Goal: Task Accomplishment & Management: Manage account settings

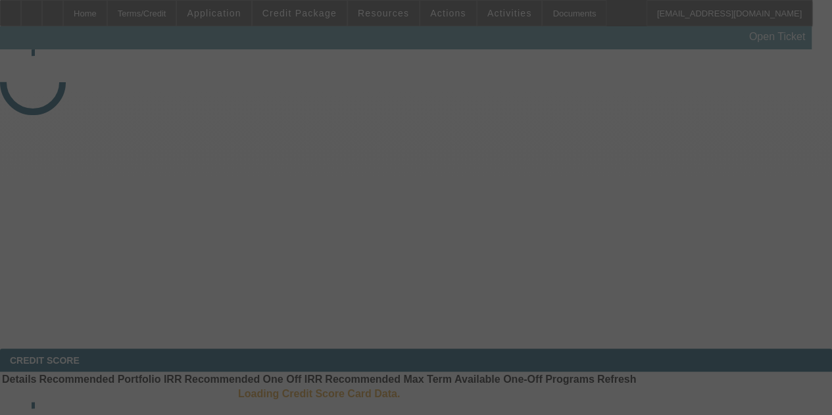
select select "3"
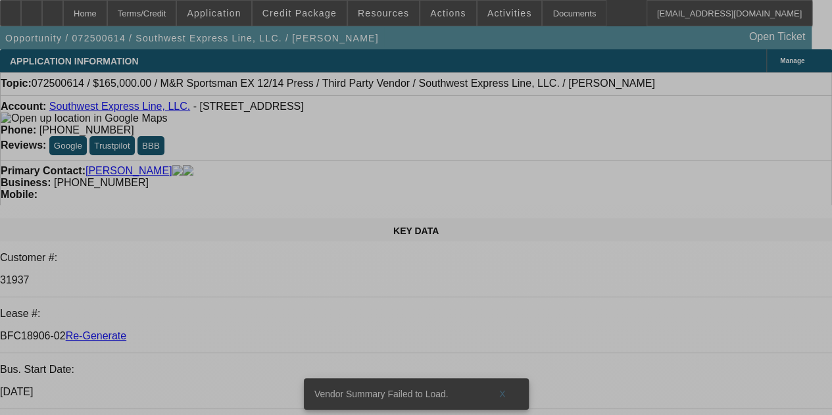
select select "0"
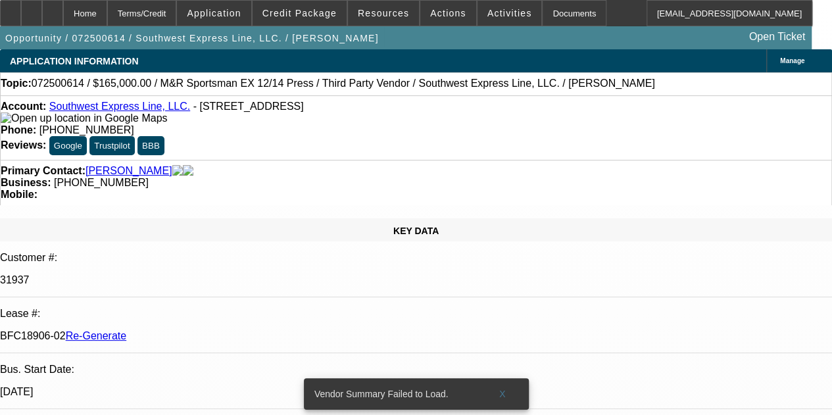
select select "0"
select select "2"
select select "0.1"
select select "4"
click at [302, 14] on span "Credit Package" at bounding box center [299, 13] width 74 height 11
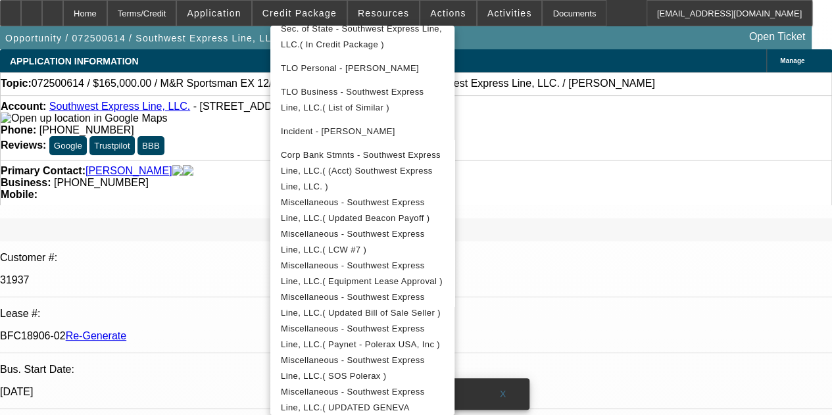
scroll to position [558, 0]
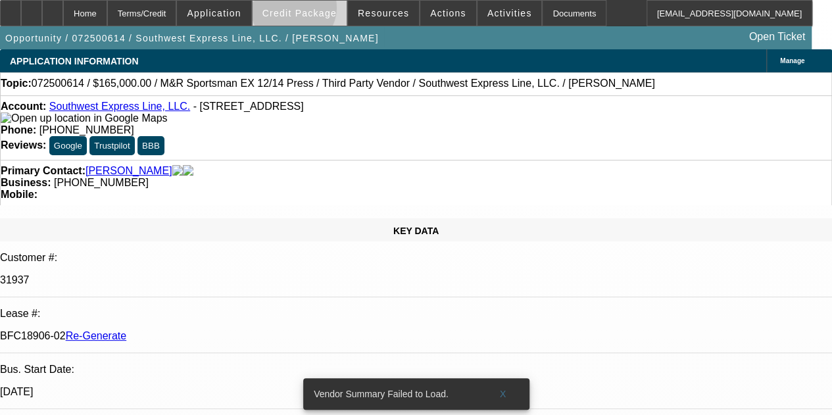
click at [312, 11] on span "Credit Package" at bounding box center [299, 13] width 74 height 11
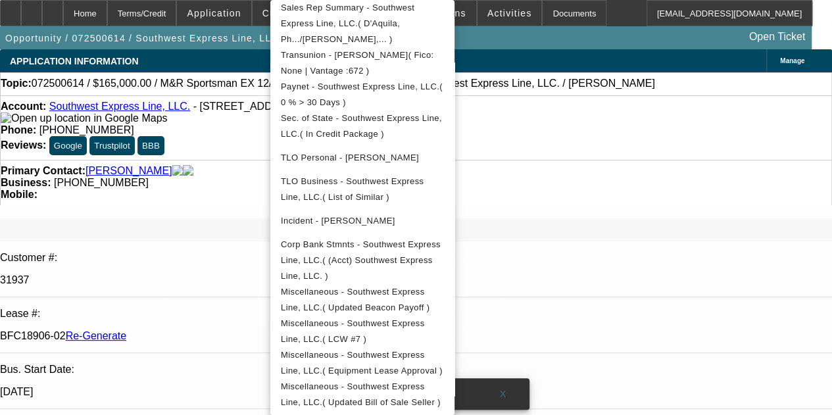
scroll to position [444, 0]
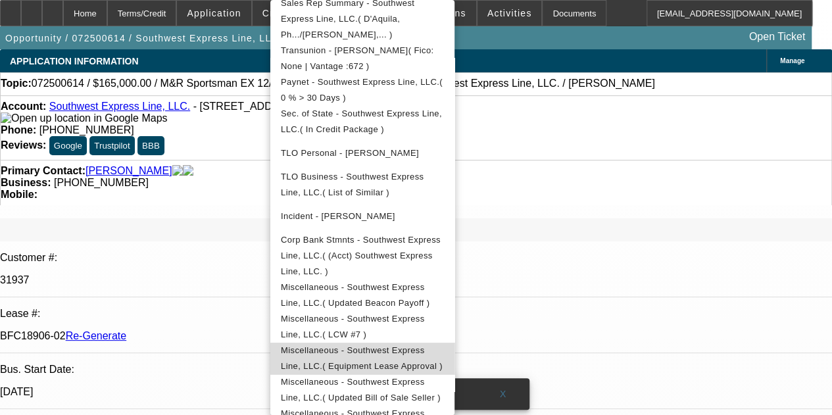
click at [375, 345] on span "Miscellaneous - Southwest Express Line, LLC.( Equipment Lease Approval )" at bounding box center [362, 358] width 162 height 26
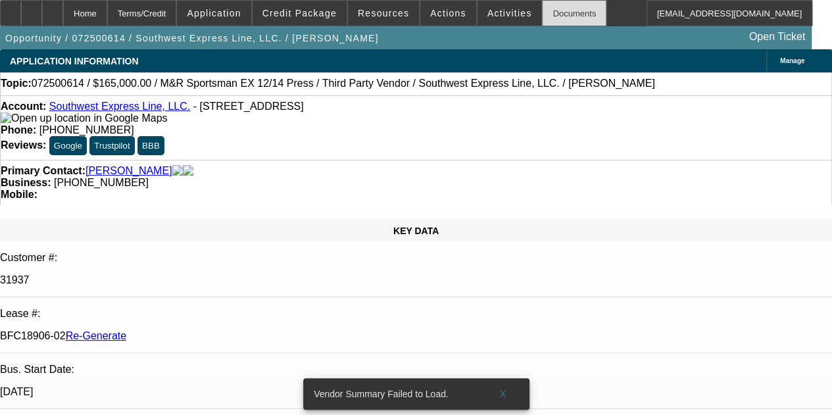
click at [542, 11] on div "Documents" at bounding box center [574, 13] width 64 height 26
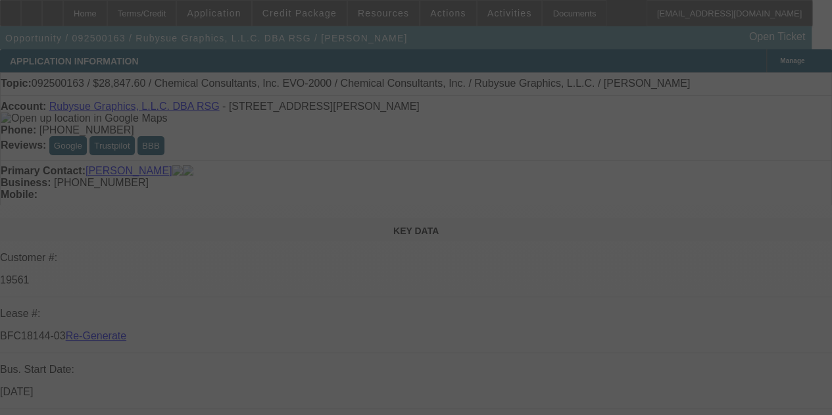
select select "3"
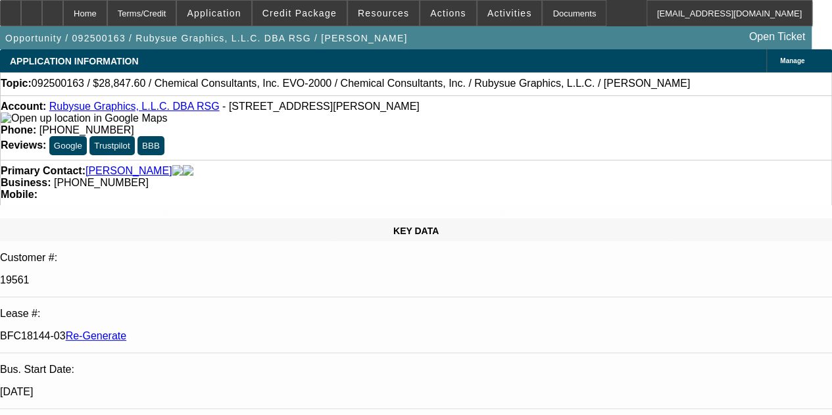
select select "0"
select select "2"
click at [547, 12] on div "Documents" at bounding box center [574, 13] width 64 height 26
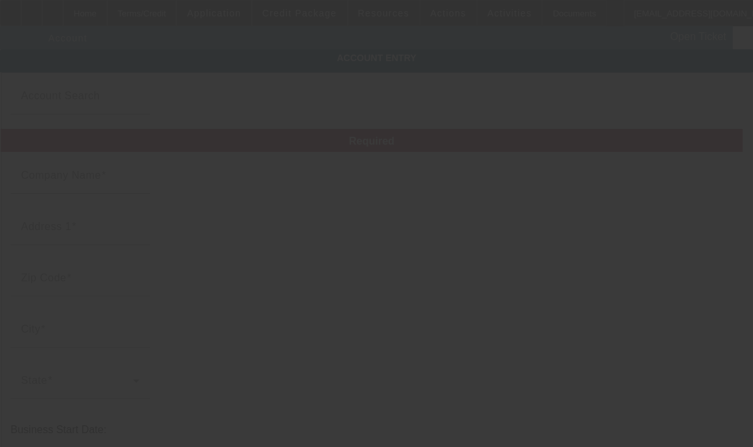
type input "Southwest Express Line, LLC."
type input "415 W Walnut St"
type input "90248"
type input "Gardena"
type input "[PHONE_NUMBER]"
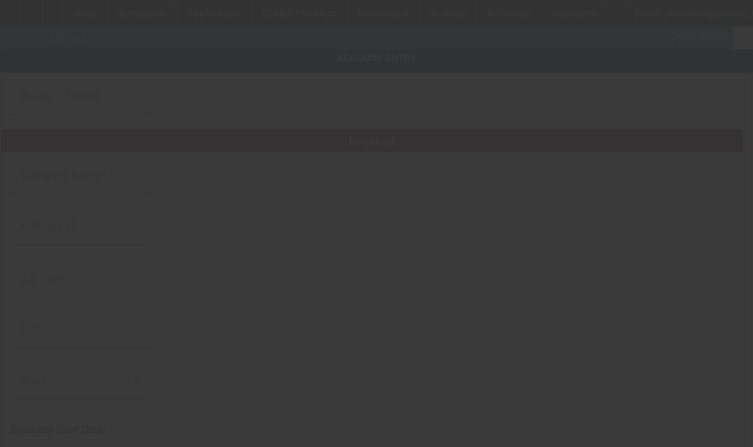
type input "southwestexpressline@gmail.com"
type input "Los Angeles"
type input "[US_EMPLOYER_IDENTIFICATION_NUMBER]"
type input "7/25/2025"
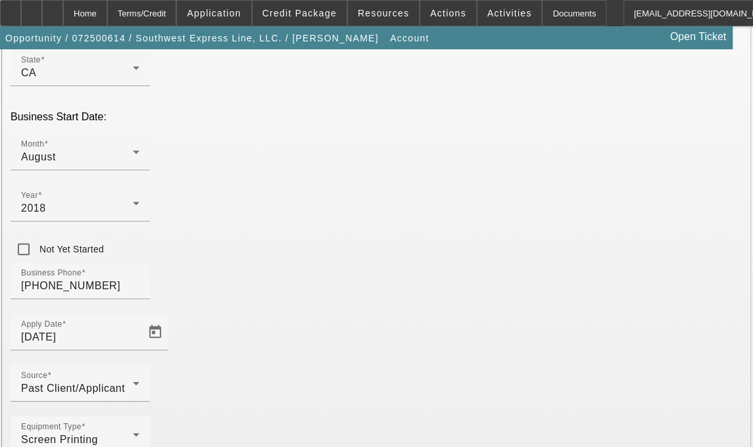
scroll to position [326, 0]
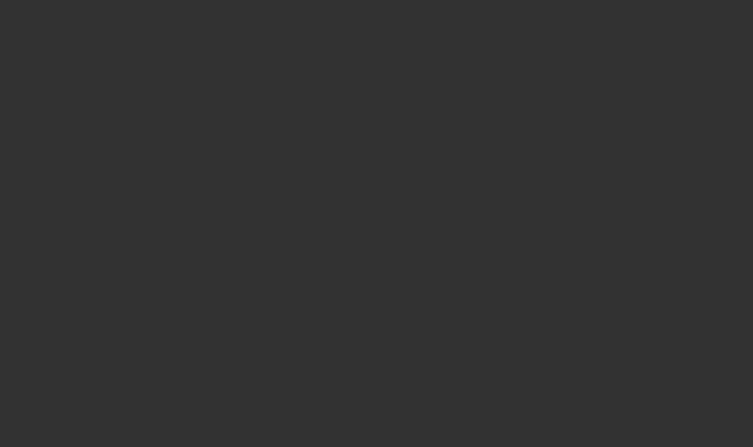
select select "3"
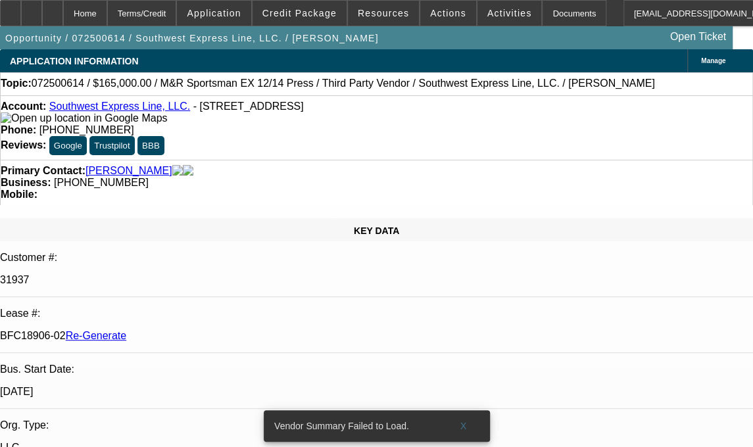
select select "0"
select select "2"
select select "0.1"
select select "4"
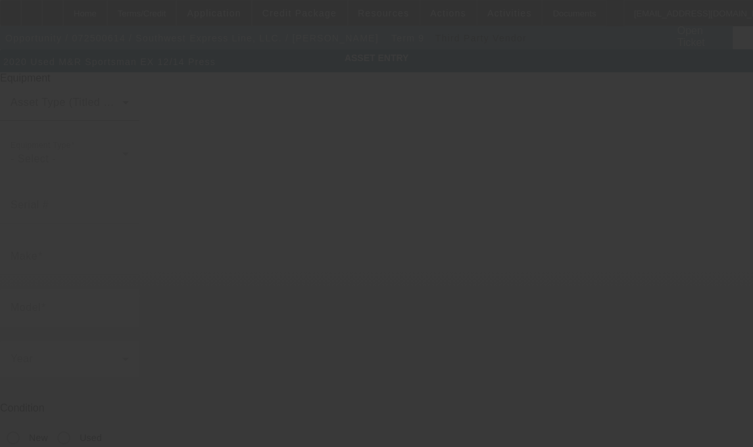
type input "352435411S"
type input "M&R"
type input "Sportsman EX 12/14 Press"
radio input "true"
type textarea "Press"
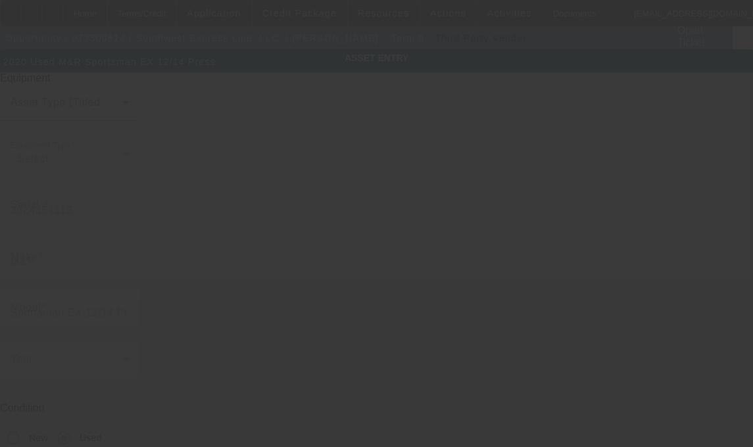
type input "415 W Walnut St"
type input "Gardena"
type input "90248"
type input "Los Angeles"
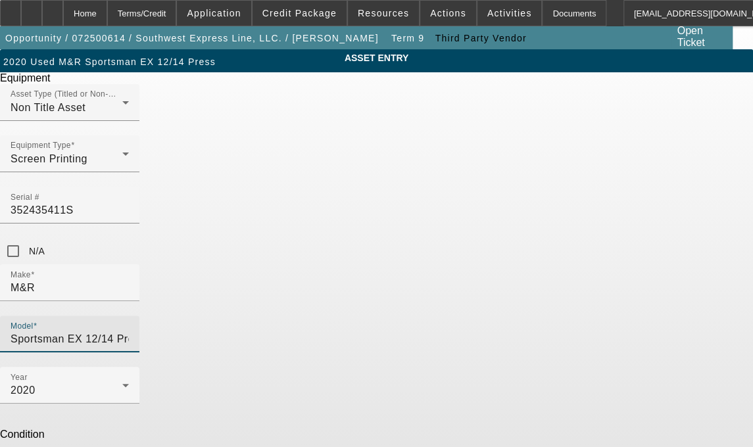
click at [129, 331] on input "Sportsman EX 12/14 Press" at bounding box center [70, 339] width 118 height 16
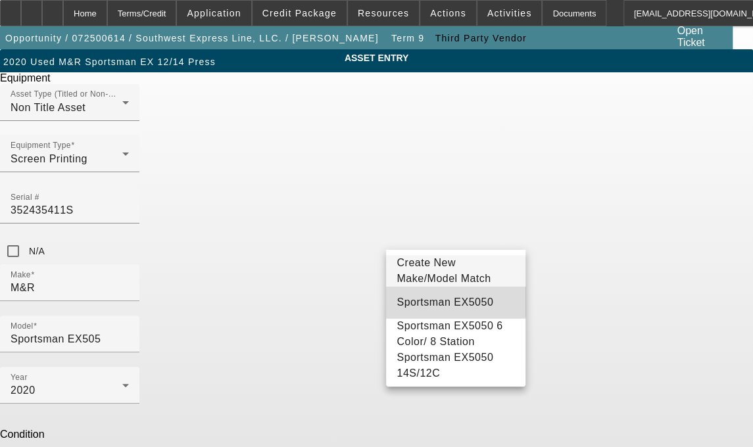
click at [452, 306] on span "Sportsman EX5050" at bounding box center [445, 302] width 97 height 11
type input "Sportsman EX5050"
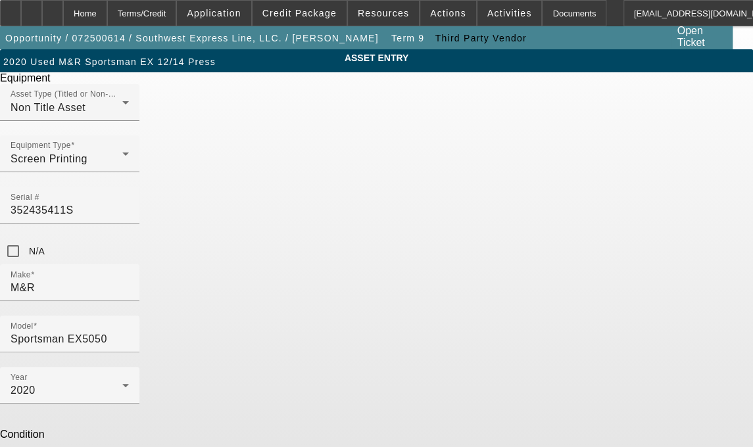
drag, startPoint x: 267, startPoint y: 343, endPoint x: 208, endPoint y: 344, distance: 58.5
click at [208, 344] on div "ASSET ENTRY Delete asset Equipment Asset Type (Titled or Non-Titled) Non Title …" at bounding box center [376, 334] width 753 height 570
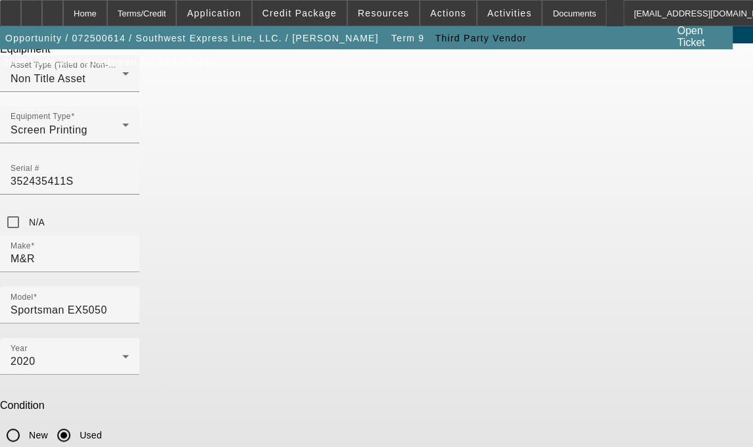
scroll to position [49, 0]
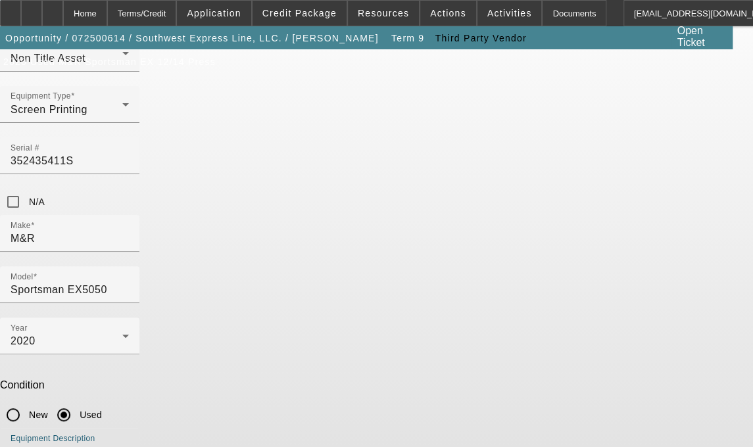
type textarea "12 Color Press includes all accessories, attachments and options"
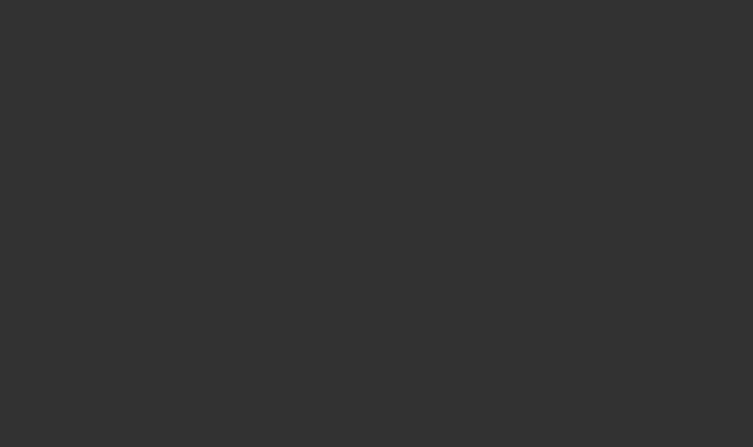
select select "3"
type input "362593269S"
type input "M&R"
type input "EX5050 8 Color"
radio input "true"
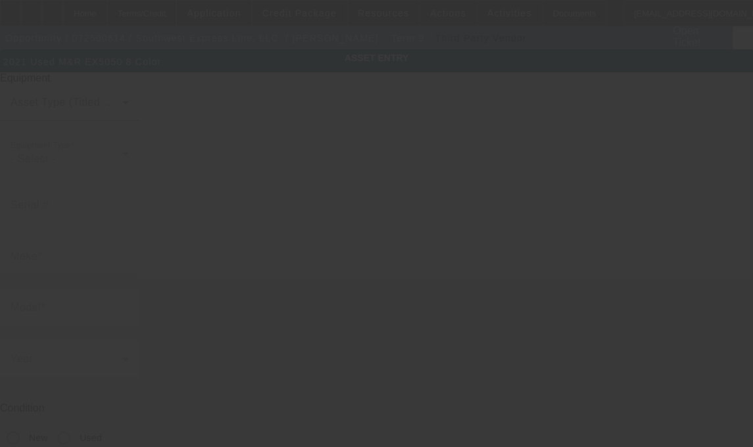
type textarea "Press"
type input "[STREET_ADDRESS]"
type input "Gardena"
type input "90248"
type input "[GEOGRAPHIC_DATA]"
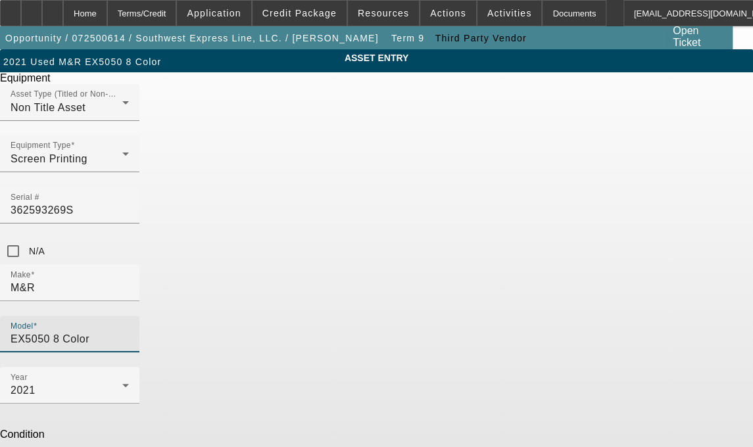
click at [129, 331] on input "EX5050 8 Color" at bounding box center [70, 339] width 118 height 16
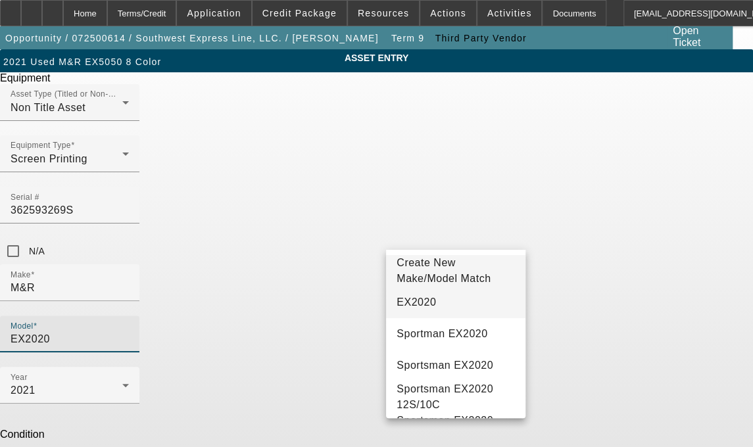
type input "EX2020"
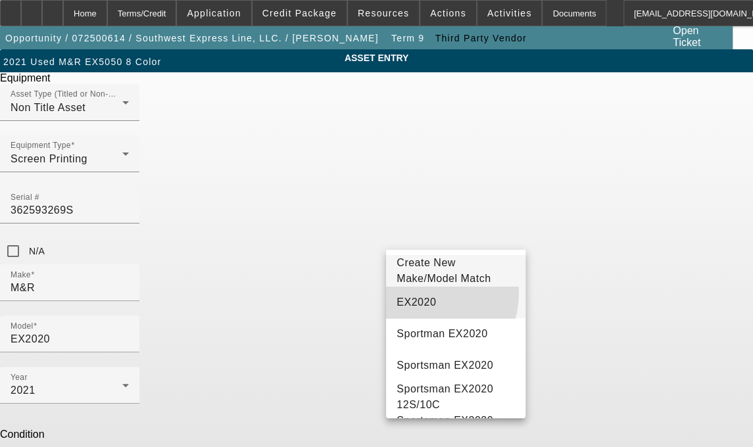
click at [417, 304] on mat-option "EX2020" at bounding box center [455, 303] width 139 height 32
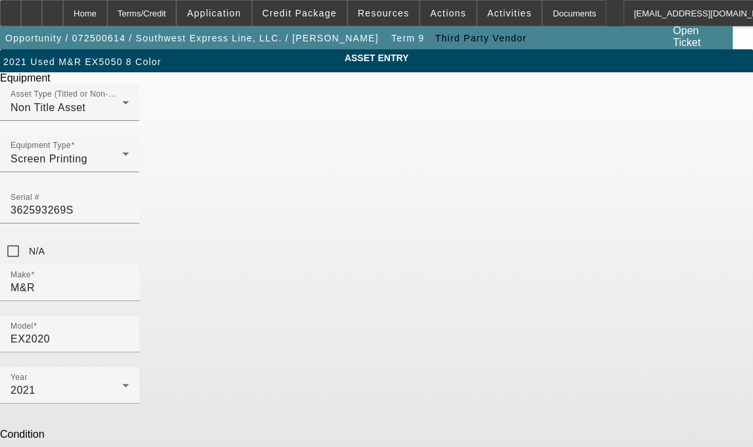
drag, startPoint x: 276, startPoint y: 340, endPoint x: 218, endPoint y: 337, distance: 57.9
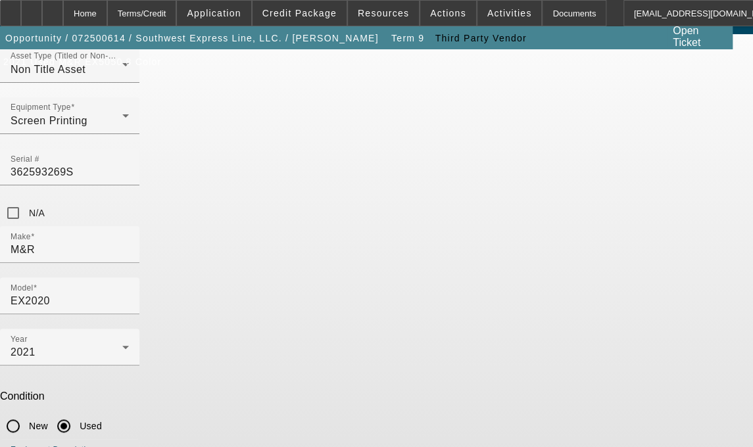
scroll to position [49, 0]
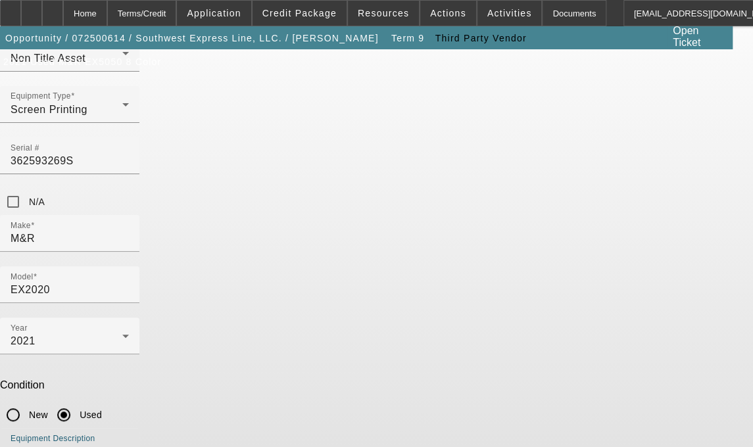
type textarea "8 Color Press includes all accessories, attachments and options"
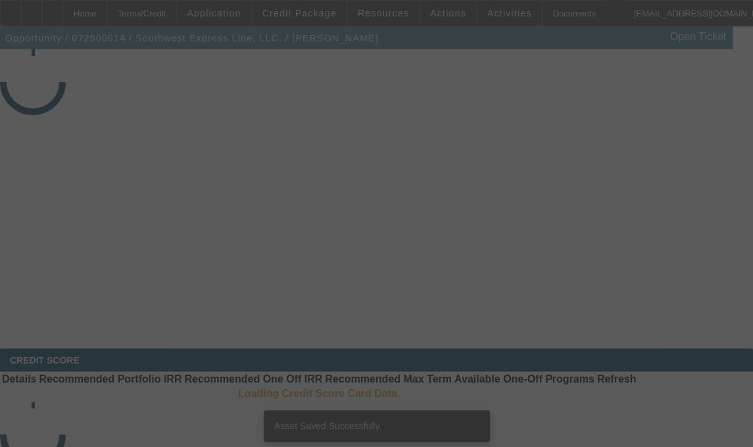
select select "3"
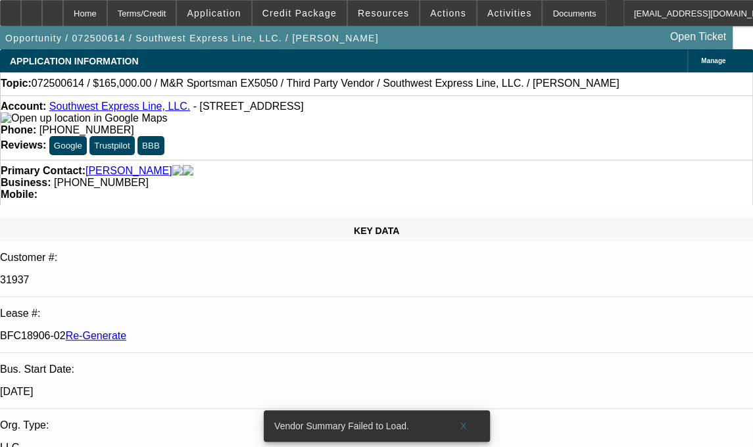
select select "0"
select select "2"
select select "0.1"
select select "4"
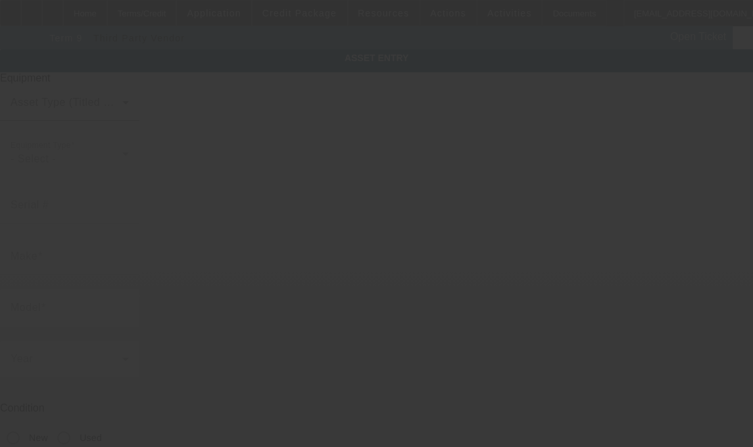
type input "243698118R"
type input "Red Chili"
type input "D 20"x24" Floor Stand Quartz Flash"
radio input "true"
type textarea "Flash"
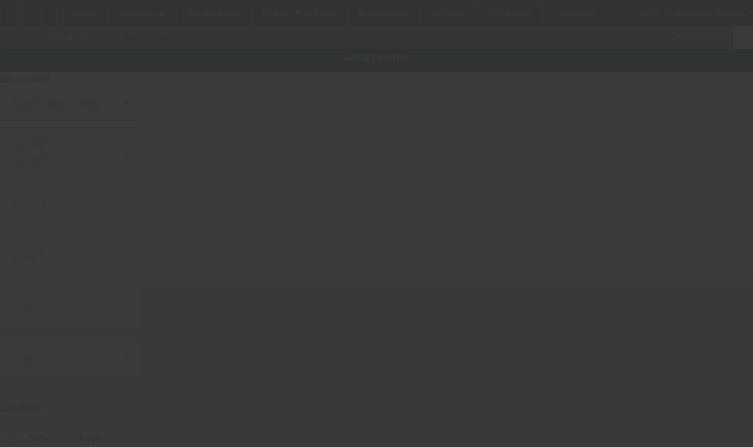
type input "[STREET_ADDRESS]"
type input "Gardena"
type input "90248"
type input "[GEOGRAPHIC_DATA]"
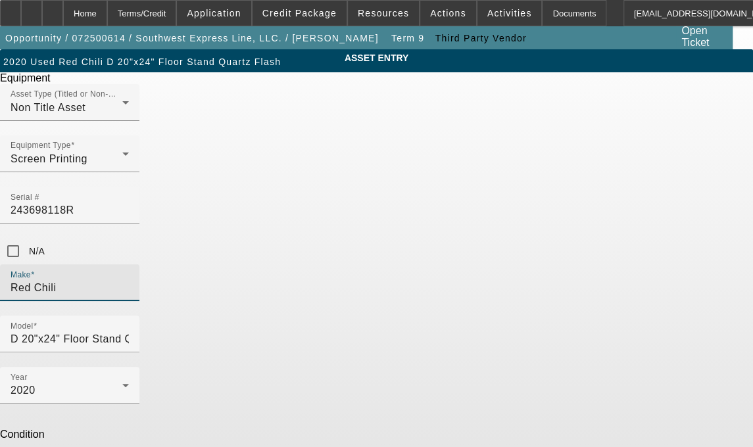
drag, startPoint x: 290, startPoint y: 241, endPoint x: 188, endPoint y: 248, distance: 102.1
click at [188, 248] on div "ASSET ENTRY Delete asset Equipment Asset Type (Titled or Non-Titled) Non Title …" at bounding box center [376, 334] width 753 height 570
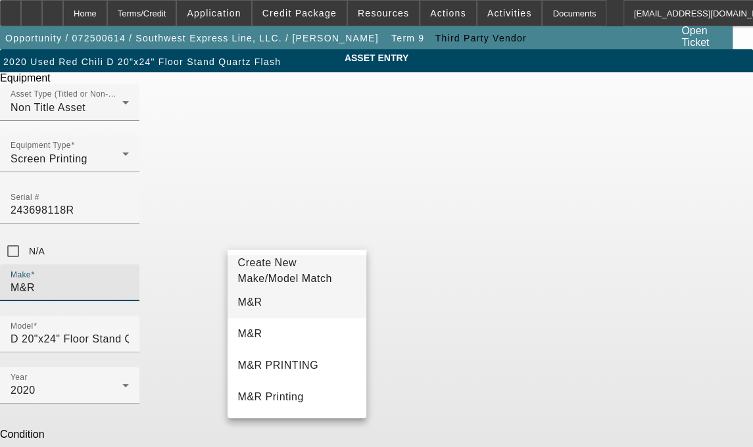
type input "M&R"
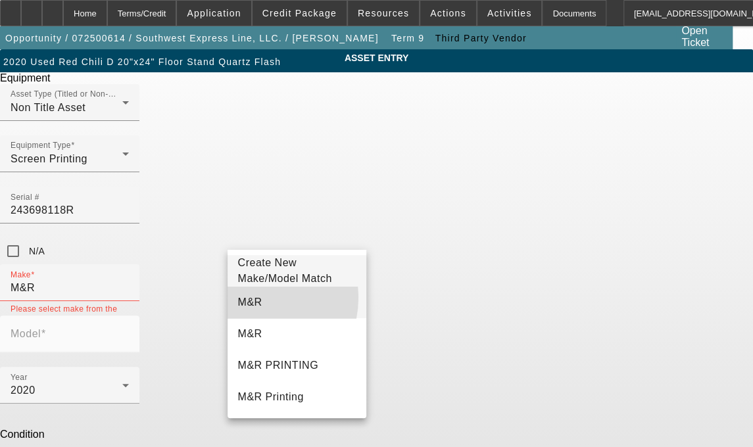
click at [247, 304] on span "M&R" at bounding box center [250, 303] width 24 height 16
type input "M&R"
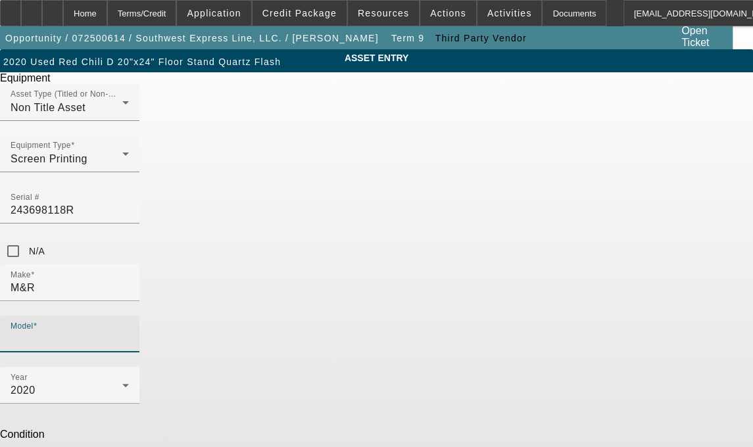
click at [129, 331] on input "Model" at bounding box center [70, 339] width 118 height 16
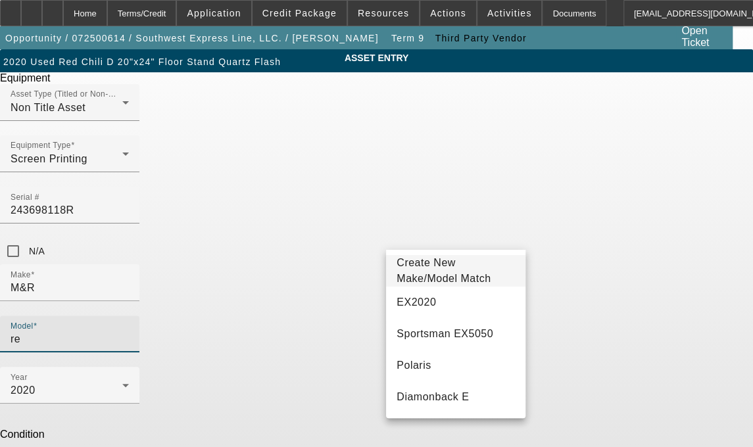
type input "r"
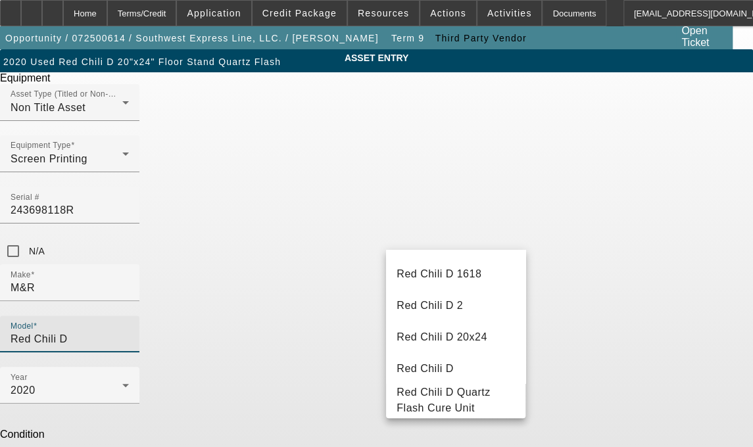
scroll to position [210, 0]
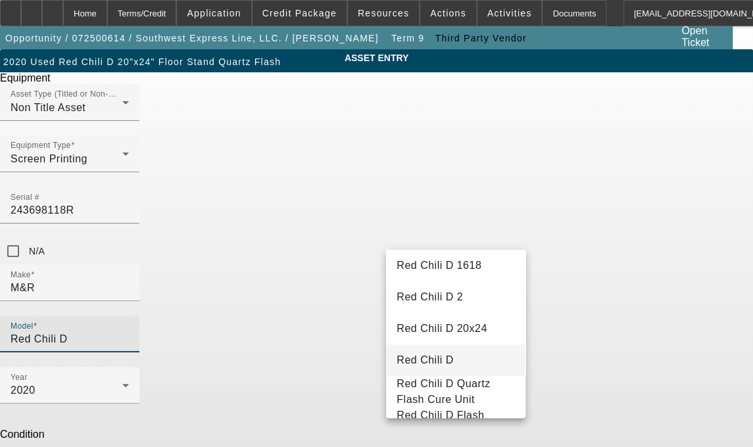
type input "Red Chili D"
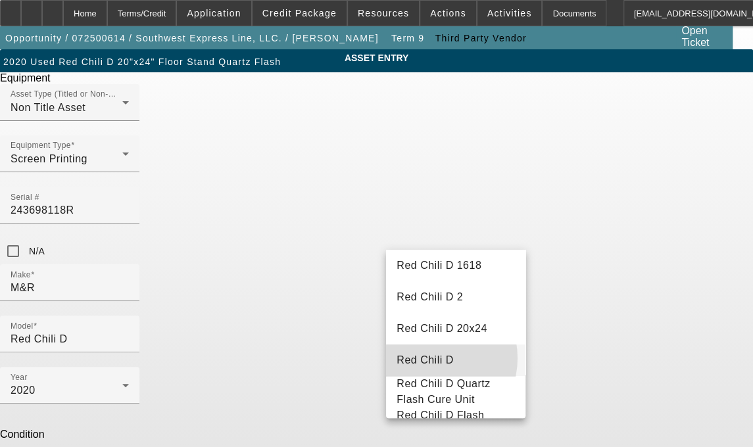
click at [426, 357] on span "Red Chili D" at bounding box center [425, 359] width 57 height 11
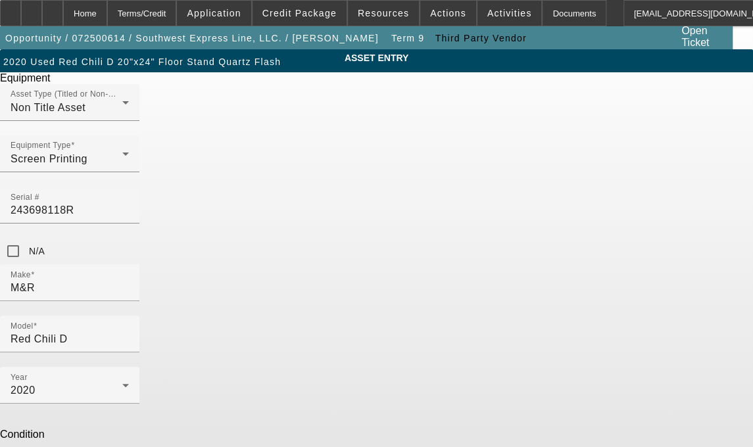
drag, startPoint x: 275, startPoint y: 343, endPoint x: 195, endPoint y: 341, distance: 79.6
click at [195, 341] on div "ASSET ENTRY Delete asset Equipment Asset Type (Titled or Non-Titled) Non Title …" at bounding box center [376, 334] width 753 height 570
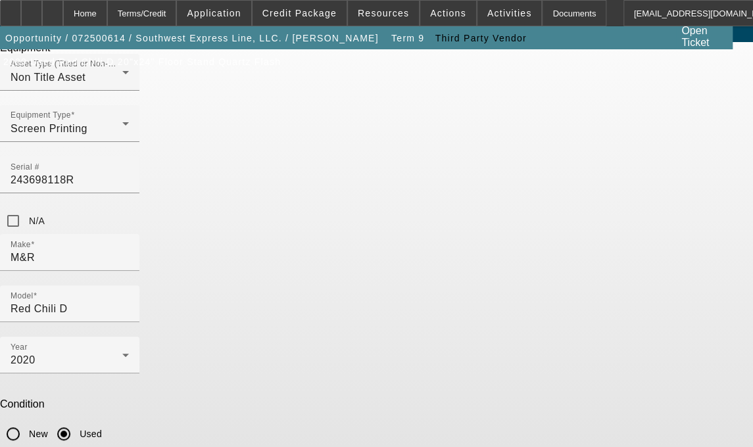
scroll to position [49, 0]
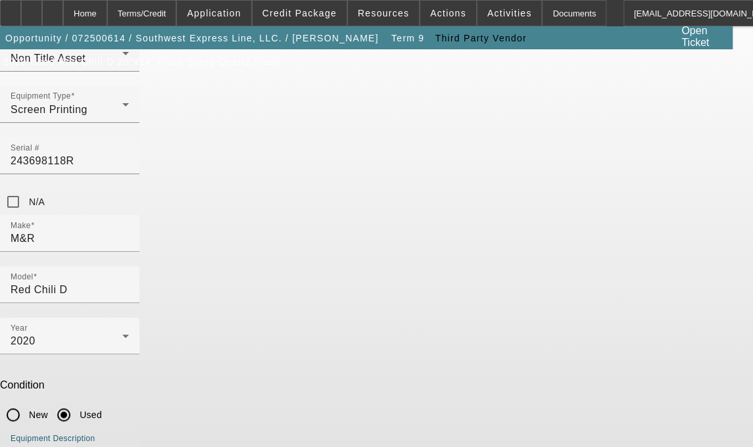
type textarea "20x24 Quartz Flash Cure Unit"
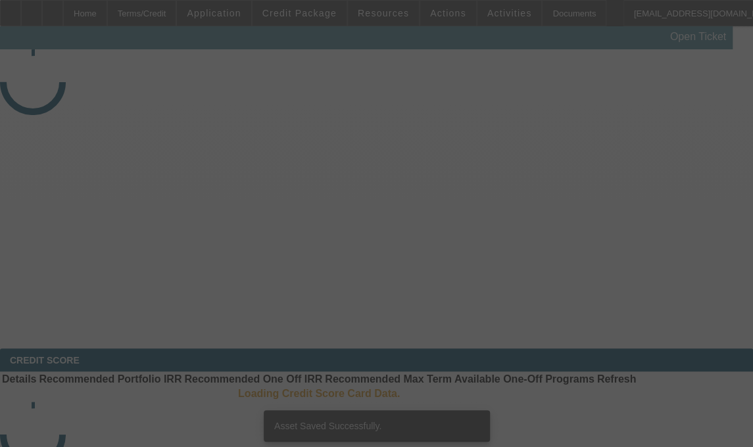
select select "3"
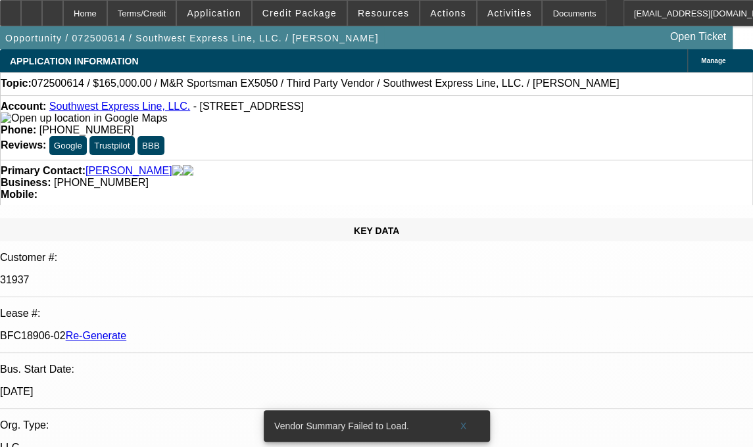
select select "0"
select select "2"
select select "0.1"
select select "4"
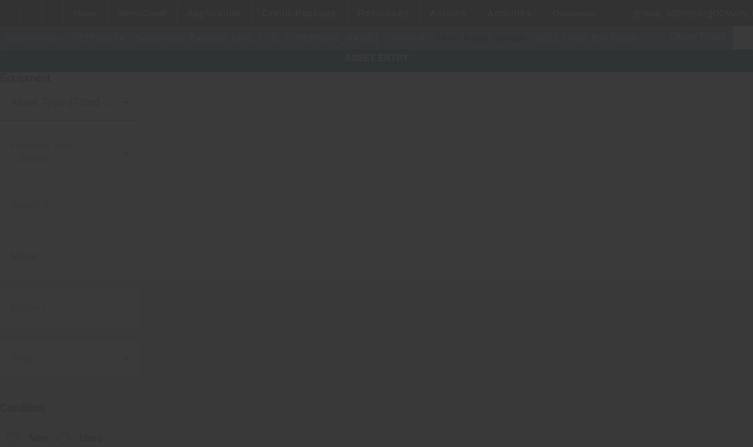
type input "192532913B"
type input "Blu"
type input "Flash"
radio input "true"
type textarea "Flash"
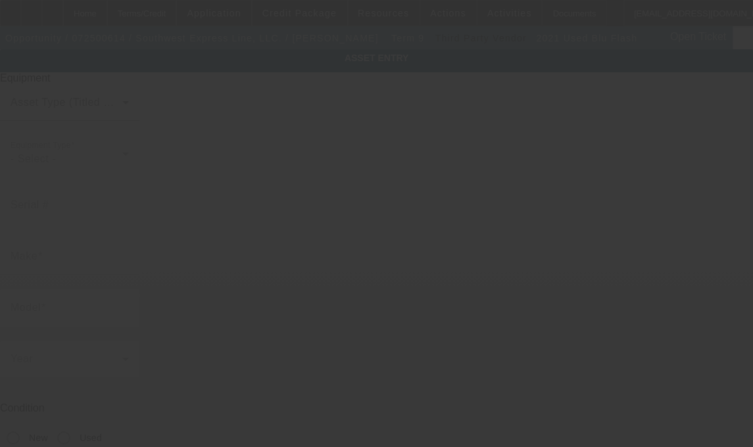
type input "[STREET_ADDRESS]"
type input "Gardena"
type input "90248"
type input "[GEOGRAPHIC_DATA]"
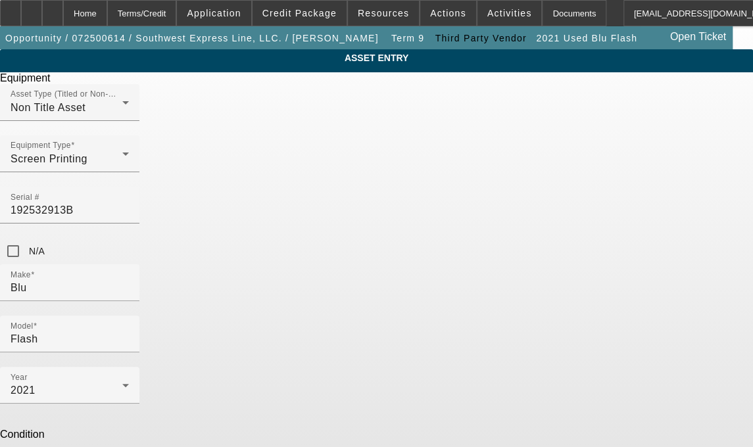
click at [129, 264] on div "Make Blu" at bounding box center [70, 282] width 118 height 37
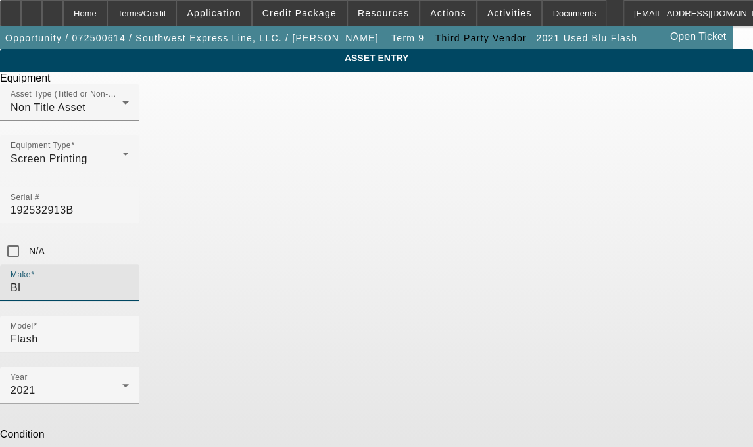
type input "B"
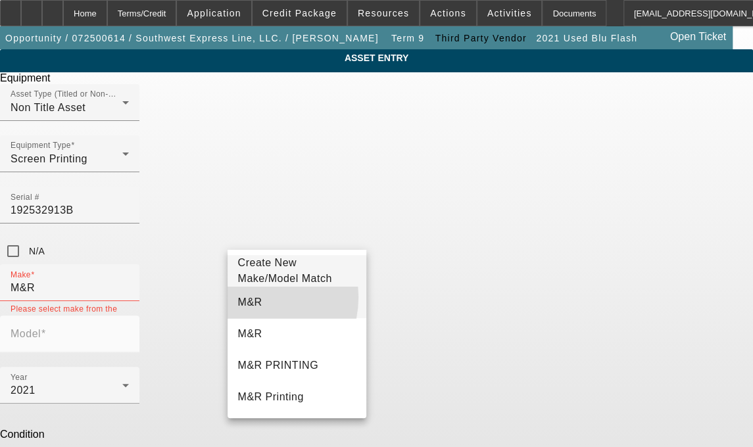
click at [250, 304] on span "M&R" at bounding box center [250, 303] width 24 height 16
type input "M&R"
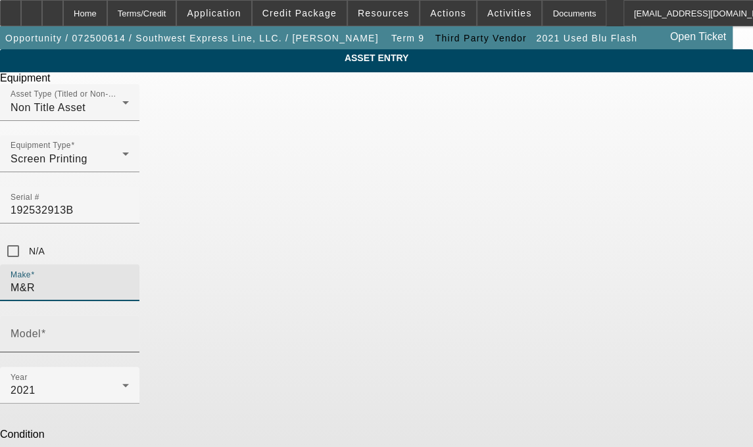
click at [129, 316] on div "Model" at bounding box center [70, 334] width 118 height 37
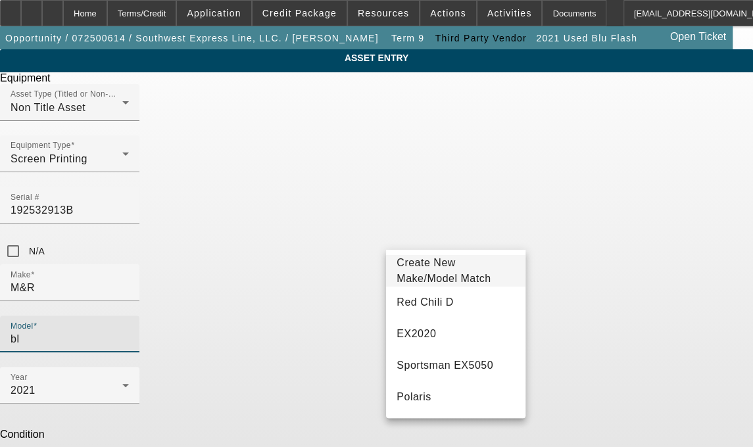
type input "b"
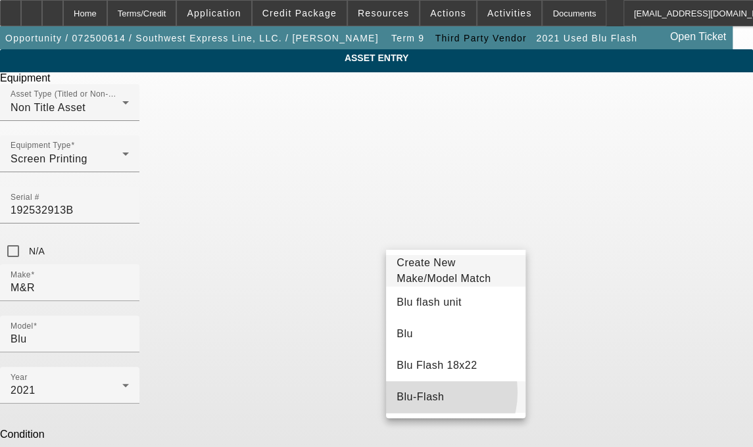
click at [422, 400] on span "Blu-Flash" at bounding box center [420, 396] width 47 height 11
type input "Blu-Flash"
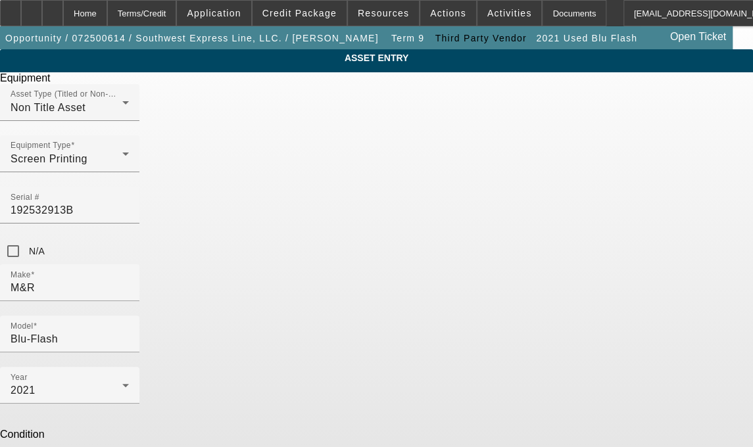
type textarea "F"
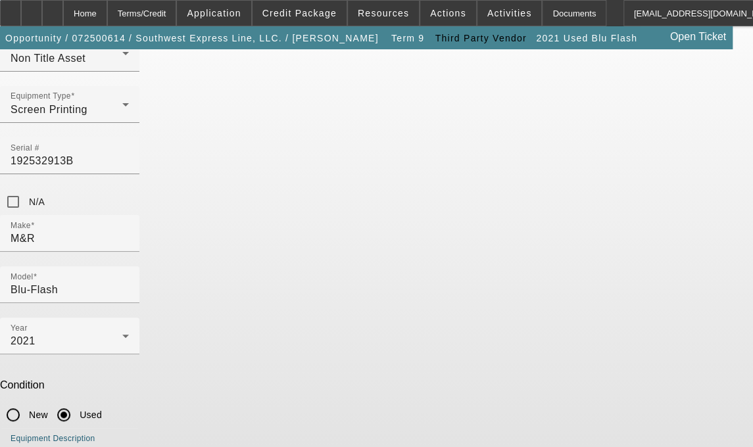
type textarea "Infrared Flash Cure Unit"
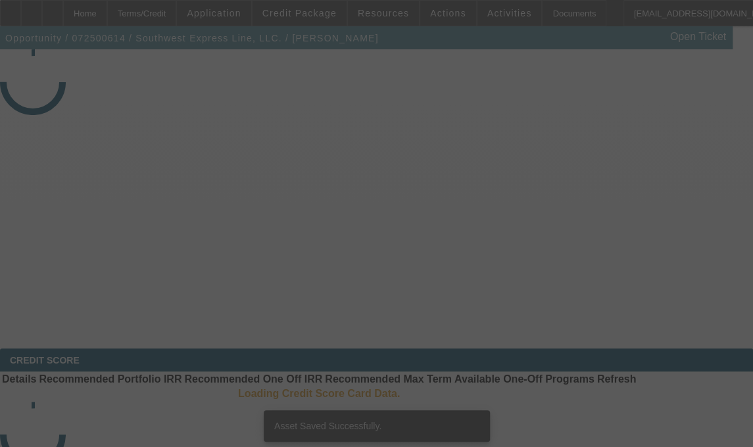
select select "3"
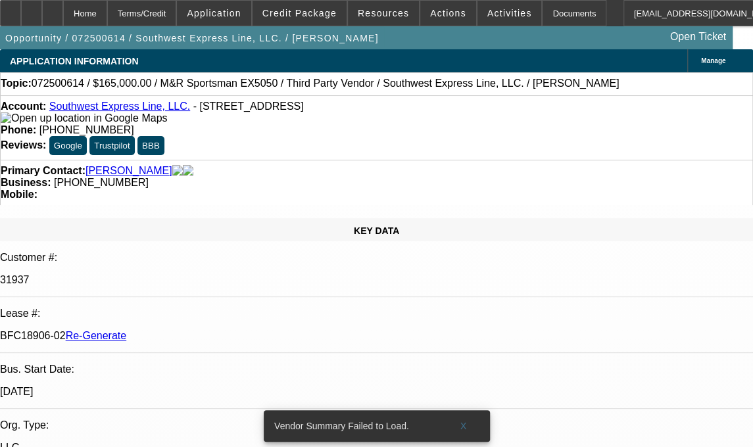
select select "0"
select select "2"
select select "0.1"
select select "4"
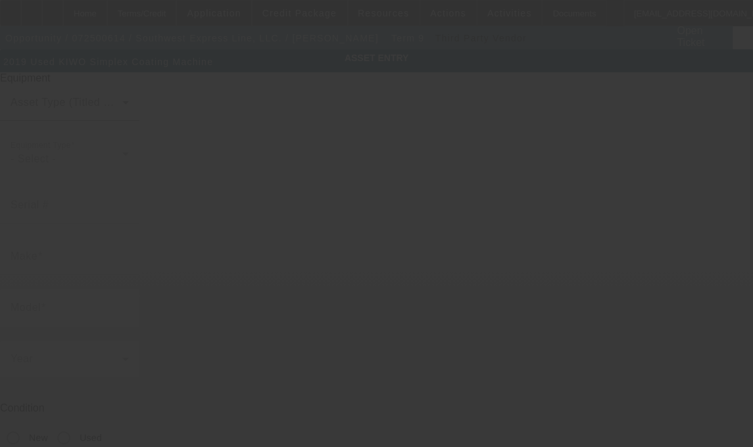
type input "KSG294"
type input "Kiwo"
type input "Simplex Coating Machine"
radio input "true"
type textarea "Coater"
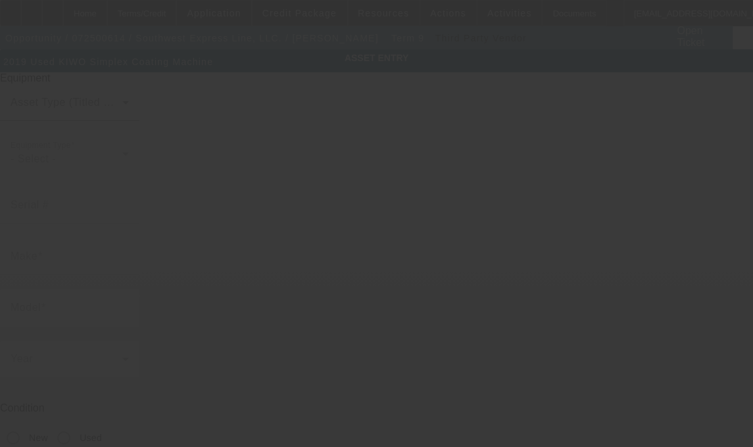
type input "[STREET_ADDRESS]"
type input "Gardena"
type input "90248"
type input "[GEOGRAPHIC_DATA]"
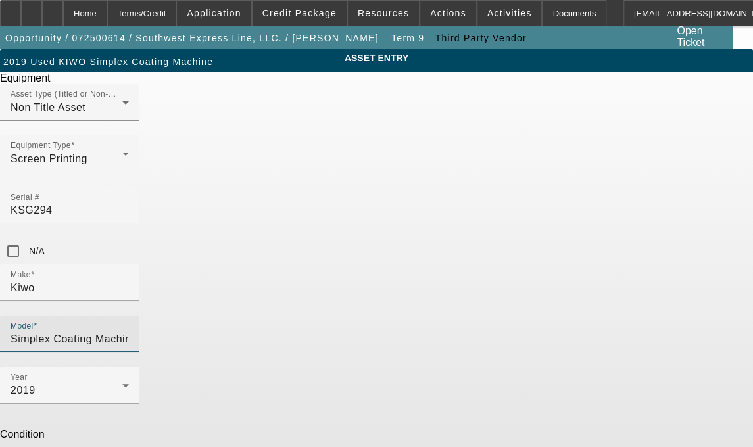
click at [129, 331] on input "Simplex Coating Machine" at bounding box center [70, 339] width 118 height 16
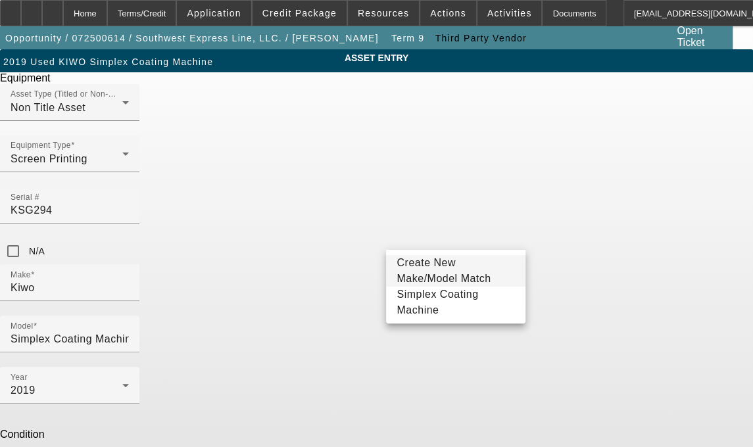
drag, startPoint x: 279, startPoint y: 337, endPoint x: 187, endPoint y: 334, distance: 92.8
click at [187, 334] on div "ASSET ENTRY Delete asset Equipment Asset Type (Titled or Non-Titled) Non Title …" at bounding box center [376, 334] width 753 height 570
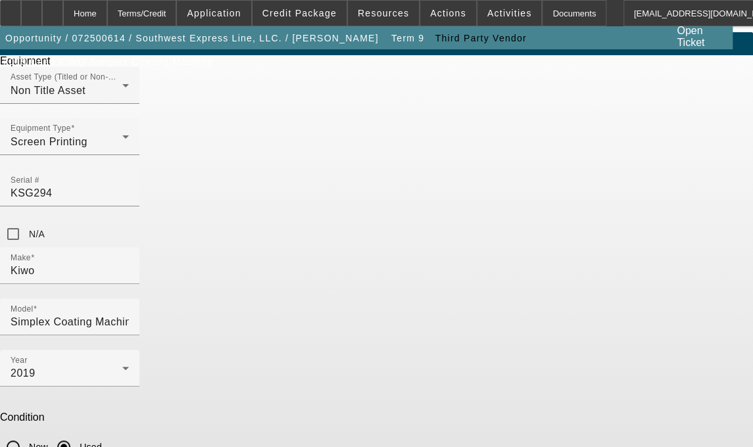
scroll to position [49, 0]
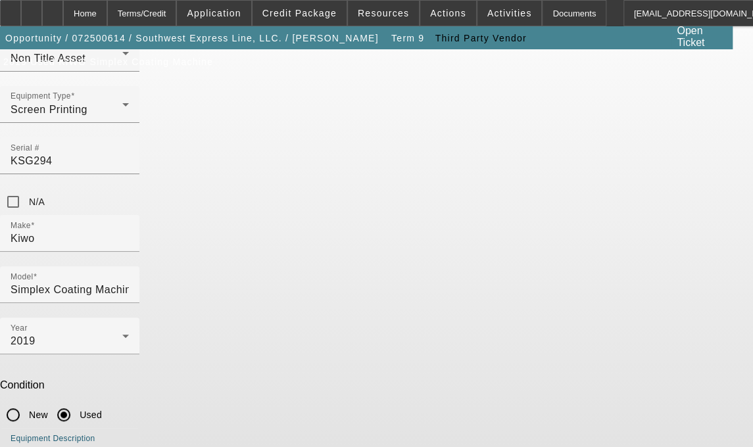
type textarea "includes all accessories, attachments and options"
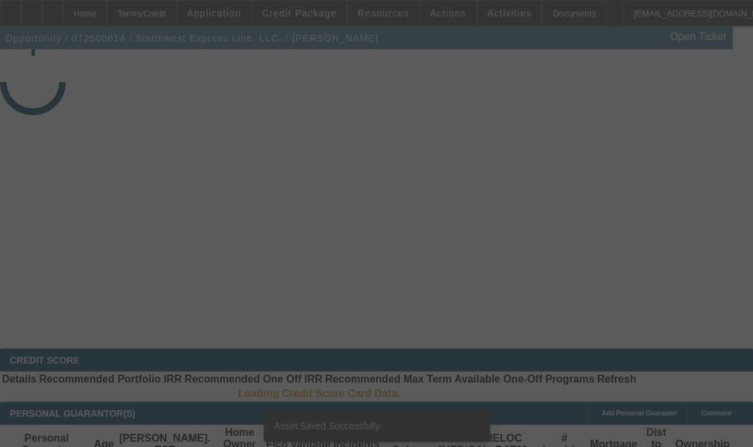
select select "3"
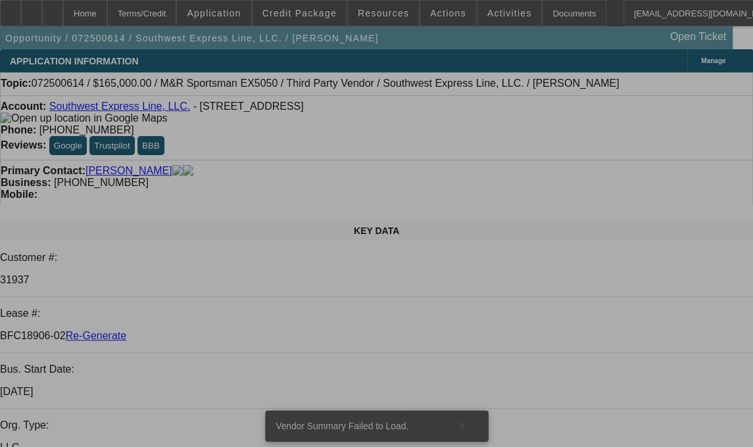
select select "0"
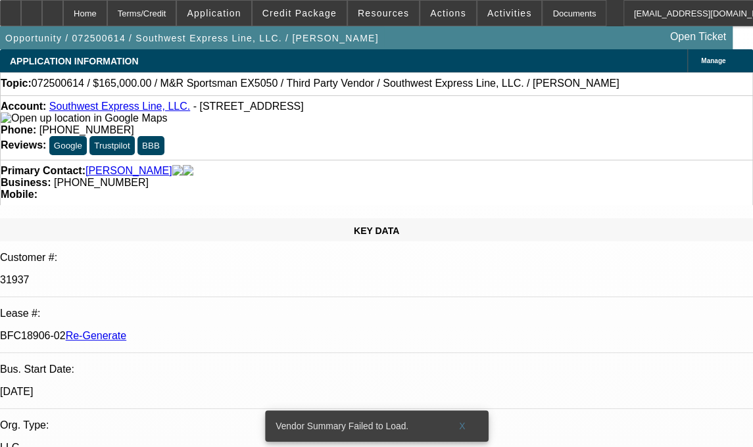
select select "0"
select select "2"
select select "0.1"
select select "4"
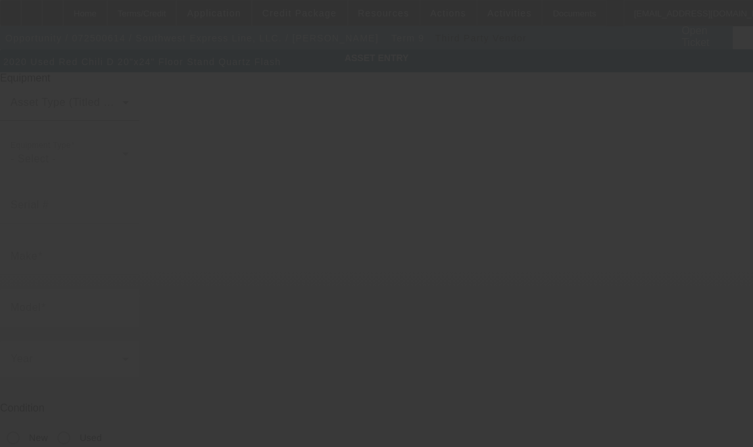
type input "433881524R"
type input "Red Chili"
type input "D 20"x24" Floor Stand Quartz Flash"
radio input "true"
type textarea "Flash"
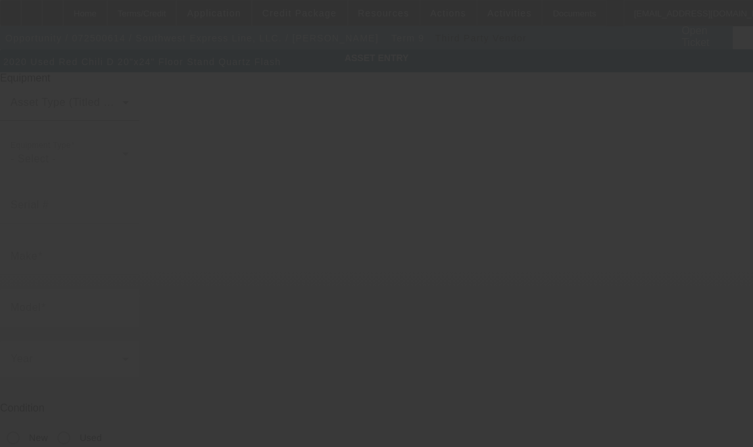
type input "[STREET_ADDRESS]"
type input "Gardena"
type input "90248"
type input "[GEOGRAPHIC_DATA]"
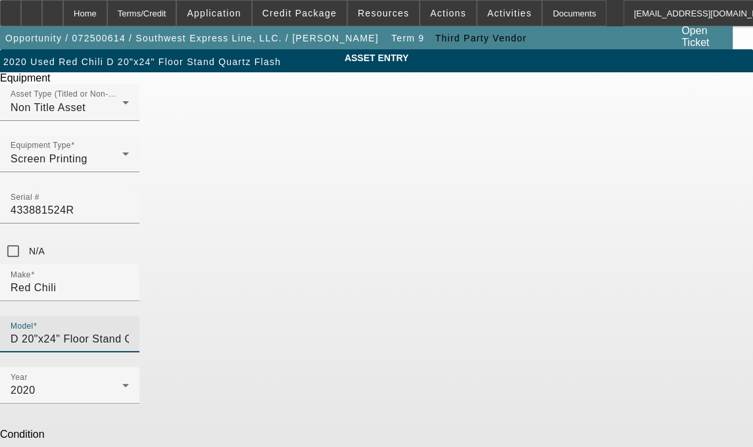
scroll to position [0, 17]
drag, startPoint x: 397, startPoint y: 236, endPoint x: 562, endPoint y: 229, distance: 165.2
click at [562, 229] on div "ASSET ENTRY Delete asset Equipment Asset Type (Titled or Non-Titled) Non Title …" at bounding box center [376, 334] width 753 height 570
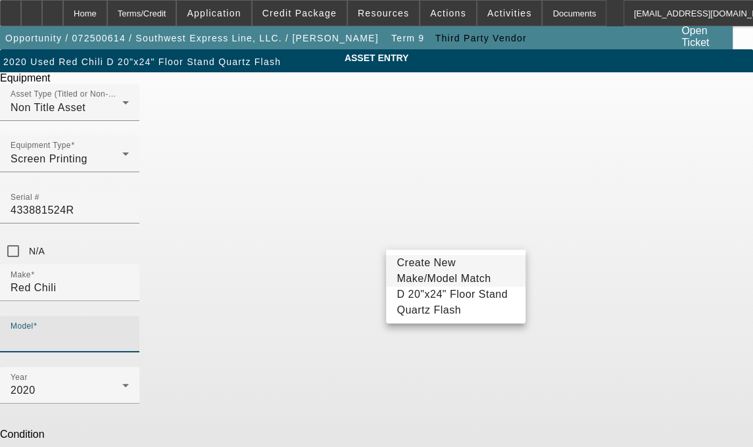
scroll to position [0, 0]
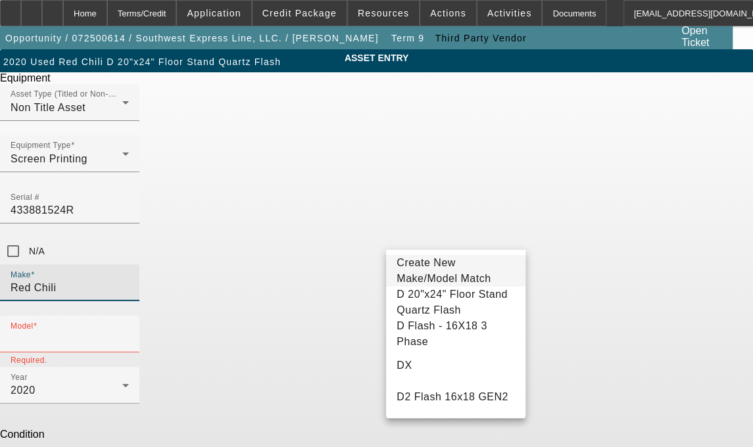
drag, startPoint x: 284, startPoint y: 236, endPoint x: 183, endPoint y: 220, distance: 101.8
click at [183, 220] on div "ASSET ENTRY Delete asset Equipment Asset Type (Titled or Non-Titled) Non Title …" at bounding box center [376, 334] width 753 height 570
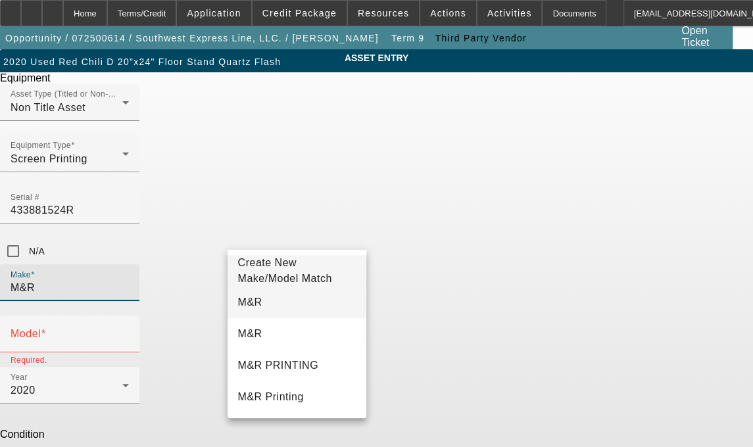
type input "M&R"
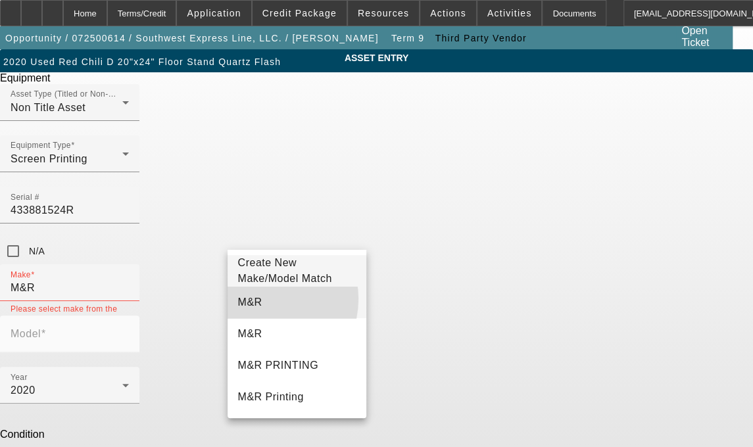
click at [259, 304] on mat-option "M&R" at bounding box center [297, 303] width 139 height 32
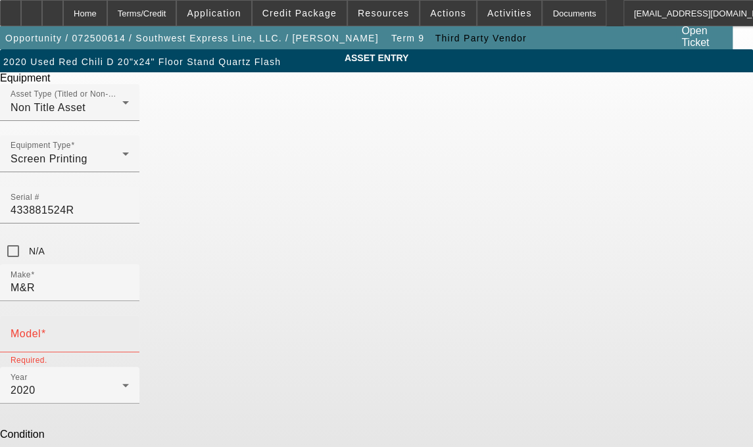
click at [41, 328] on mat-label "Model" at bounding box center [26, 333] width 30 height 11
click at [129, 331] on input "Model" at bounding box center [70, 339] width 118 height 16
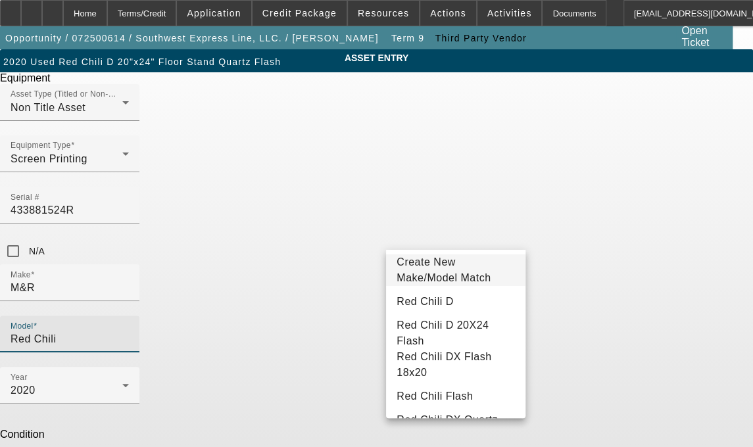
scroll to position [10, 0]
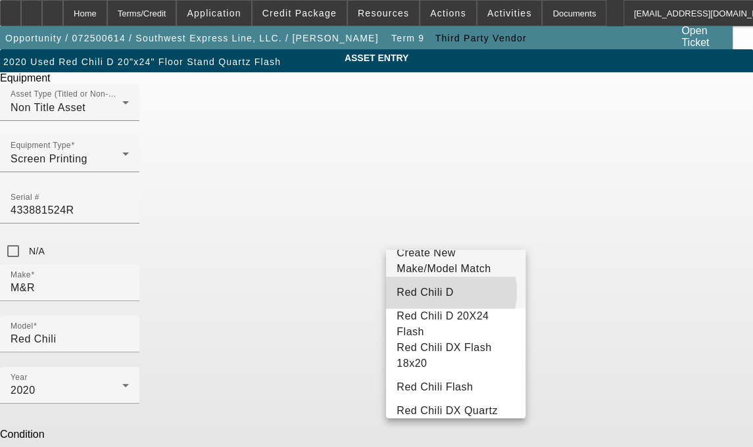
click at [435, 298] on span "Red Chili D" at bounding box center [425, 292] width 57 height 11
type input "Red Chili D"
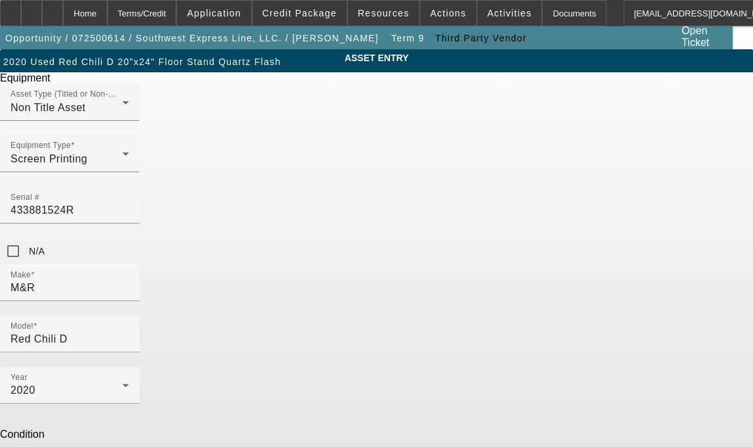
drag, startPoint x: 266, startPoint y: 339, endPoint x: 208, endPoint y: 343, distance: 58.0
click at [208, 343] on div "ASSET ENTRY Delete asset Equipment Asset Type (Titled or Non-Titled) Non Title …" at bounding box center [376, 334] width 753 height 570
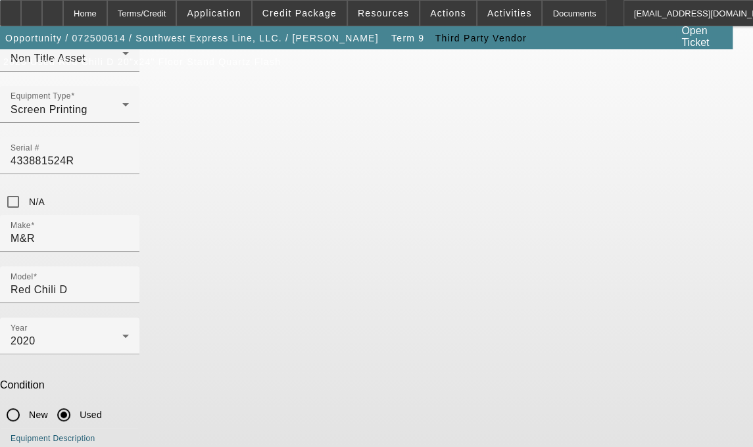
type textarea "20x24 Quartz Flash Cure Unit"
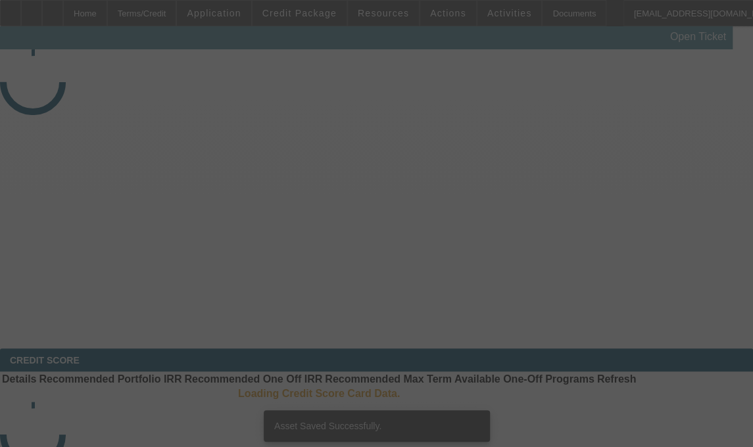
select select "3"
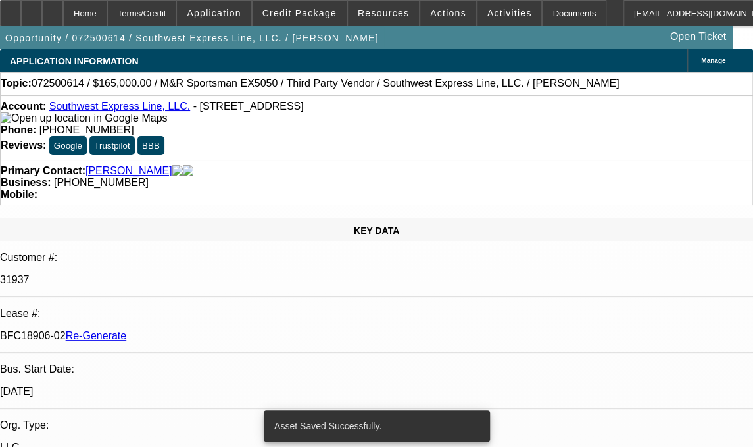
select select "0"
select select "2"
select select "0.1"
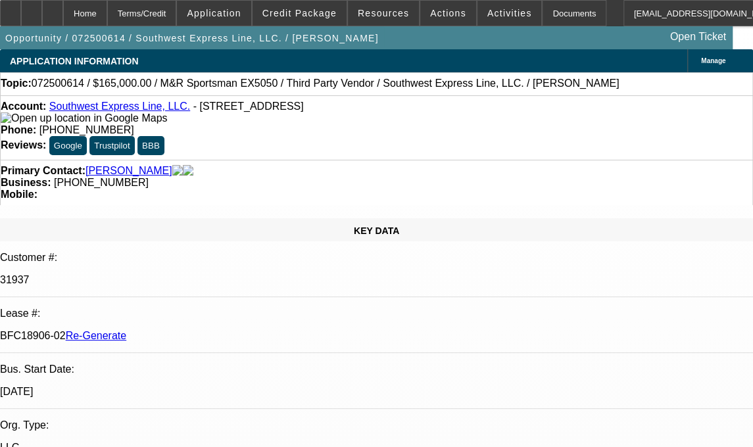
select select "4"
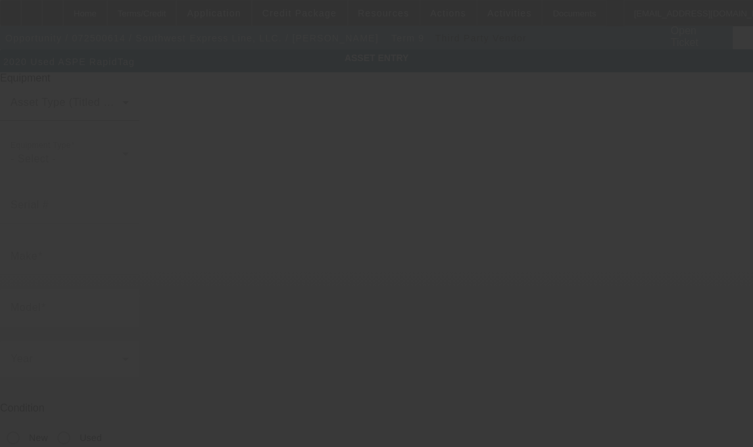
type input "0210202010441MG"
type input "ASPE"
type input "RapidTag"
radio input "true"
type textarea "Rapid Tag"
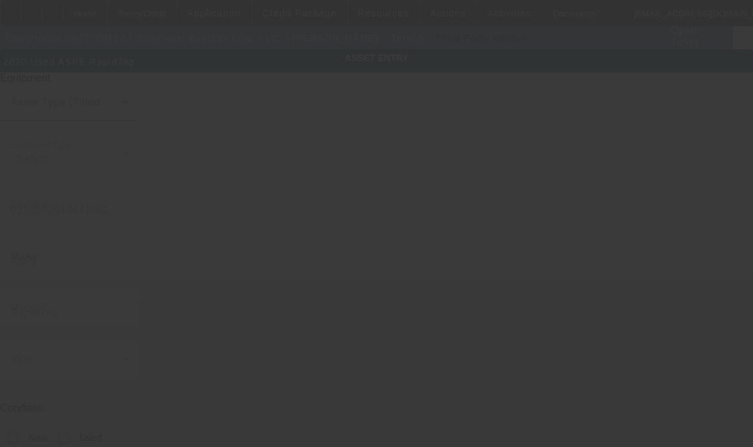
type input "[STREET_ADDRESS]"
type input "Gardena"
type input "90248"
type input "[GEOGRAPHIC_DATA]"
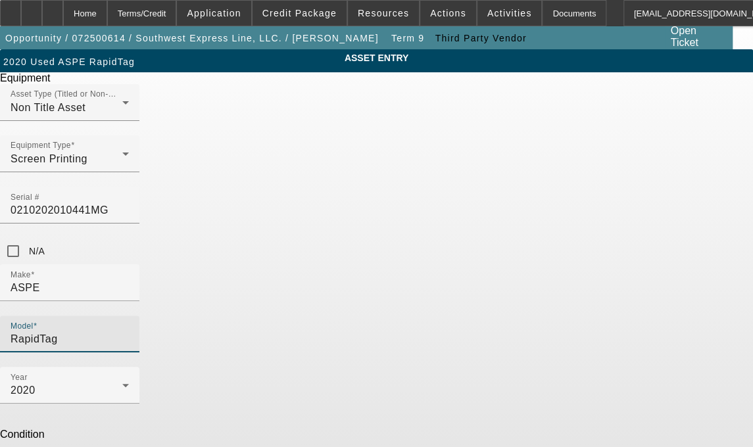
click at [129, 331] on input "RapidTag" at bounding box center [70, 339] width 118 height 16
type input "RapidTag LP1"
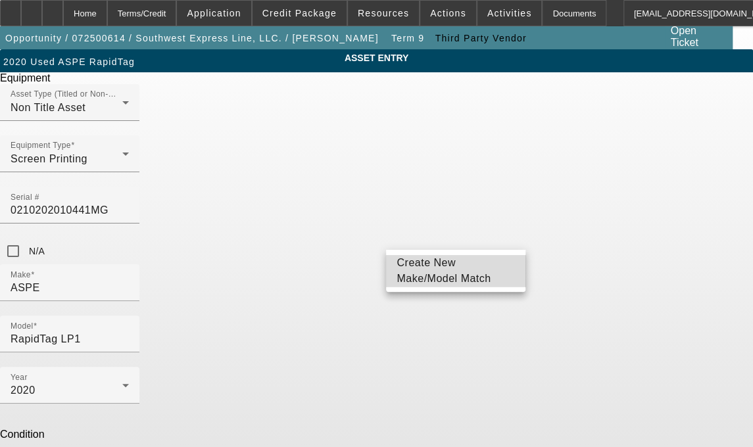
click at [441, 273] on span "Create New Make/Model Match" at bounding box center [456, 271] width 118 height 32
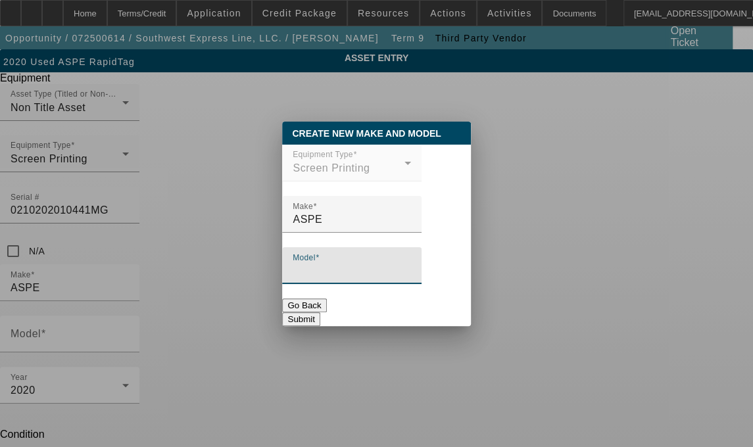
click at [336, 279] on input "Model" at bounding box center [352, 271] width 118 height 16
type input "r"
type input "RapidTag LP1"
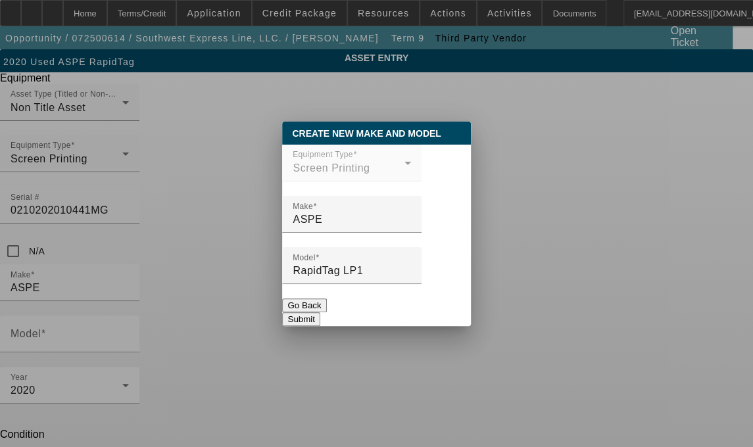
click at [320, 313] on button "Submit" at bounding box center [300, 319] width 37 height 14
type input "RapidTag LP1"
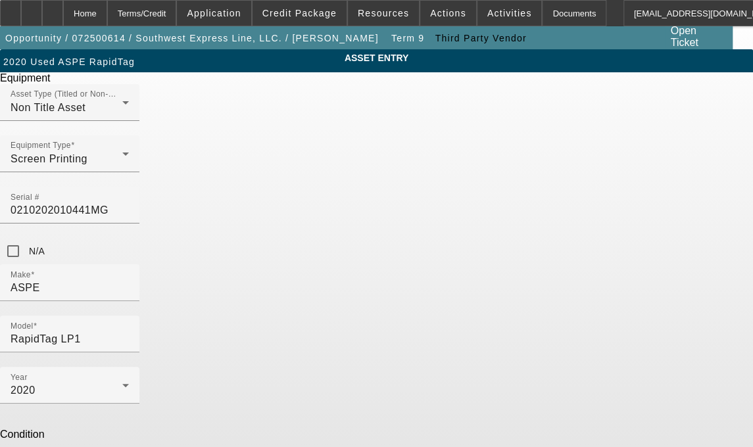
drag, startPoint x: 296, startPoint y: 348, endPoint x: 174, endPoint y: 341, distance: 121.9
click at [174, 341] on div "ASSET ENTRY Delete asset Equipment Asset Type (Titled or Non-Titled) Non Title …" at bounding box center [376, 334] width 753 height 570
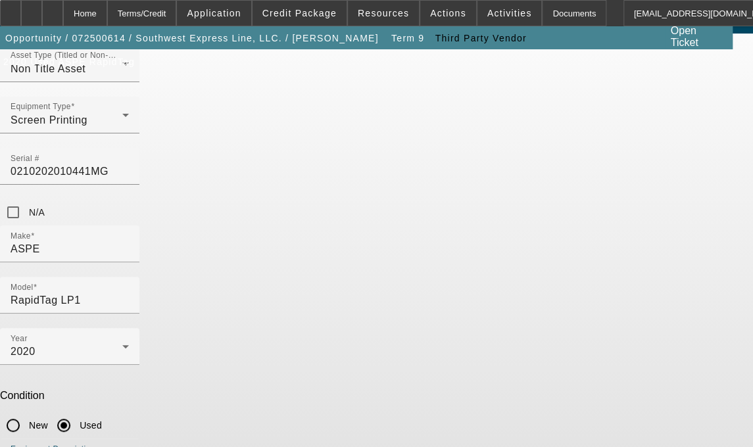
scroll to position [49, 0]
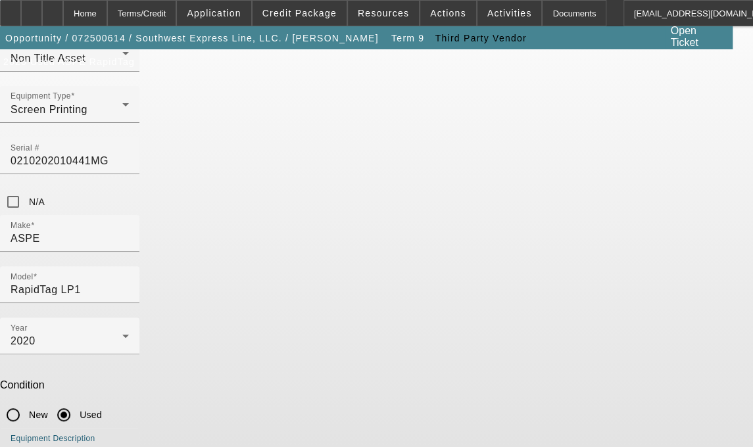
type textarea "Automatic Tag Printer includes all accessories, attachments and options"
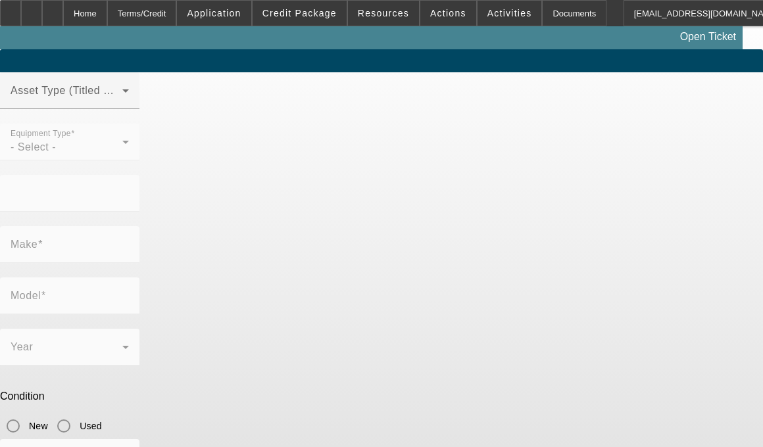
type input "270636"
type input "KIWO"
type input "XTS"
radio input "true"
type textarea "KIWO"
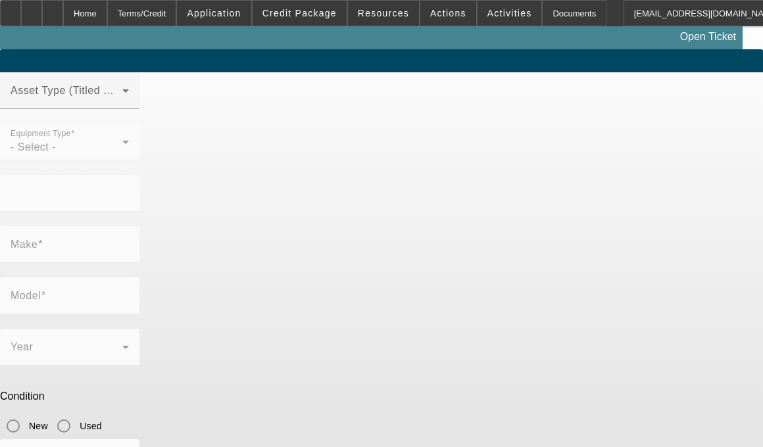
type input "[STREET_ADDRESS]"
type input "Gardena"
type input "90248"
type input "[GEOGRAPHIC_DATA]"
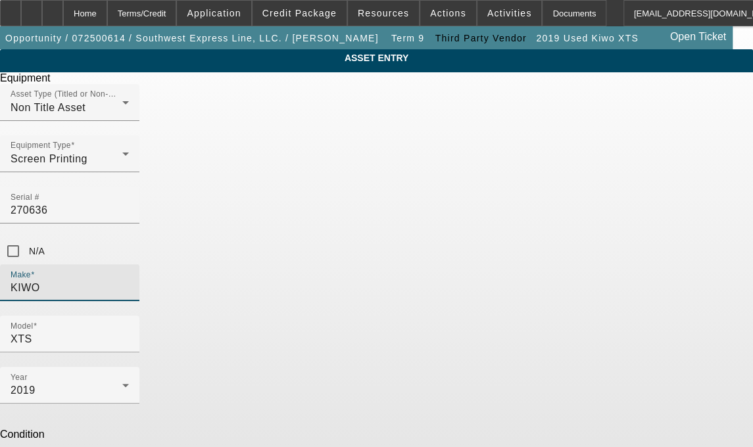
click at [129, 280] on input "KIWO" at bounding box center [70, 288] width 118 height 16
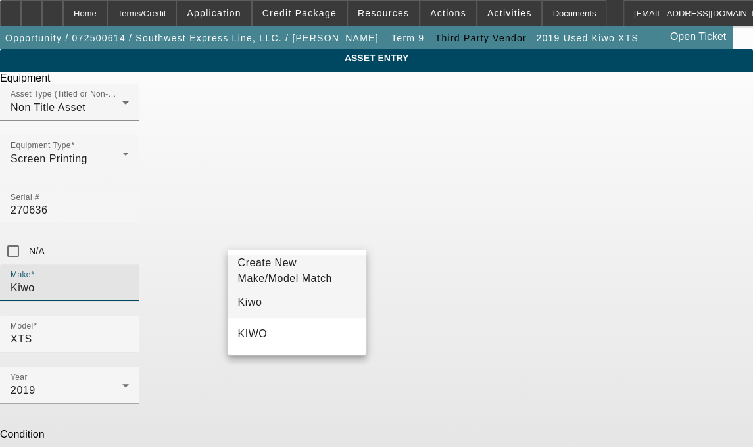
type input "Kiwo"
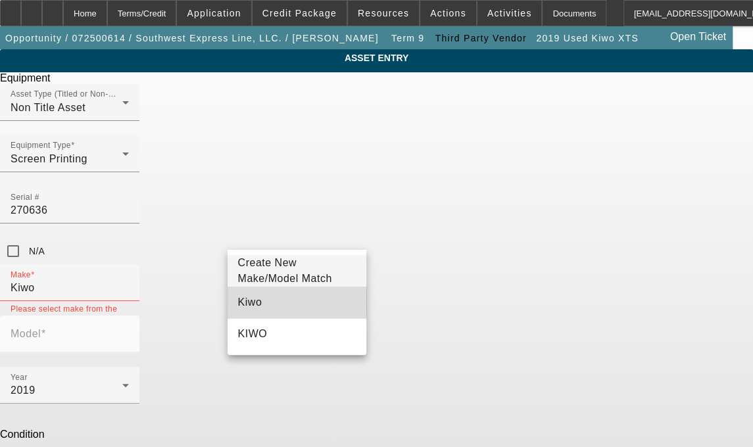
click at [258, 309] on mat-option "Kiwo" at bounding box center [297, 303] width 139 height 32
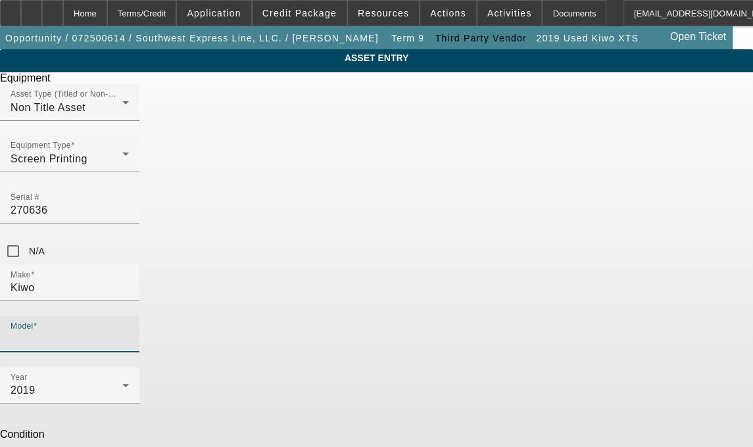
click at [129, 331] on input "Model" at bounding box center [70, 339] width 118 height 16
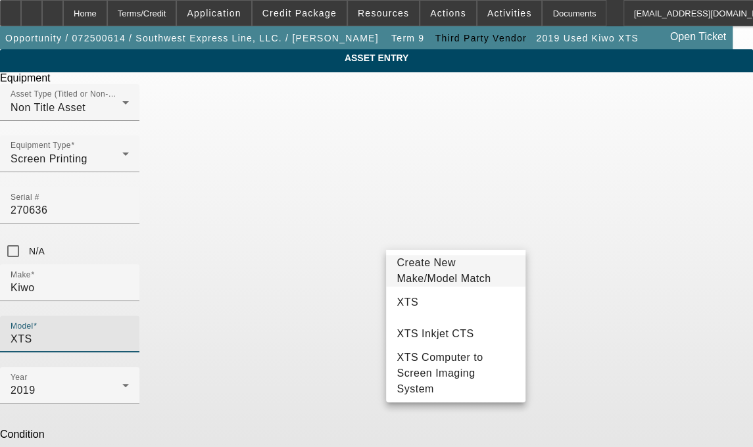
type input "XTS"
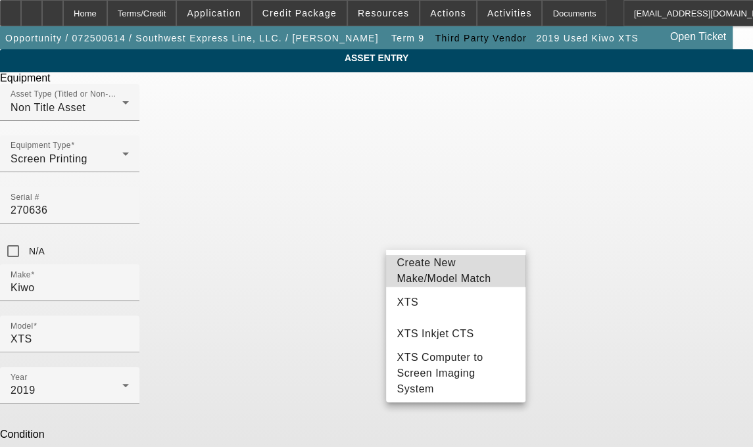
click at [423, 267] on span "Create New Make/Model Match" at bounding box center [444, 270] width 94 height 27
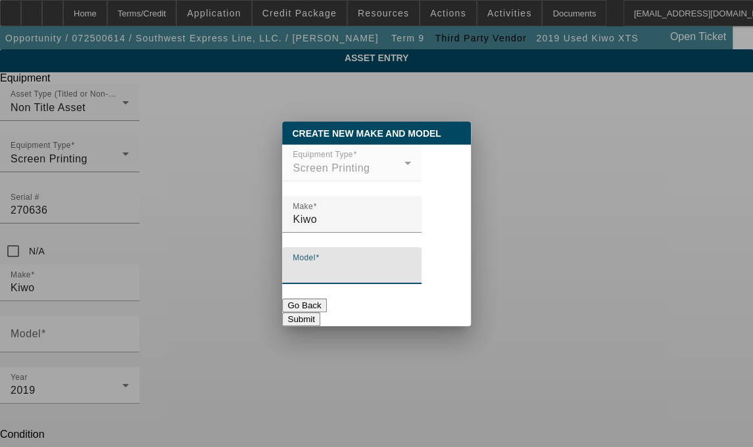
click at [346, 276] on input "Model" at bounding box center [352, 271] width 118 height 16
type input "'"
type input "XTS"
click at [320, 319] on button "Submit" at bounding box center [300, 319] width 37 height 14
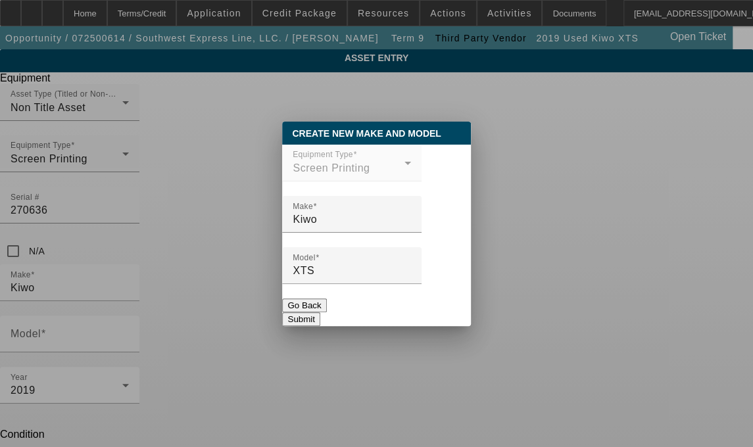
type input "XTS"
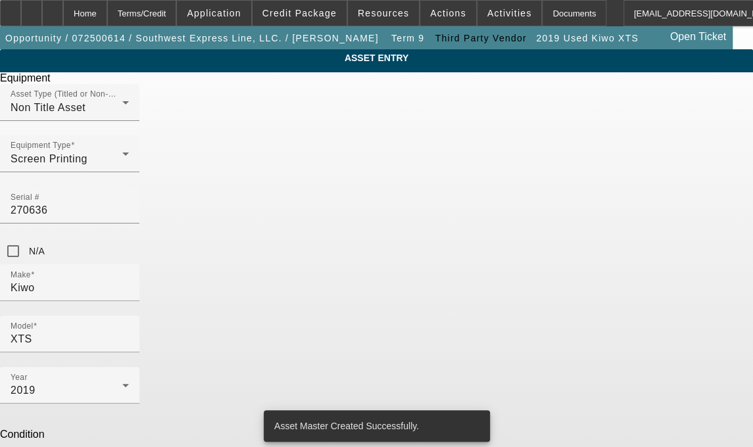
drag, startPoint x: 274, startPoint y: 343, endPoint x: 153, endPoint y: 327, distance: 122.8
click at [153, 327] on div "ASSET ENTRY Delete asset Equipment Asset Type (Titled or Non-Titled) Non Title …" at bounding box center [376, 334] width 753 height 570
type textarea "c"
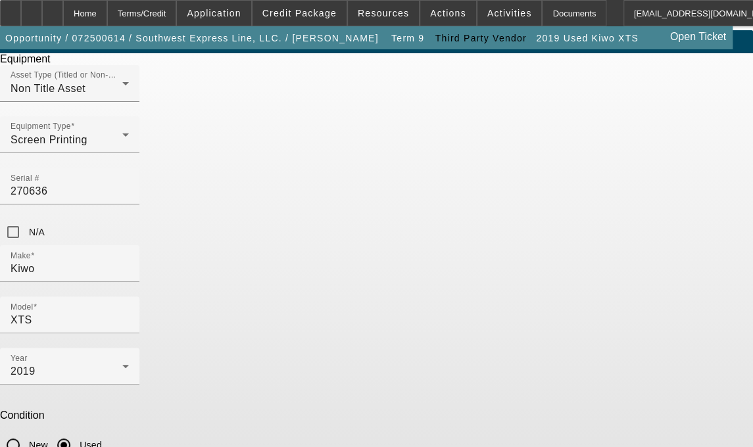
scroll to position [49, 0]
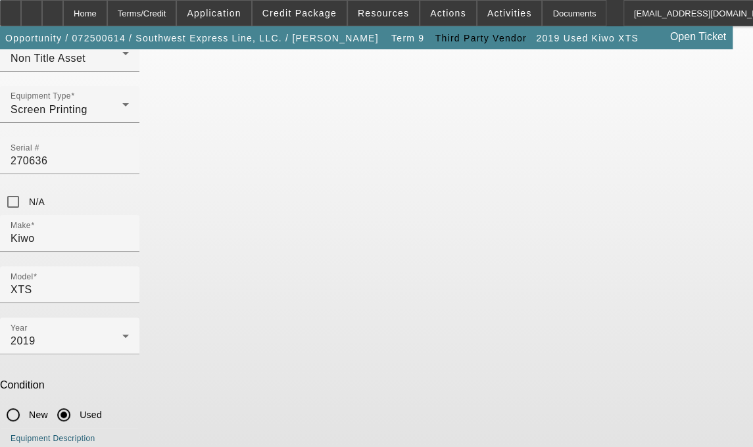
type textarea "Computer to Screen Imaging System includes all accessories, attachments and opt…"
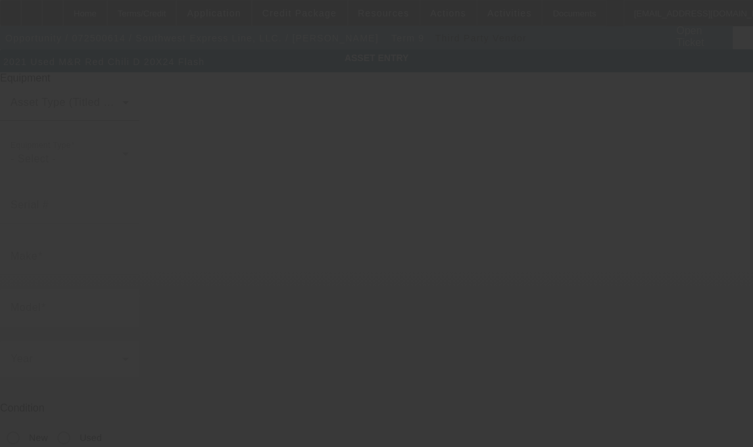
type input "3Q00522"
type input "M&R"
type input "Red Chili D 20X24 Flash"
radio input "true"
type textarea "Flash"
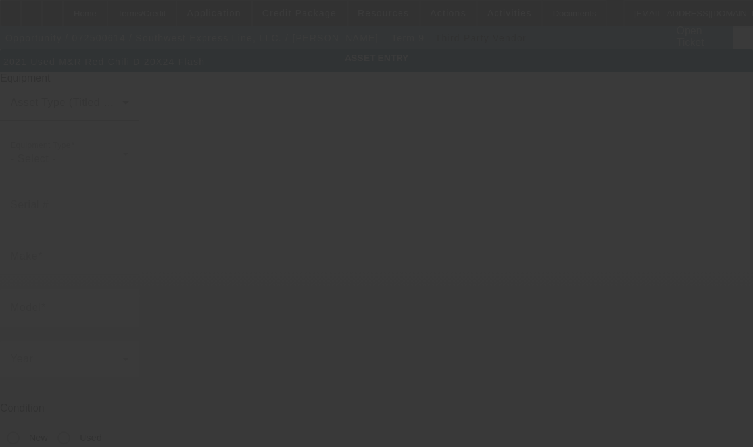
type input "[STREET_ADDRESS]"
type input "Gardena"
type input "90248"
type input "[GEOGRAPHIC_DATA]"
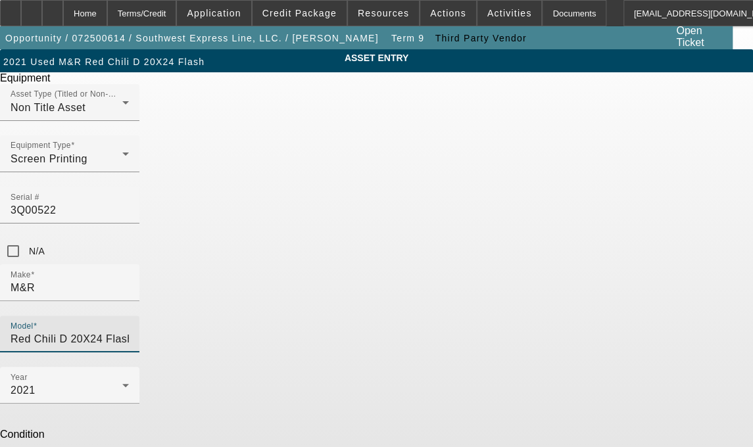
click at [129, 331] on input "Red Chili D 20X24 Flash" at bounding box center [70, 339] width 118 height 16
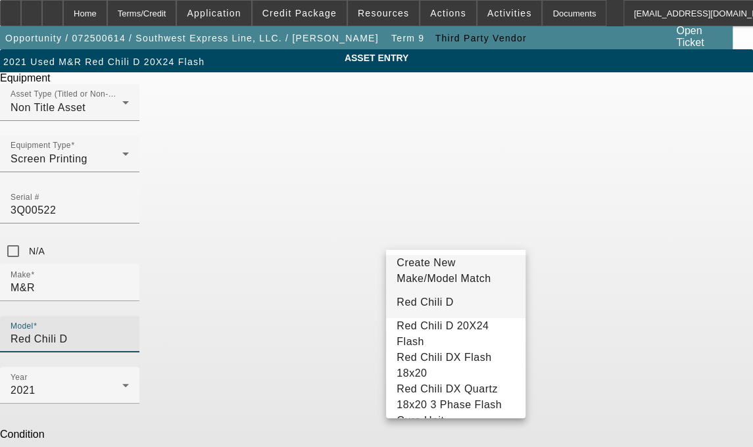
type input "Red Chili D"
click at [436, 307] on span "Red Chili D" at bounding box center [425, 302] width 57 height 11
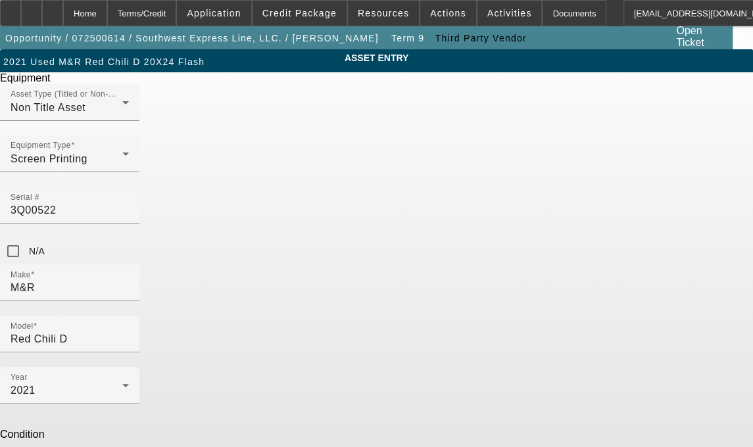
drag, startPoint x: 275, startPoint y: 340, endPoint x: 202, endPoint y: 335, distance: 73.1
click at [202, 335] on div "ASSET ENTRY Delete asset Equipment Asset Type (Titled or Non-Titled) Non Title …" at bounding box center [376, 334] width 753 height 570
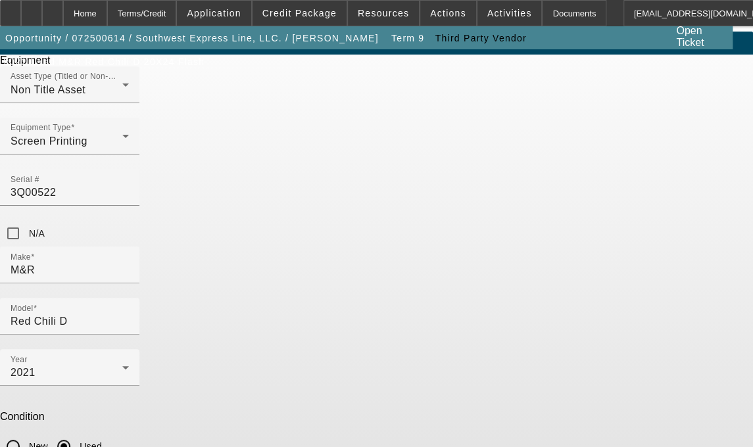
scroll to position [49, 0]
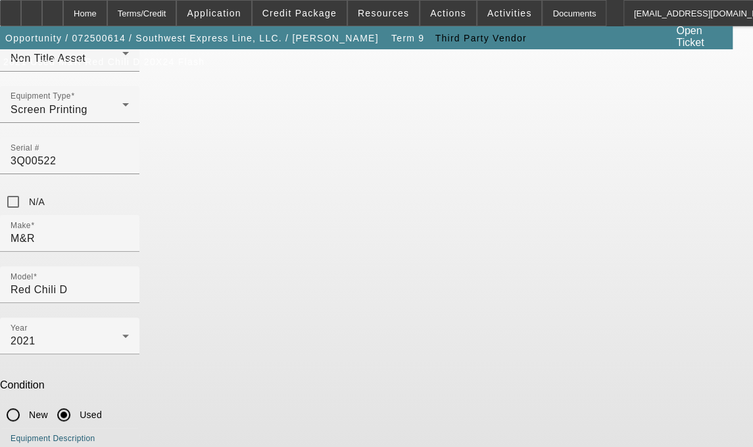
type textarea "20x24 Quartz Flash Cure Unit"
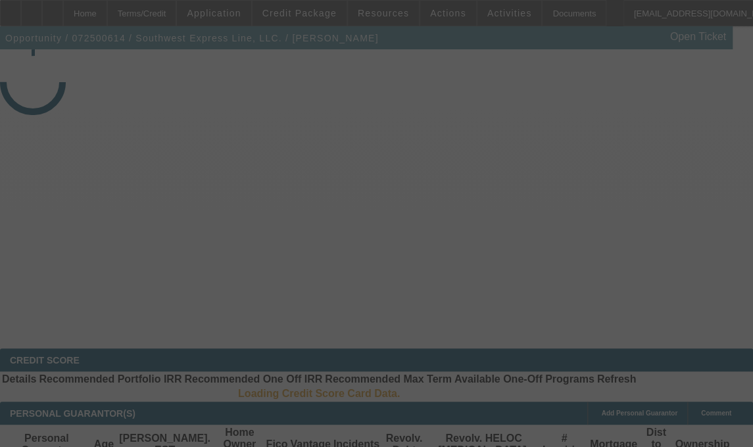
select select "3"
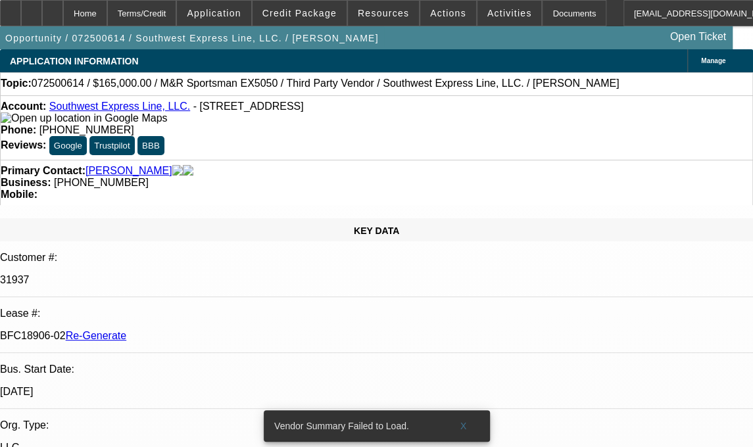
select select "0"
select select "2"
select select "0.1"
select select "4"
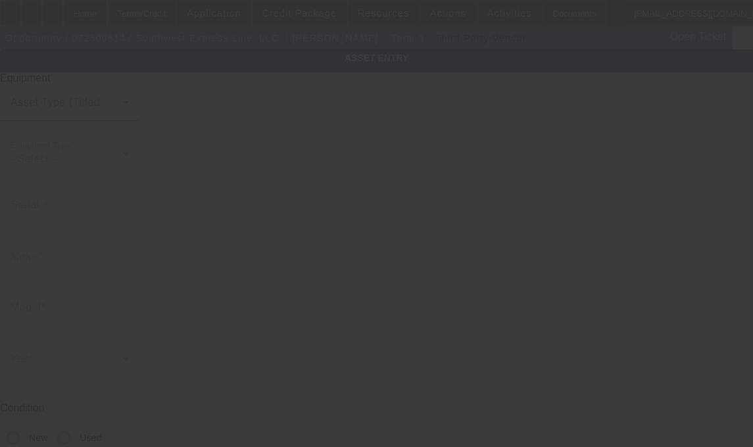
type input "3040722005"
type input "M&R"
type input "Starlight"
radio input "true"
type textarea "UV LED Screen Exposure"
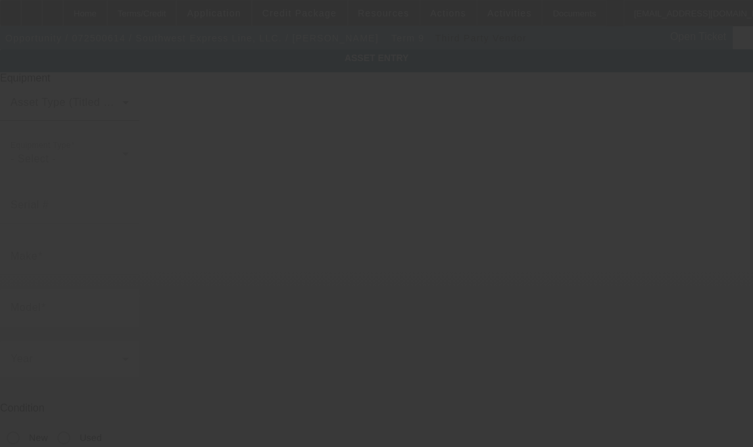
type input "[STREET_ADDRESS]"
type input "Gardena"
type input "90248"
type input "[GEOGRAPHIC_DATA]"
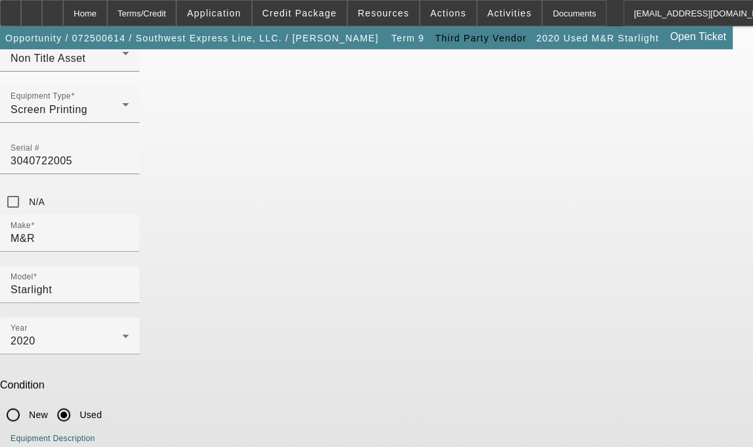
type textarea "UV LED Screen Exposure System with Stand"
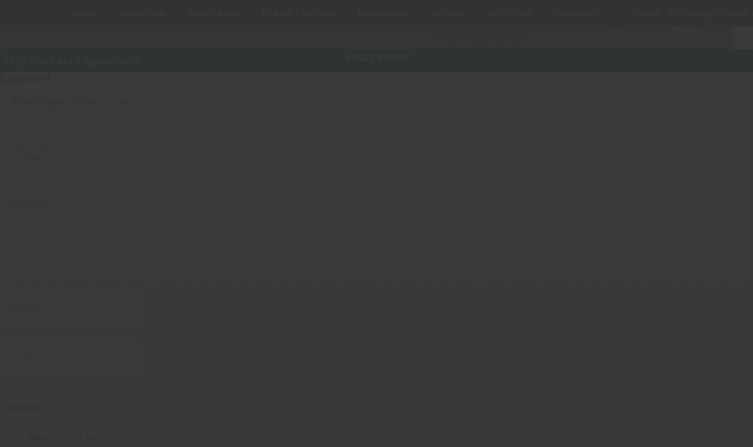
type input "193281220S"
type input "M&R"
type input "Sprint 3000"
radio input "true"
type textarea "Dryer"
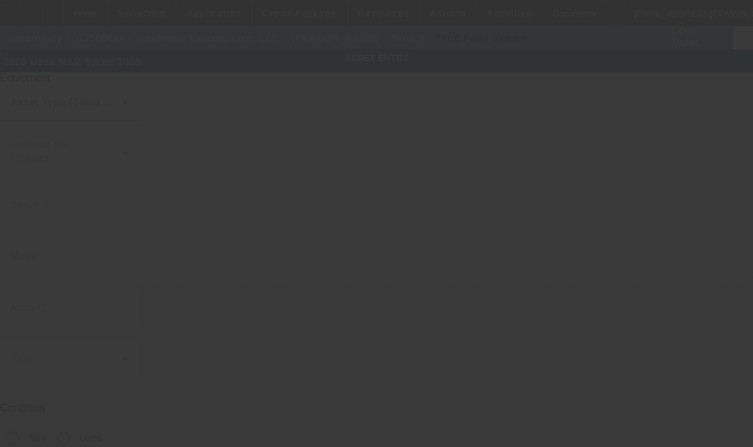
type input "[STREET_ADDRESS]"
type input "Gardena"
type input "90248"
type input "[GEOGRAPHIC_DATA]"
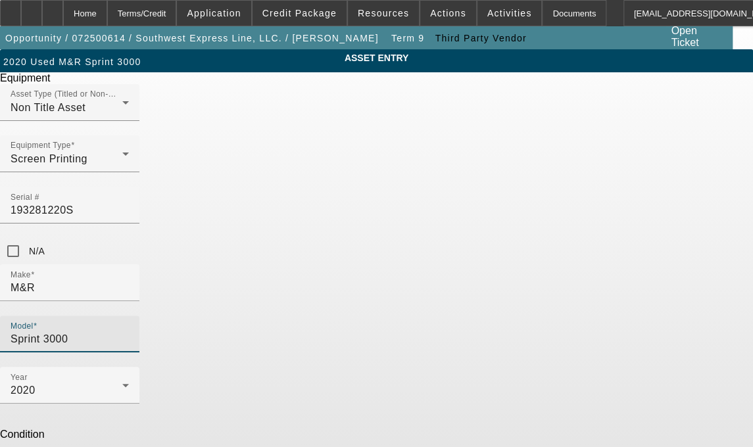
click at [129, 331] on input "Sprint 3000" at bounding box center [70, 339] width 118 height 16
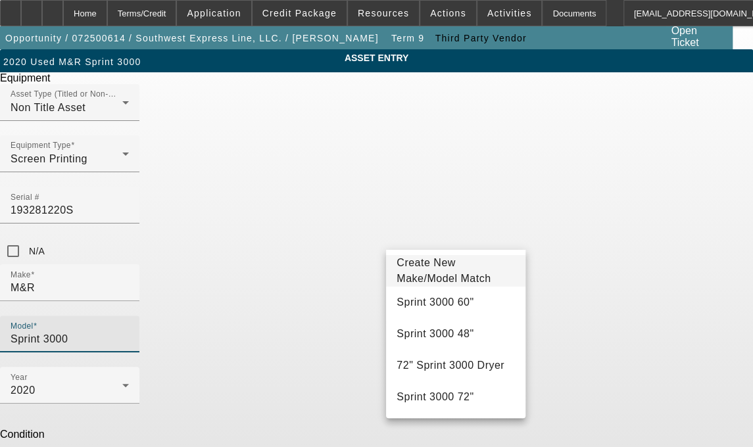
type input "Sprint 3000"
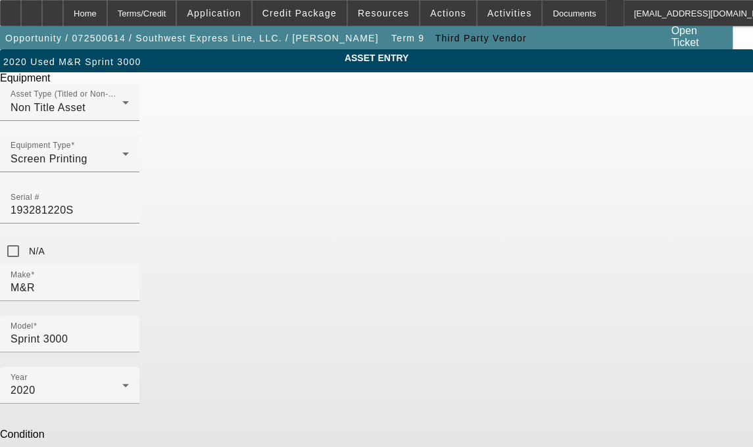
type textarea "D"
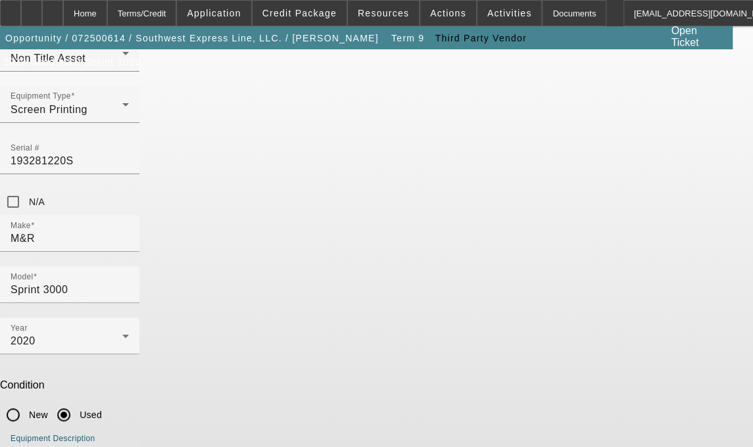
type textarea "Crossover 60" Gas Conveyor Dryer, 8' In / 12' Heat / 8' Out"
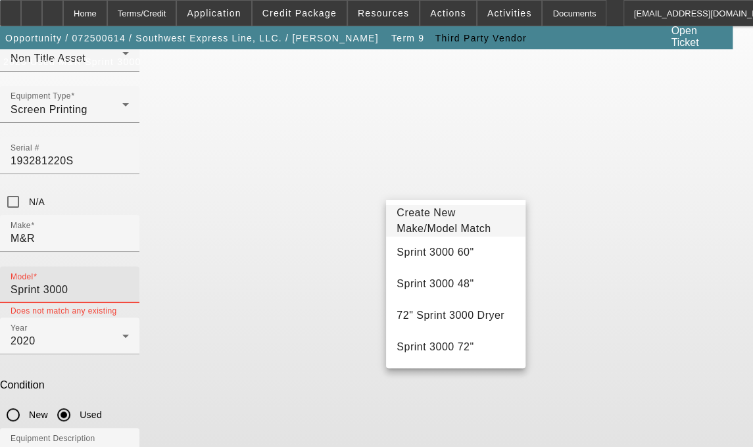
click at [129, 282] on input "Sprint 3000" at bounding box center [70, 290] width 118 height 16
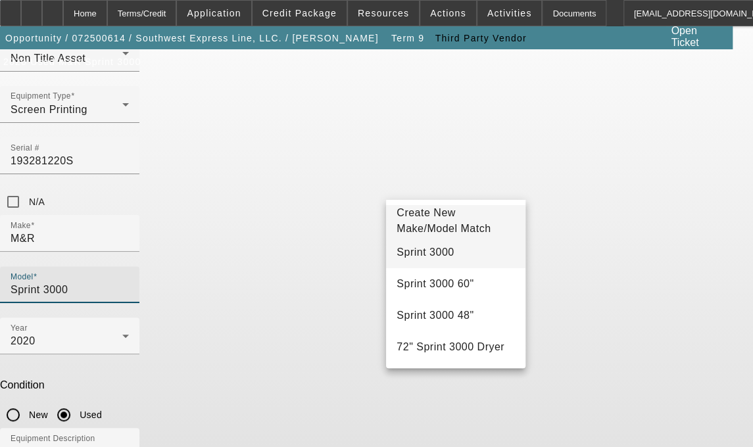
type input "Sprint 3000"
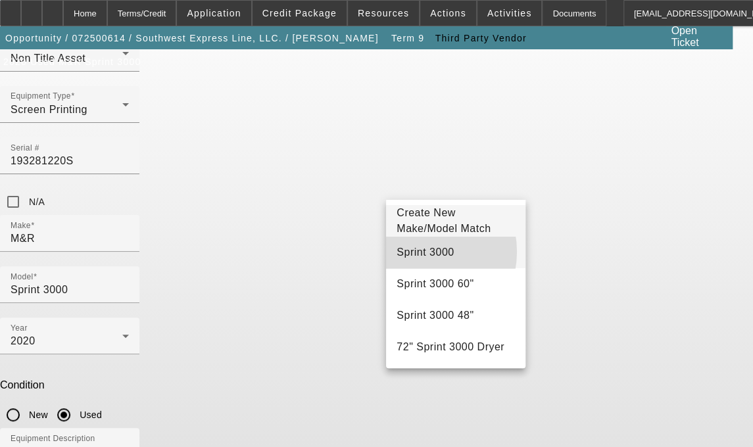
click at [414, 258] on span "Sprint 3000" at bounding box center [425, 252] width 57 height 11
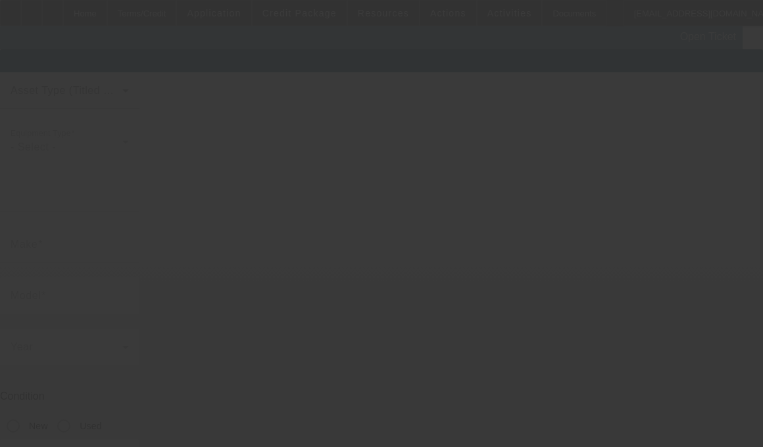
click at [228, 183] on body "Home Terms/Credit Application Credit Package Resources Actions Activities Docum…" at bounding box center [381, 290] width 763 height 581
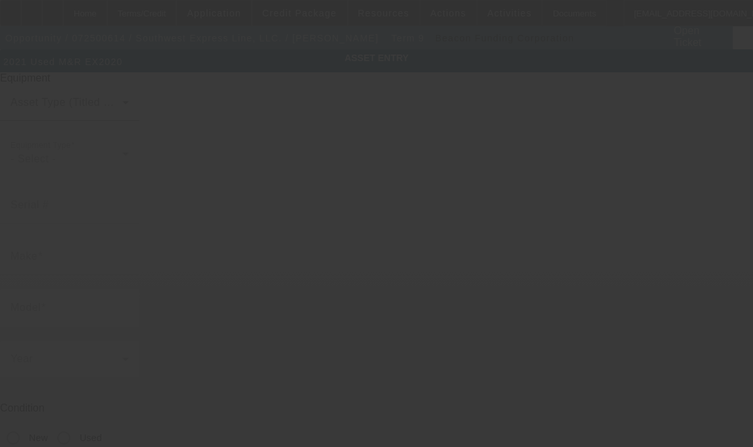
type input "SEAX50X501008"
type input "M&R"
type input "EX2020"
radio input "true"
type textarea "M&R EX2020"
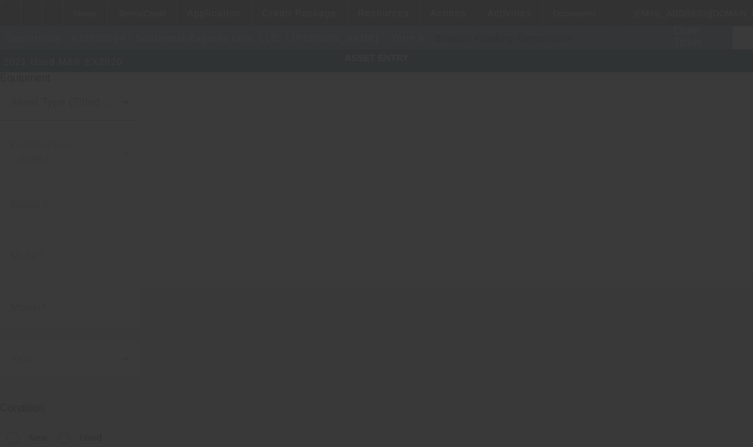
type input "[STREET_ADDRESS]"
type input "Gardena"
type input "90248"
type input "[GEOGRAPHIC_DATA]"
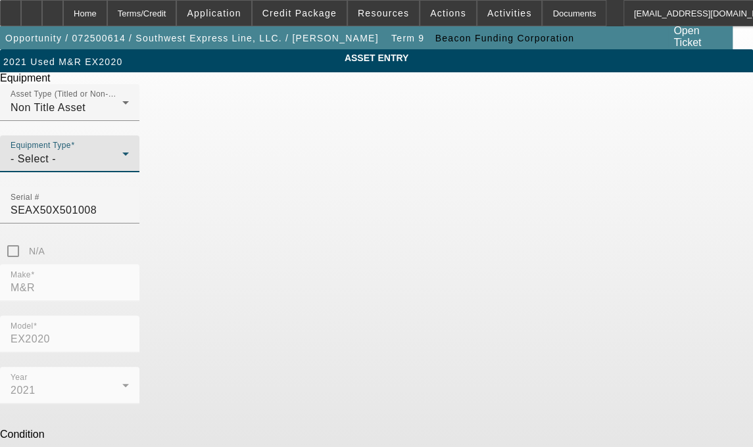
click at [133, 162] on icon at bounding box center [126, 154] width 16 height 16
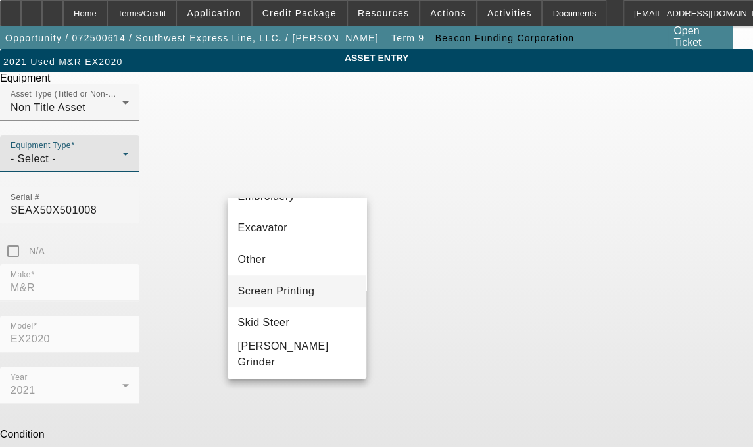
scroll to position [242, 0]
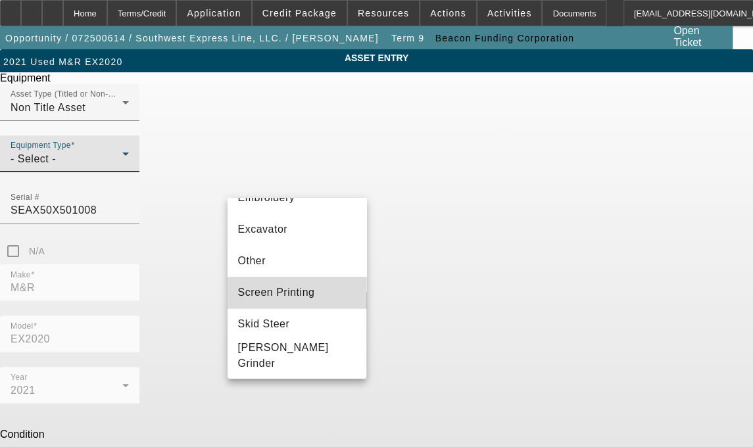
click at [301, 296] on span "Screen Printing" at bounding box center [276, 293] width 77 height 16
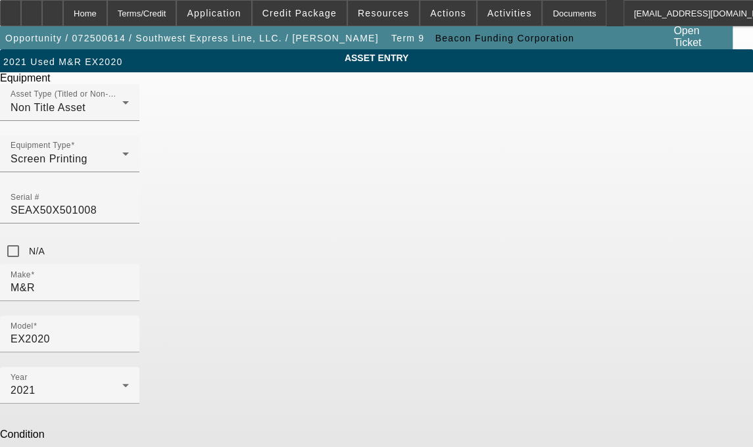
drag, startPoint x: 302, startPoint y: 343, endPoint x: 224, endPoint y: 341, distance: 78.9
paste textarea "10 Station / 8 Color Automatic Press with Servo Index System, Revolver Print Pr…"
type textarea "10 Station / 8 Color Automatic Press with Servo Index System, Revolver Print Pr…"
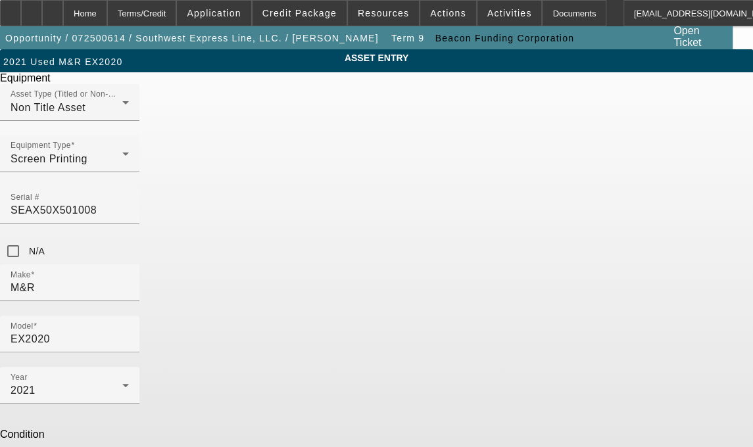
drag, startPoint x: 396, startPoint y: 183, endPoint x: 450, endPoint y: 189, distance: 54.2
click at [139, 190] on div "Serial # SEAX50X501008" at bounding box center [69, 205] width 139 height 37
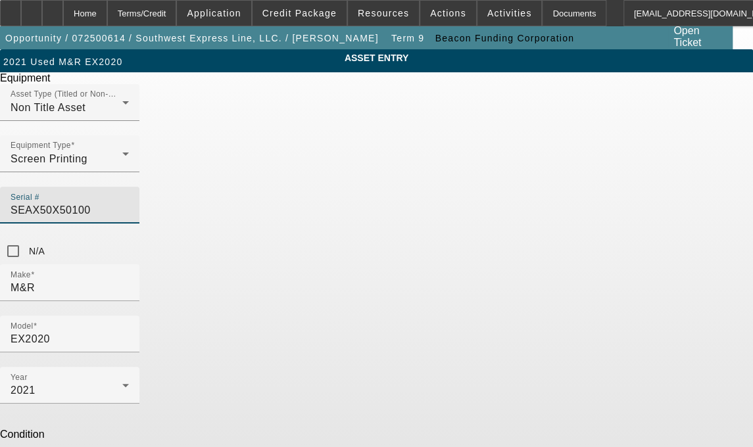
scroll to position [0, 0]
type input "S"
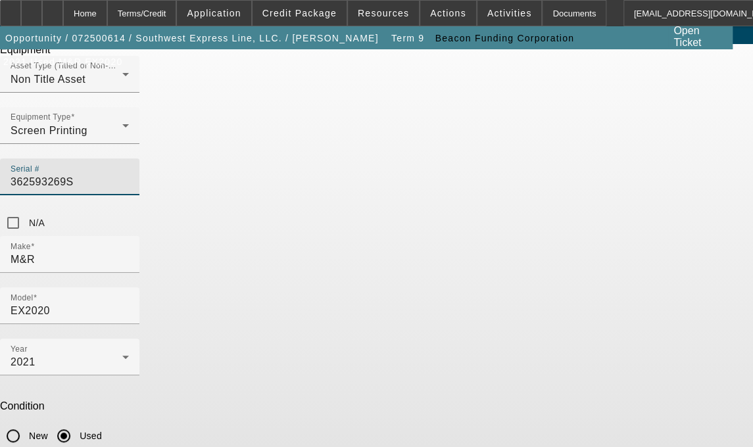
scroll to position [49, 0]
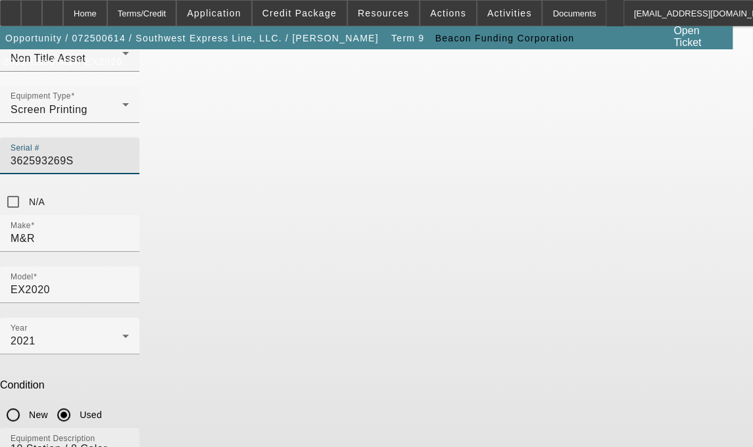
type input "362593269S"
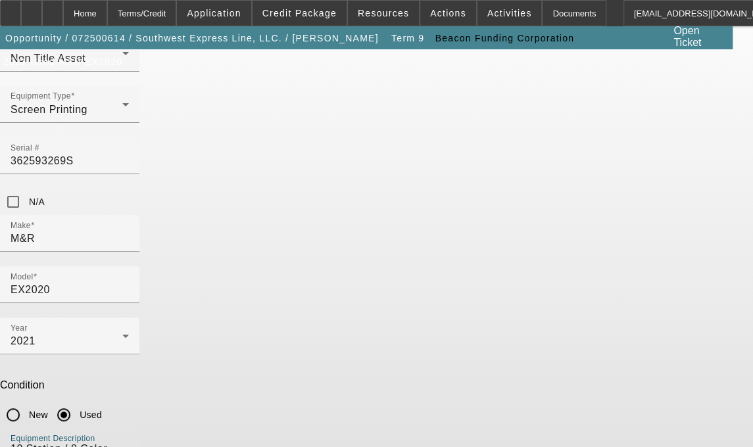
type textarea "10 Station / 8 Color Automatic Press with Servo Index System, Revolver Print Pr…"
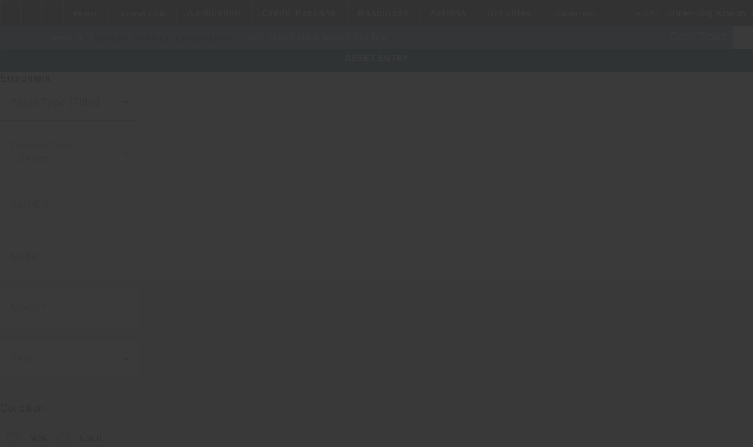
type input "REDD20242036A"
type input "M&R"
type input "Red Chili D F"
radio input "true"
type textarea "M&R Red Chili D Flash 20x24,"
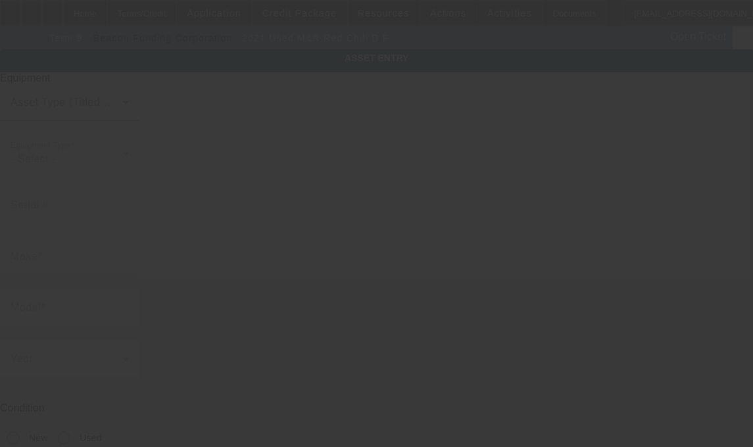
type input "[STREET_ADDRESS]"
type input "Gardena"
type input "90248"
type input "[GEOGRAPHIC_DATA]"
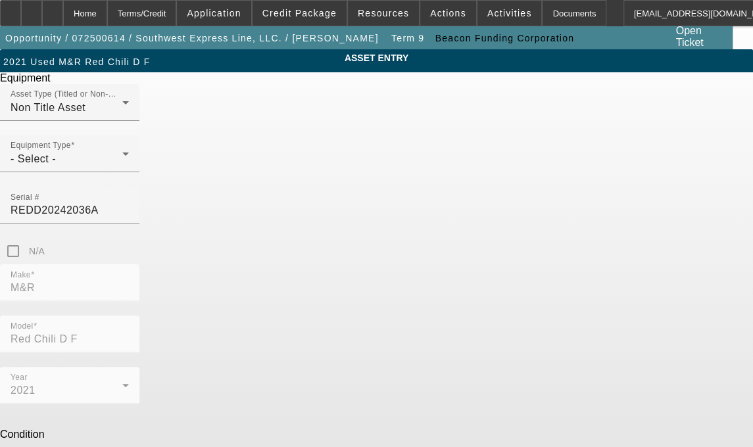
click at [451, 260] on div at bounding box center [376, 223] width 753 height 447
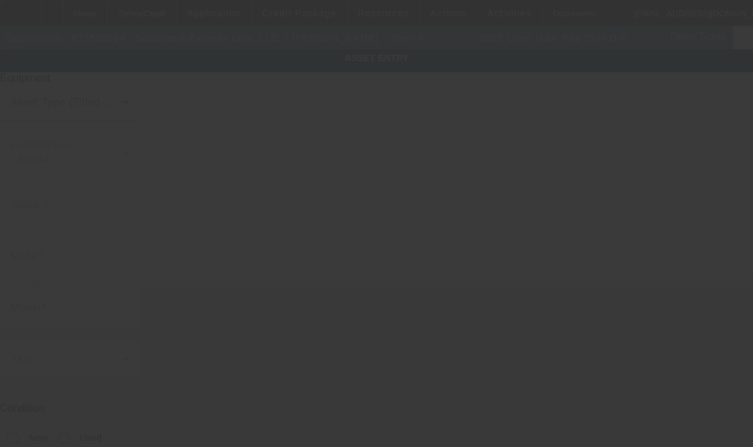
type input "REDD20242036A"
type input "M&R"
type input "Red Chili D F"
radio input "true"
type textarea "M&R Red Chili D Flash 20x24,"
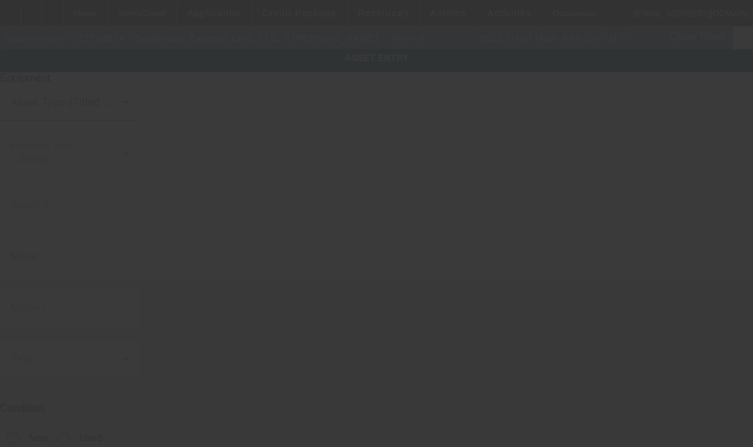
type input "[STREET_ADDRESS]"
type input "Gardena"
type input "90248"
type input "[GEOGRAPHIC_DATA]"
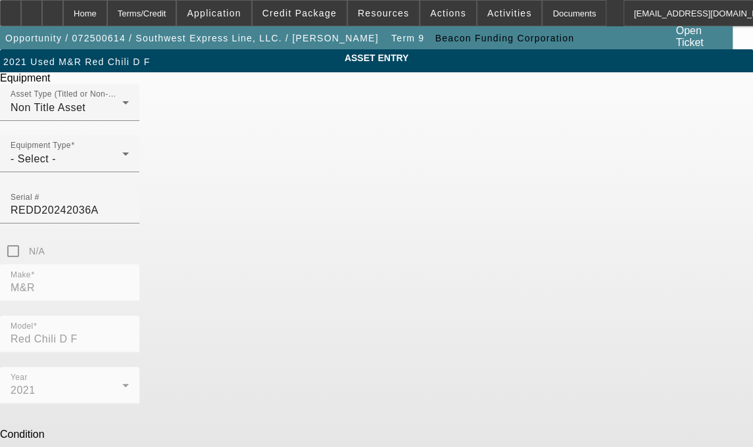
click at [701, 15] on span "Delete asset" at bounding box center [720, 11] width 39 height 7
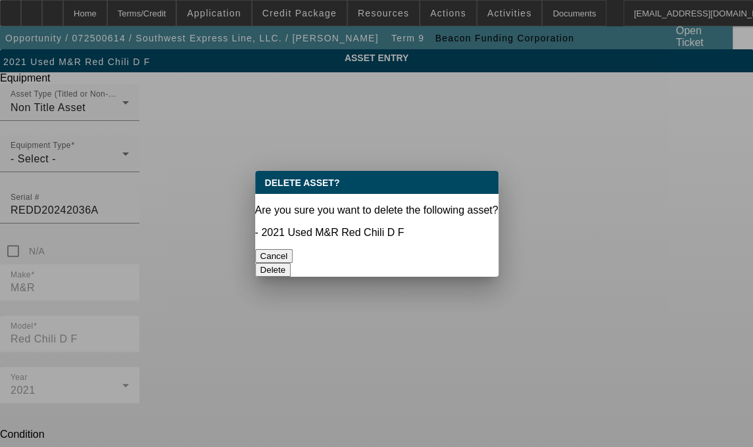
click at [291, 263] on button "Delete" at bounding box center [273, 270] width 36 height 14
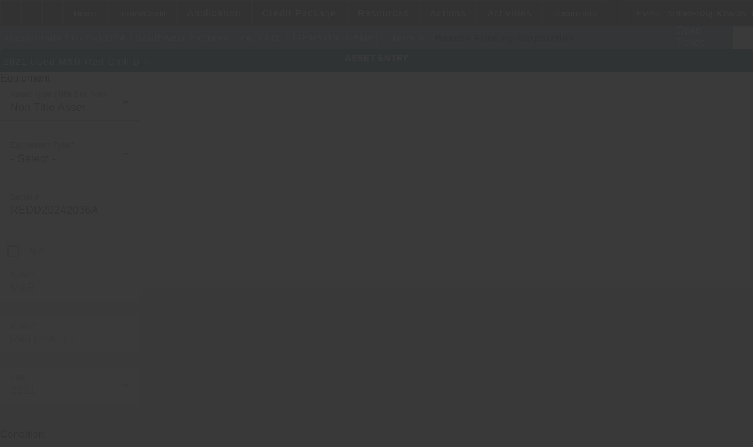
click at [505, 232] on div at bounding box center [376, 223] width 753 height 447
select select "3"
type input "[STREET_ADDRESS]"
type input "Gardena"
type input "90248"
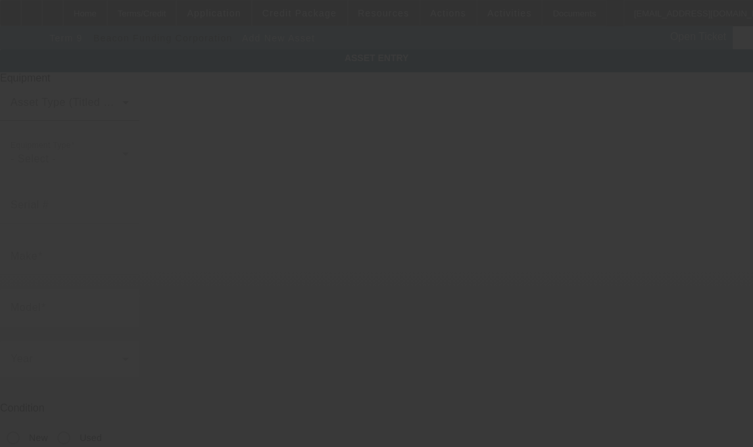
type input "[GEOGRAPHIC_DATA]"
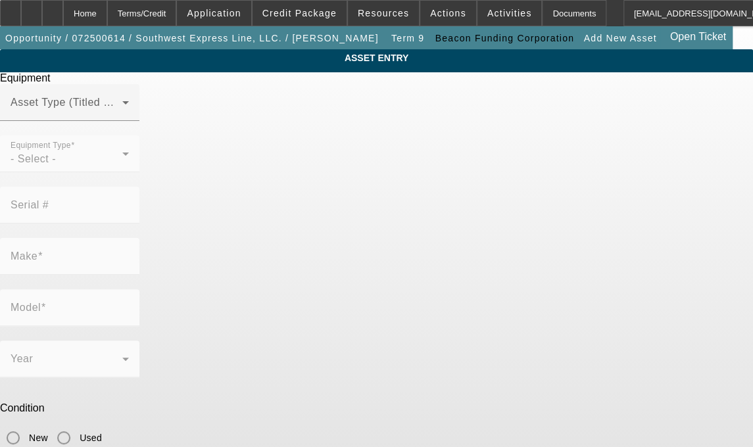
click at [139, 187] on mat-form-field "Equipment Type - Select -" at bounding box center [69, 160] width 139 height 51
click at [129, 112] on div "Asset Type (Titled or Non-Titled)" at bounding box center [70, 102] width 118 height 37
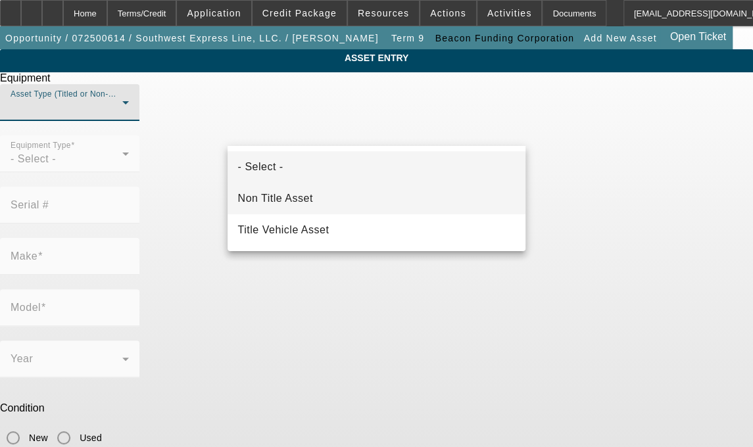
click at [274, 198] on span "Non Title Asset" at bounding box center [275, 199] width 75 height 16
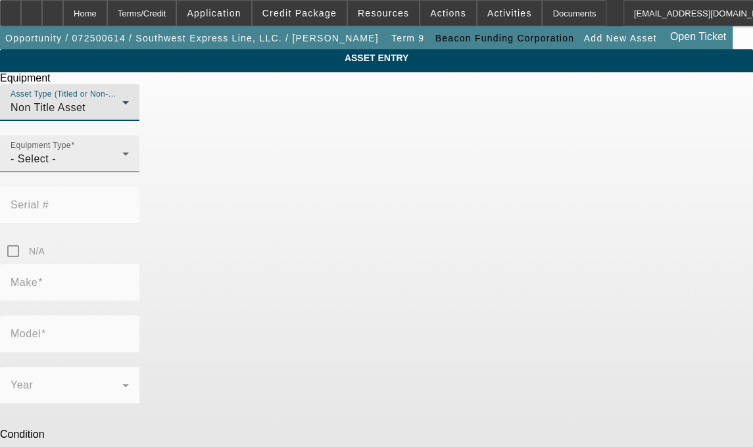
click at [122, 167] on div "- Select -" at bounding box center [67, 159] width 112 height 16
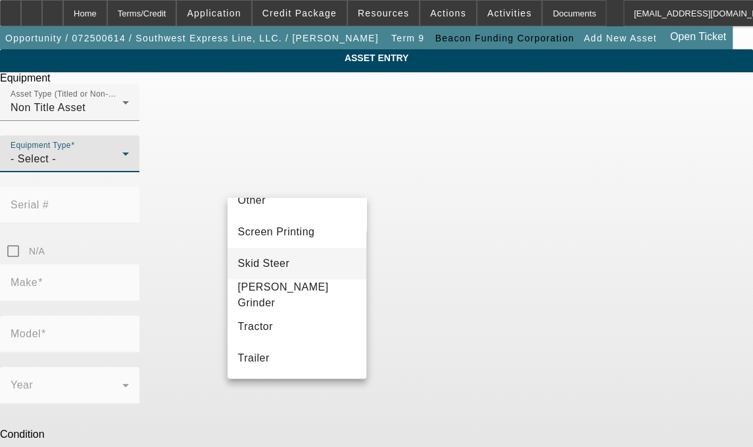
scroll to position [296, 0]
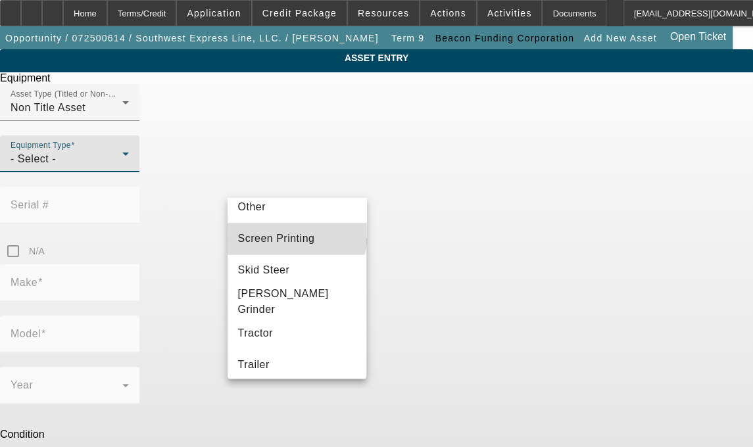
click at [296, 239] on span "Screen Printing" at bounding box center [276, 239] width 77 height 16
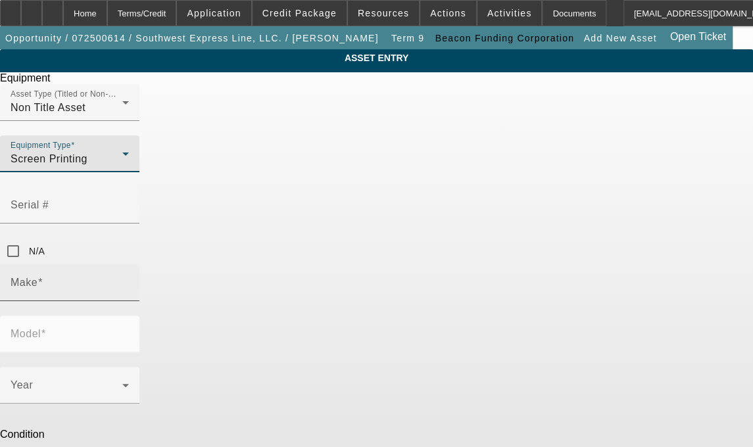
click at [129, 280] on input "Make" at bounding box center [70, 288] width 118 height 16
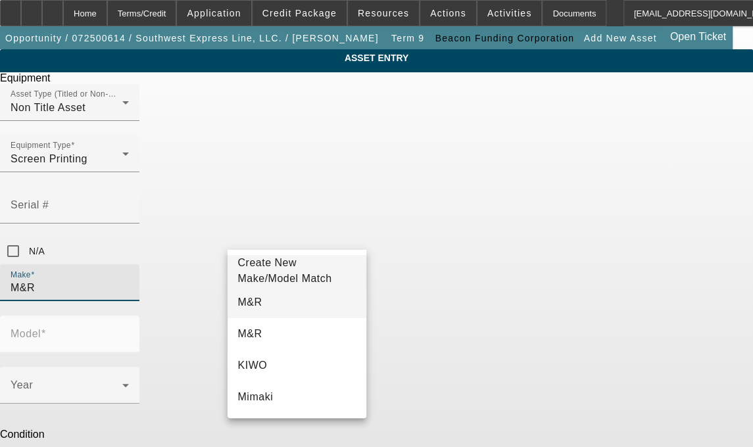
type input "M&R"
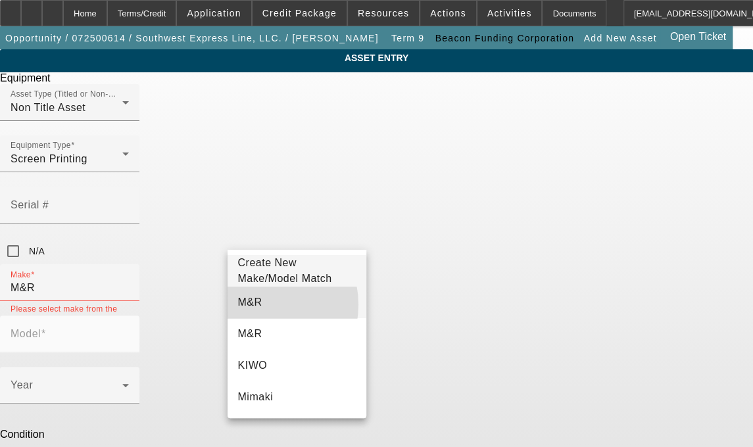
click at [255, 308] on span "M&R" at bounding box center [250, 302] width 24 height 11
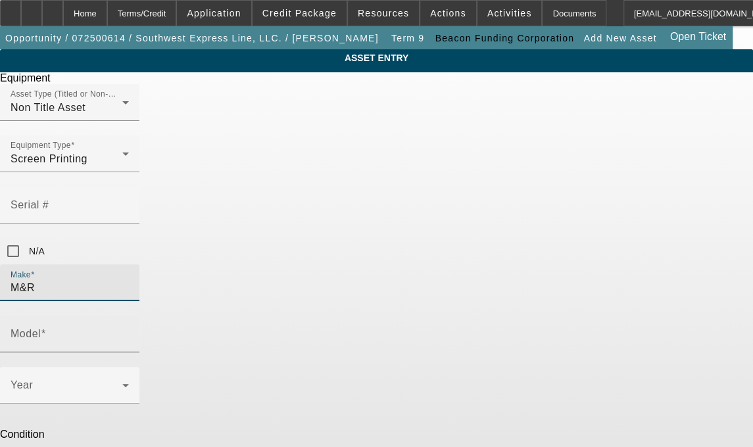
click at [129, 331] on input "Model" at bounding box center [70, 339] width 118 height 16
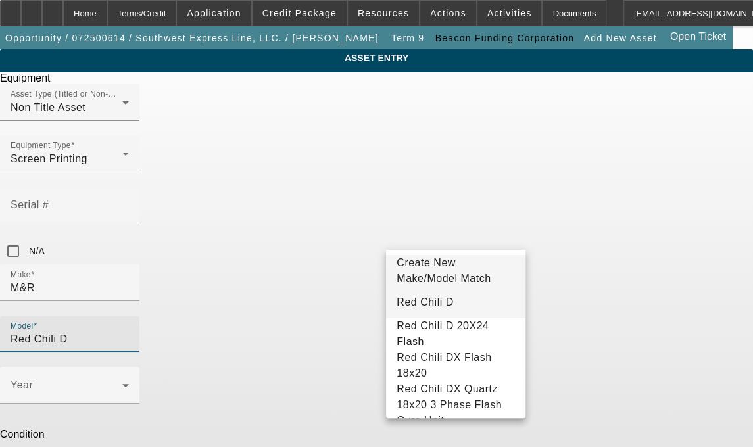
type input "Red Chili D"
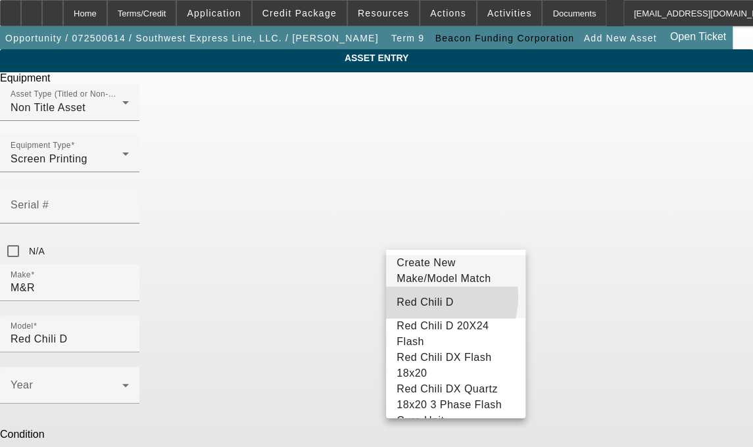
click at [420, 304] on span "Red Chili D" at bounding box center [425, 303] width 57 height 16
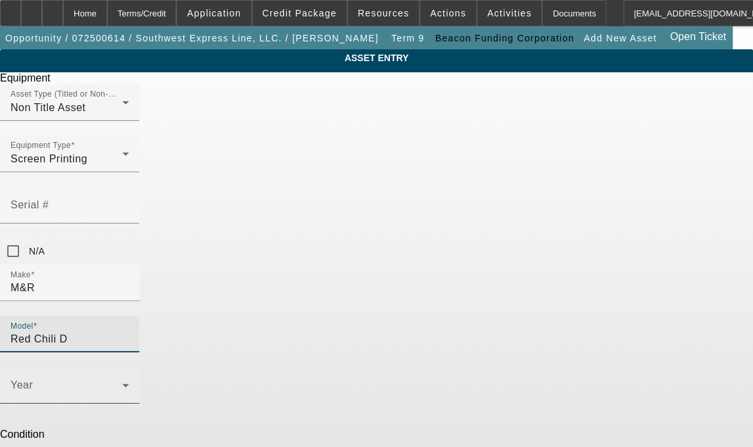
click at [133, 377] on icon at bounding box center [126, 385] width 16 height 16
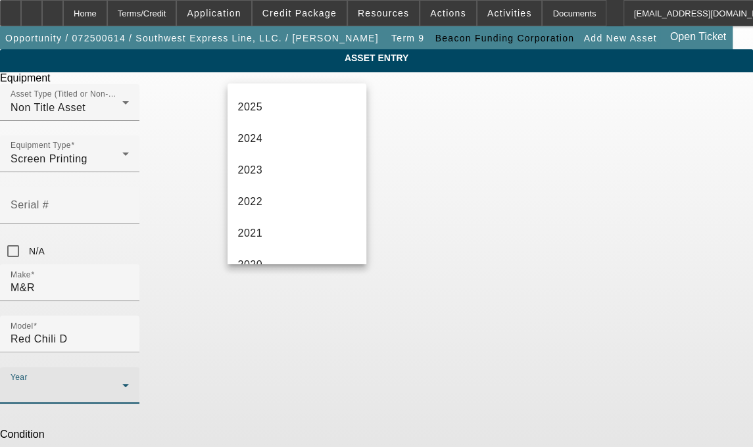
scroll to position [109, 0]
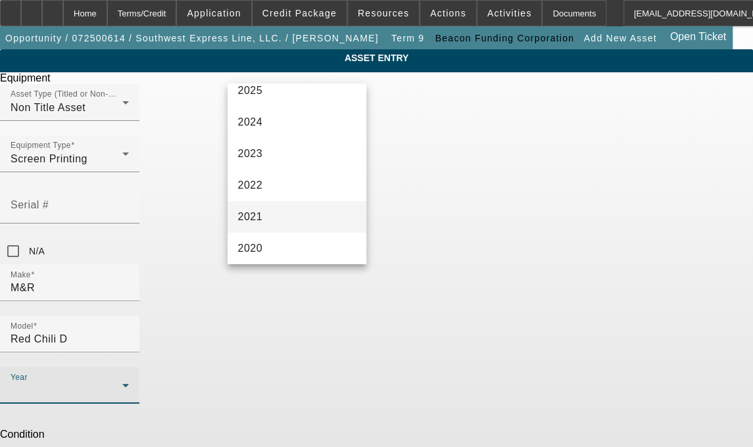
click at [255, 221] on span "2021" at bounding box center [250, 217] width 25 height 16
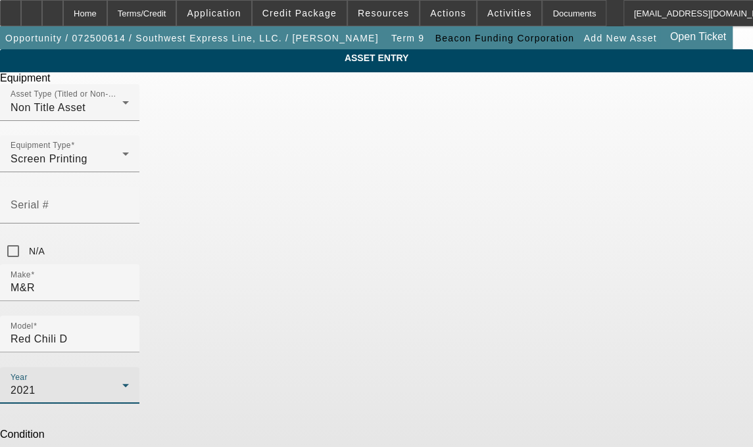
radio input "true"
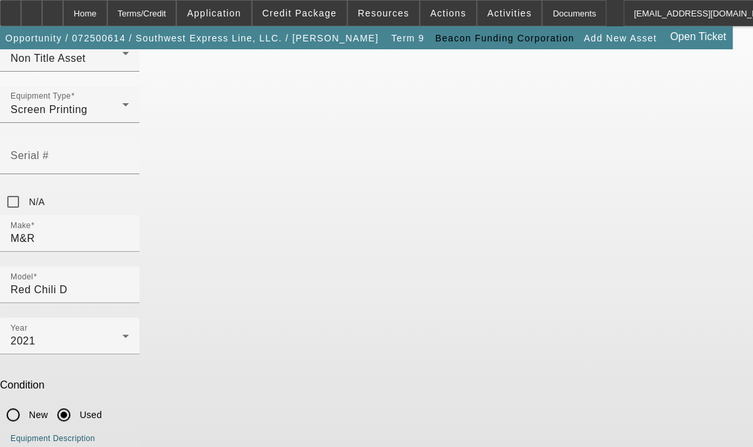
type textarea "Flash 20x24, (1) Red Chili Flash 20' Cable"
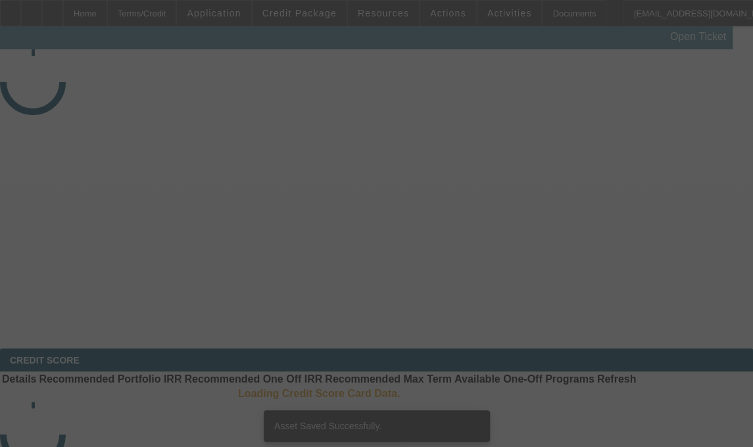
select select "3"
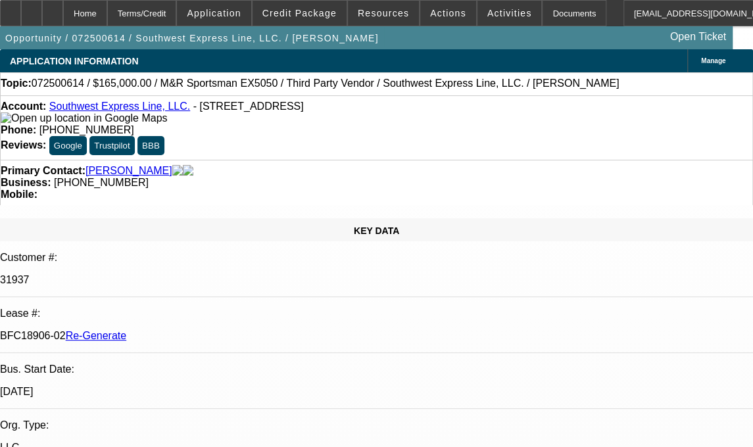
select select "0"
select select "2"
select select "0.1"
select select "4"
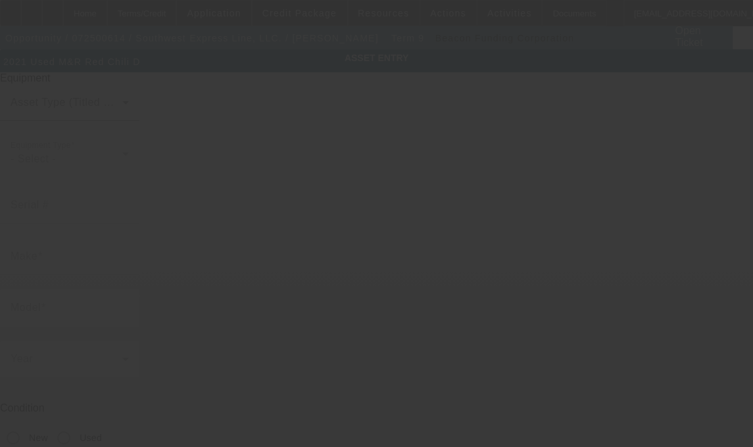
type input "M&R"
type input "Red Chili D"
radio input "true"
type textarea "Flash 20x24, (1) Red Chili Flash 20' Cable"
type input "415 W Walnut St"
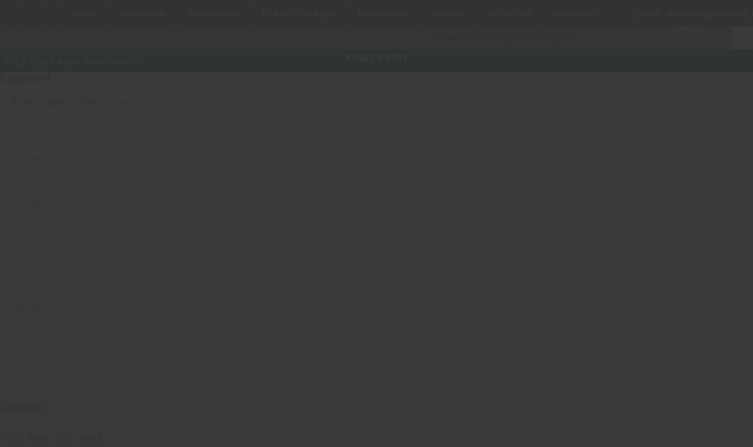
type input "Gardena"
type input "90248"
type input "Los Angeles"
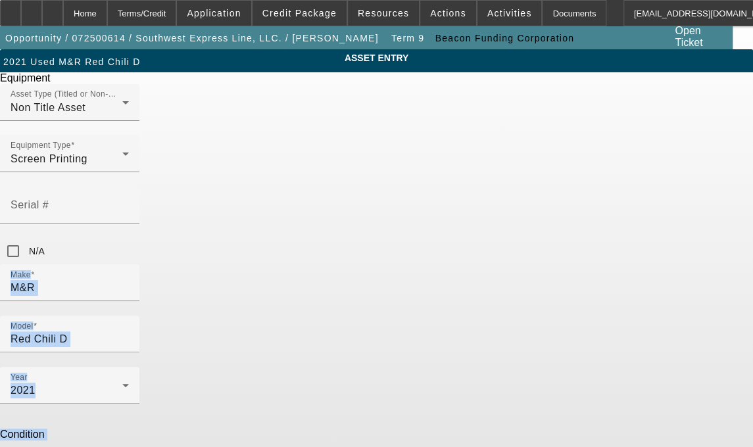
drag, startPoint x: 754, startPoint y: 266, endPoint x: 750, endPoint y: 331, distance: 65.2
click at [750, 331] on app-asset-collateral-manage "ASSET ENTRY Delete asset Equipment Asset Type (Titled or Non-Titled) Non Title …" at bounding box center [376, 334] width 753 height 570
click at [638, 141] on div "ASSET ENTRY Delete asset Equipment Asset Type (Titled or Non-Titled) Non Title …" at bounding box center [376, 334] width 753 height 570
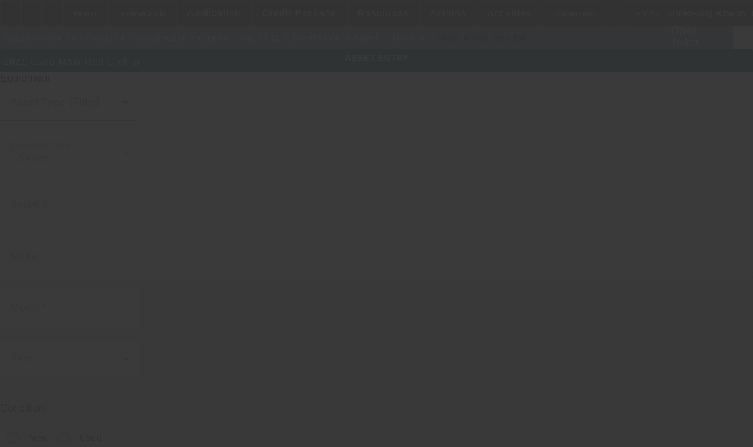
type input "3Q00522"
type input "M&R"
type input "Red Chili D"
radio input "true"
type textarea "20x24 Quartz Flash Cure Unit"
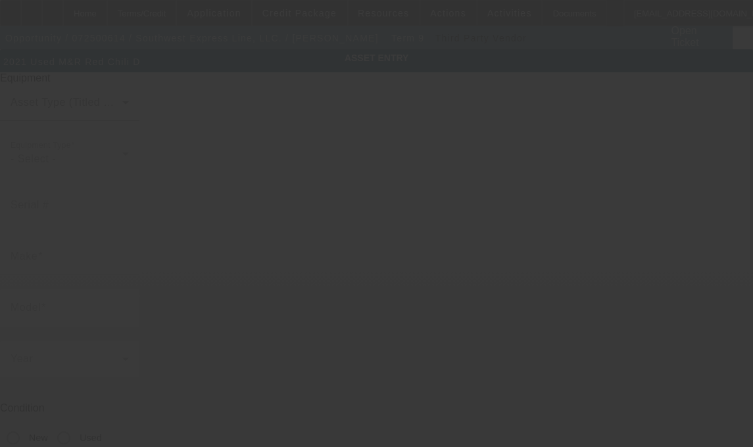
type input "[STREET_ADDRESS]"
type input "Gardena"
type input "90248"
type input "[GEOGRAPHIC_DATA]"
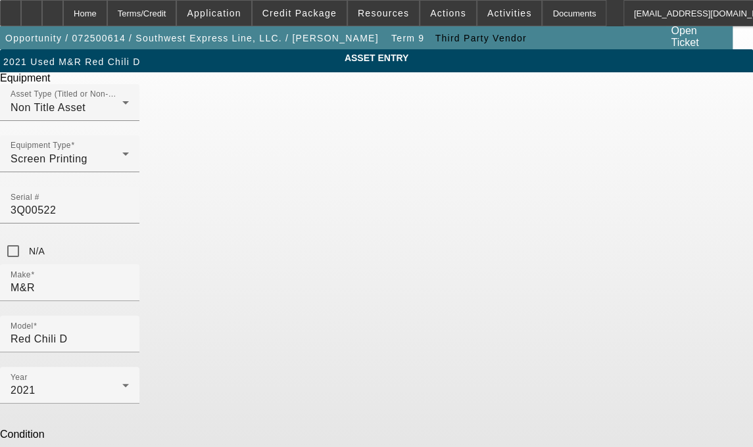
click at [701, 15] on span "Delete asset" at bounding box center [720, 11] width 39 height 7
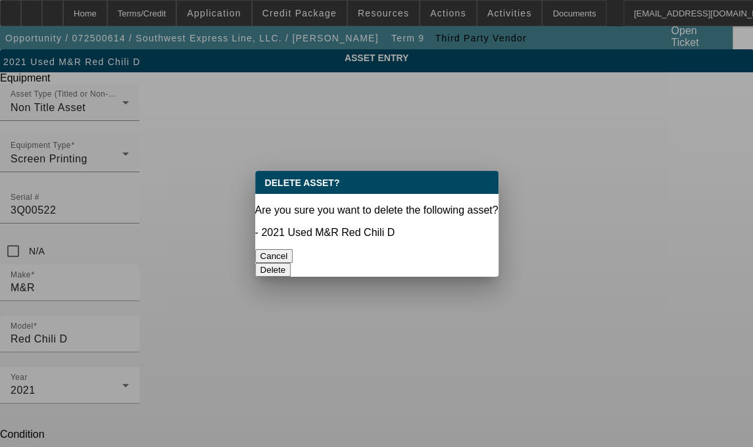
click at [291, 263] on button "Delete" at bounding box center [273, 270] width 36 height 14
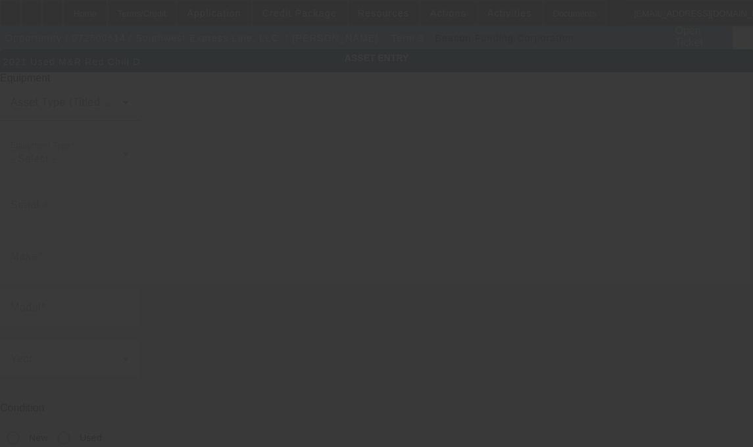
type input "M&R"
type input "Red Chili D"
radio input "true"
type textarea "Flash 20x24, (1) Red Chili Flash 20' Cable"
type input "415 W Walnut St"
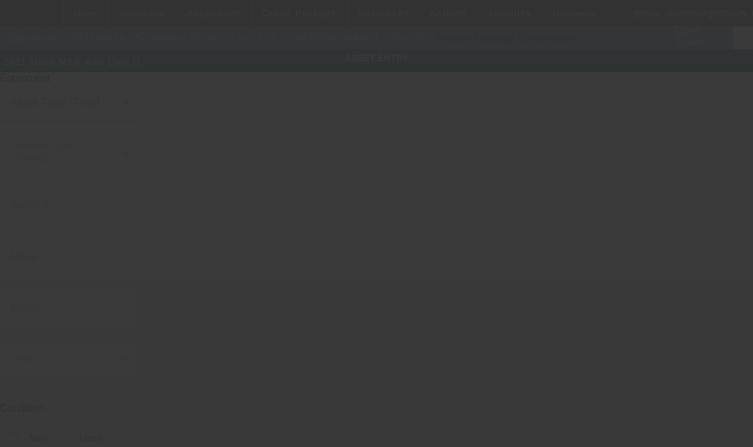
type input "Gardena"
type input "90248"
type input "[GEOGRAPHIC_DATA]"
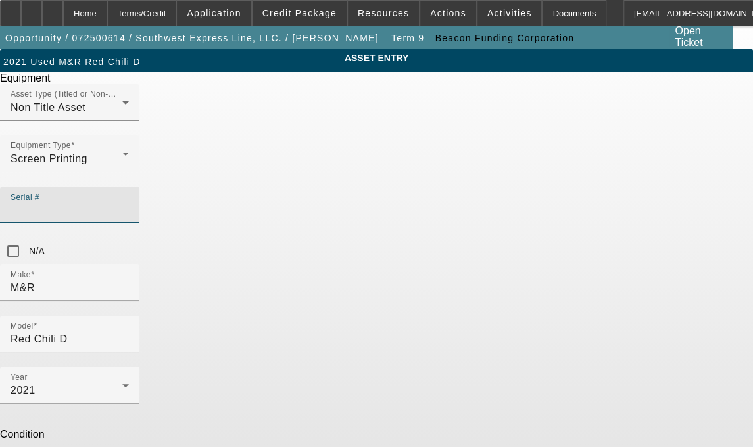
click at [129, 203] on input "Serial #" at bounding box center [70, 211] width 118 height 16
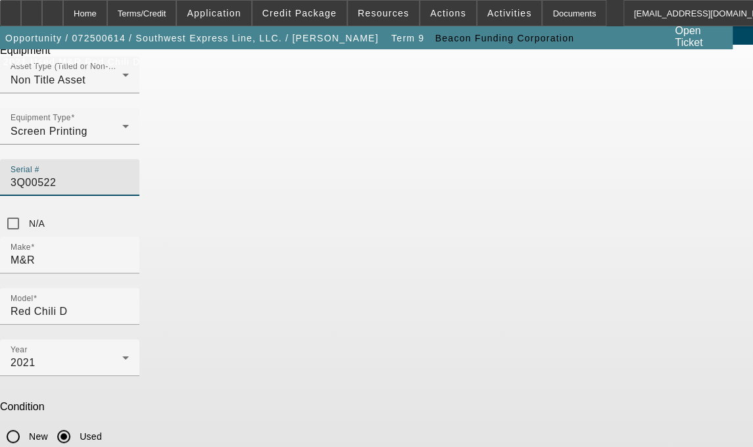
scroll to position [49, 0]
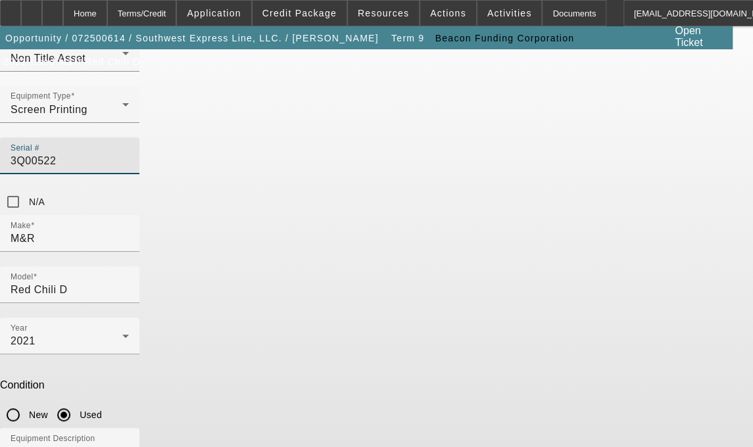
type input "3Q00522"
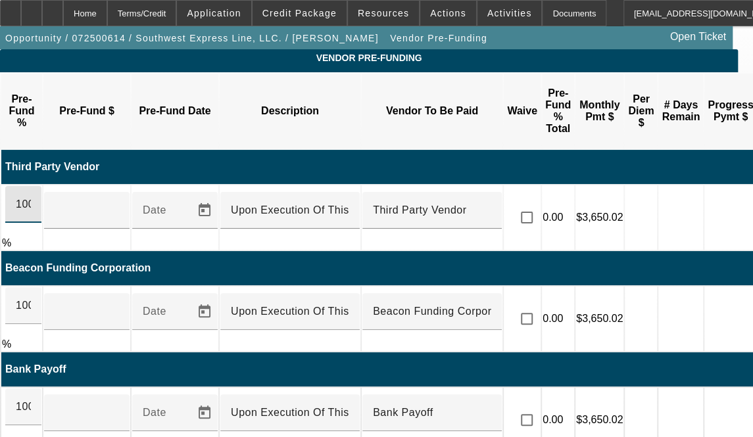
click at [31, 197] on input "100" at bounding box center [23, 205] width 15 height 16
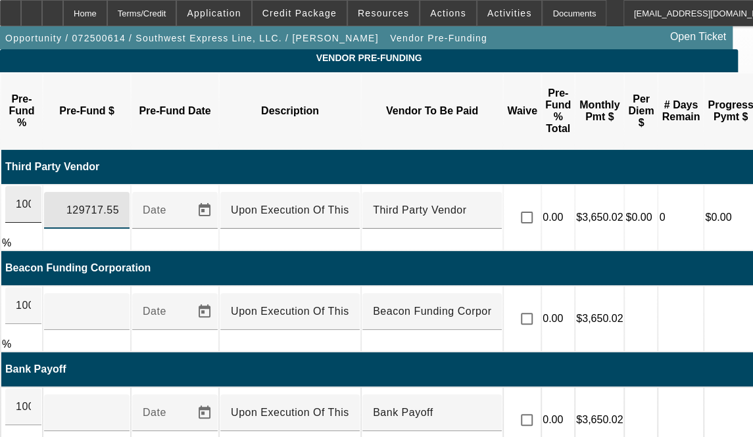
type input "$129,717.55"
click at [41, 287] on div "100" at bounding box center [23, 305] width 36 height 37
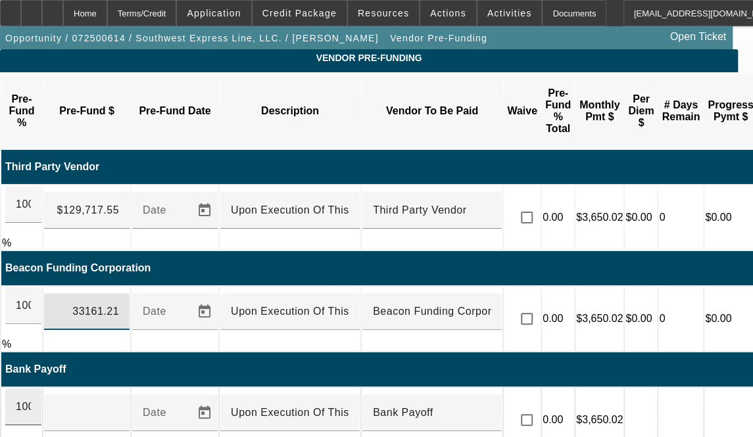
type input "$33,161.21"
click at [41, 391] on div "100" at bounding box center [23, 407] width 36 height 37
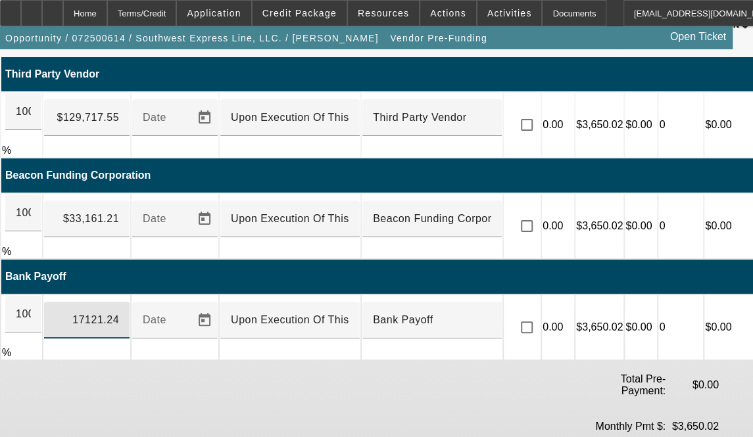
scroll to position [101, 0]
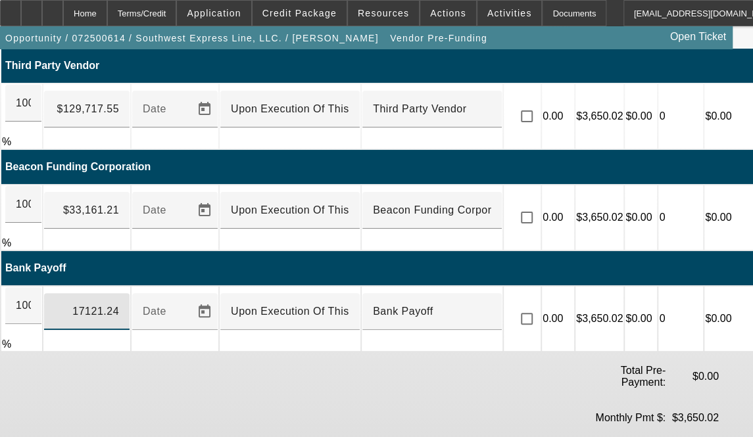
type input "$17,121.24"
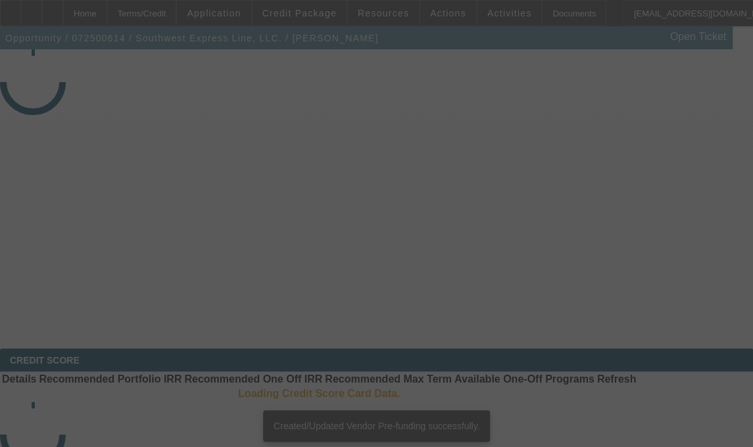
select select "3"
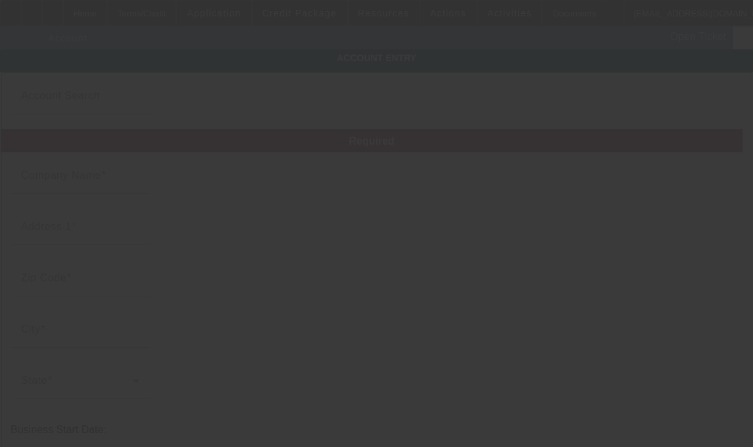
type input "Southwest Express Line, LLC."
type input "[STREET_ADDRESS]"
type input "90248"
type input "Gardena"
type input "[PHONE_NUMBER]"
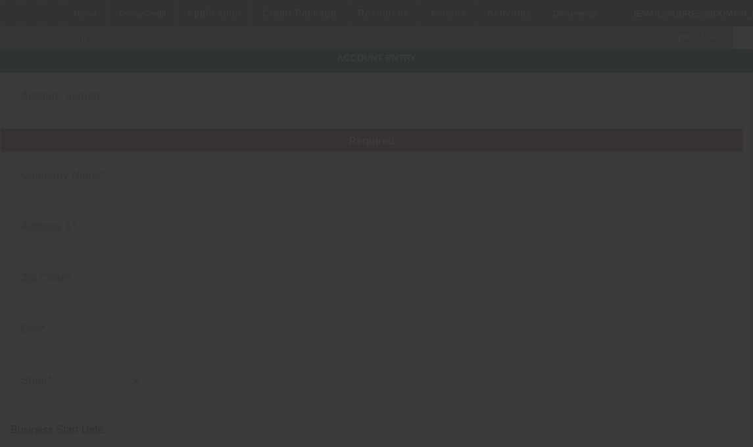
type input "[EMAIL_ADDRESS][DOMAIN_NAME]"
type input "[GEOGRAPHIC_DATA]"
type input "[US_EMPLOYER_IDENTIFICATION_NUMBER]"
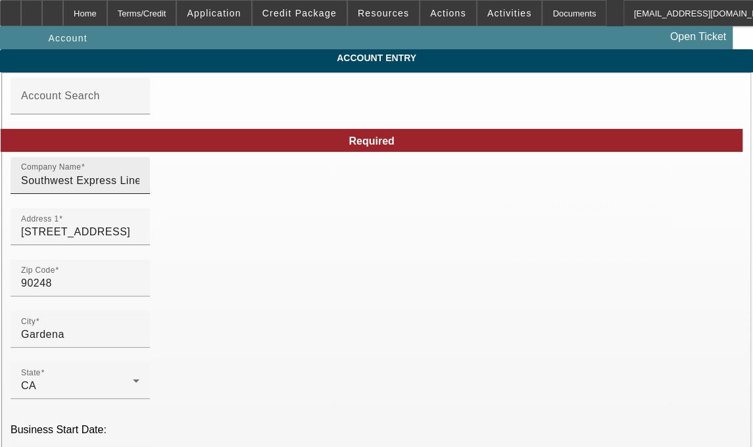
type input "[DATE]"
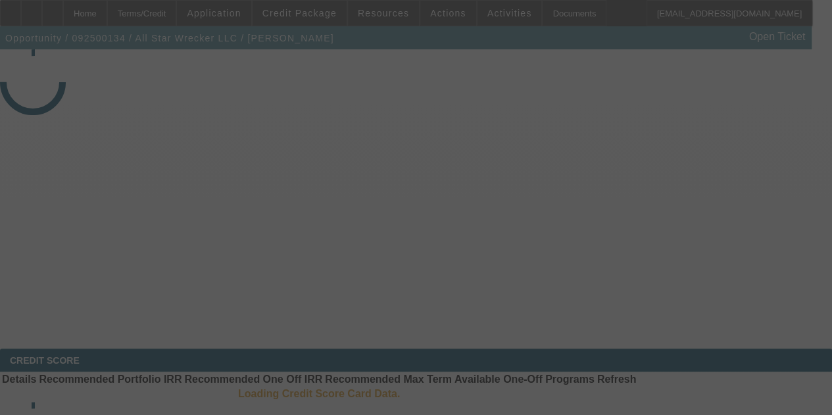
select select "3"
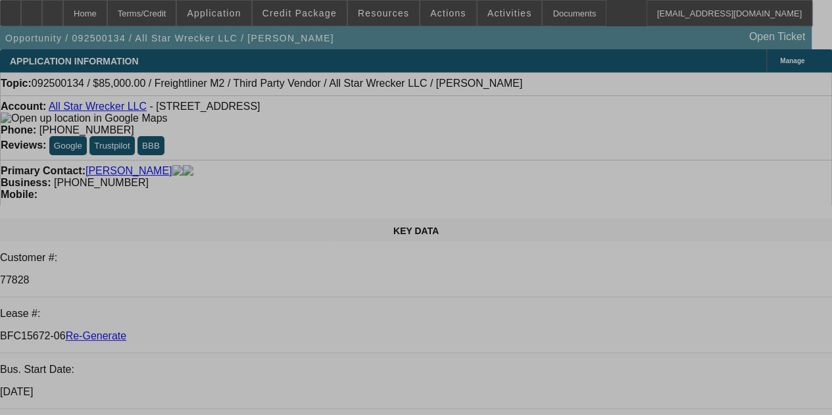
select select "0"
select select "2"
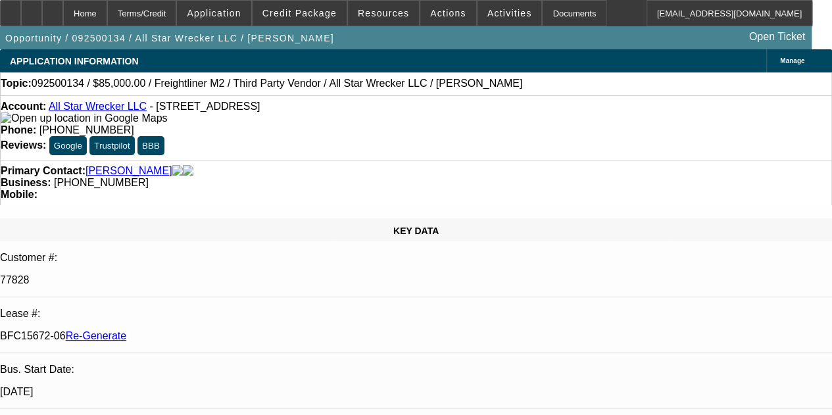
select select "0"
select select "6"
click at [487, 14] on span "Activities" at bounding box center [509, 13] width 45 height 11
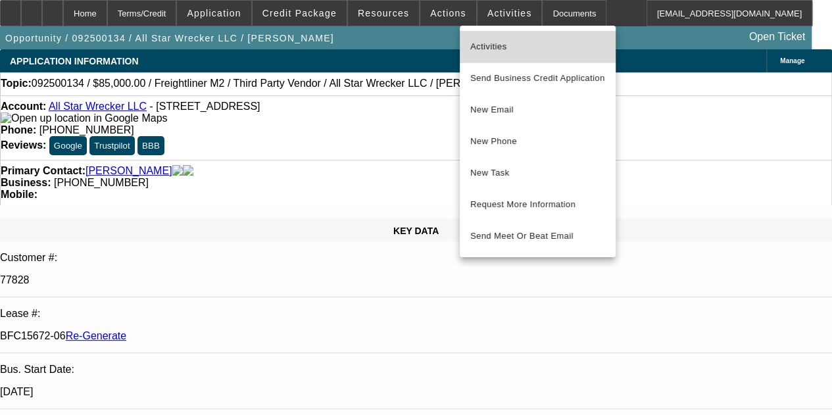
click at [483, 43] on span "Activities" at bounding box center [537, 47] width 135 height 16
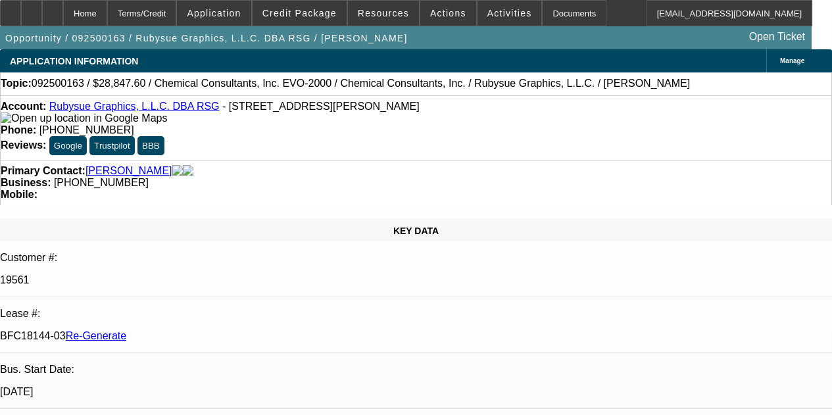
select select "3"
select select "0"
select select "2"
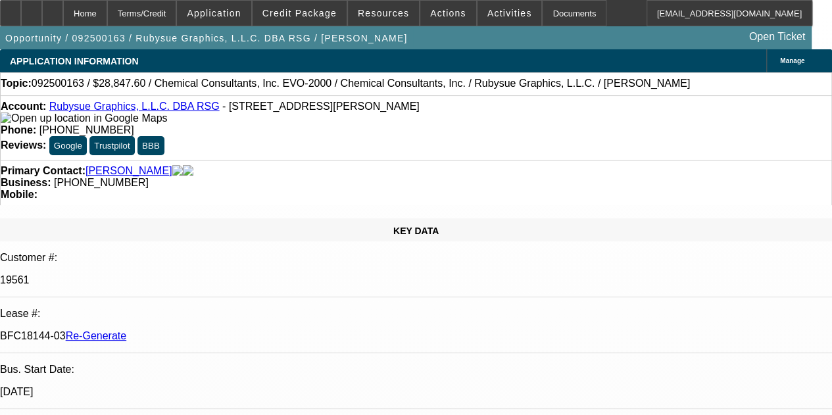
click at [542, 10] on div "Documents" at bounding box center [574, 13] width 64 height 26
click at [545, 15] on div "Documents" at bounding box center [574, 13] width 64 height 26
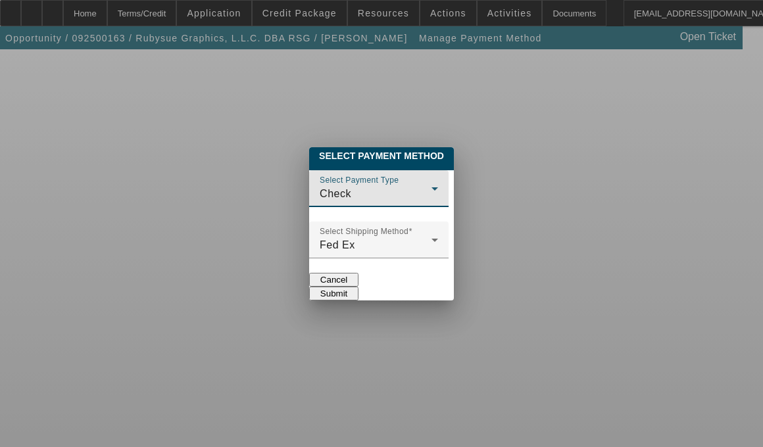
click at [443, 181] on icon at bounding box center [435, 189] width 16 height 16
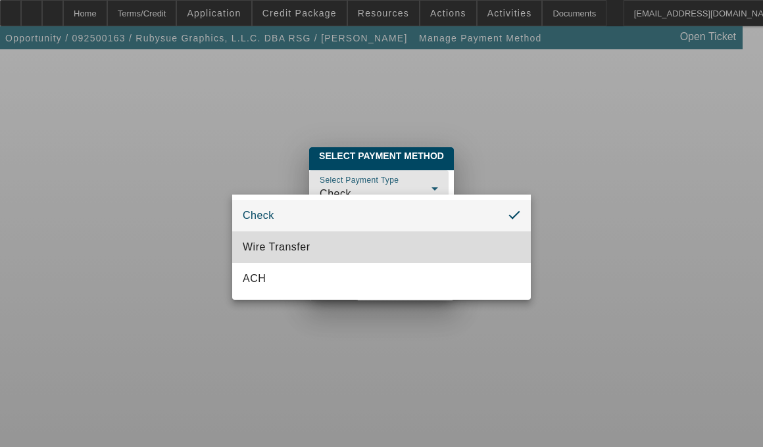
click at [284, 253] on span "Wire Transfer" at bounding box center [277, 247] width 68 height 16
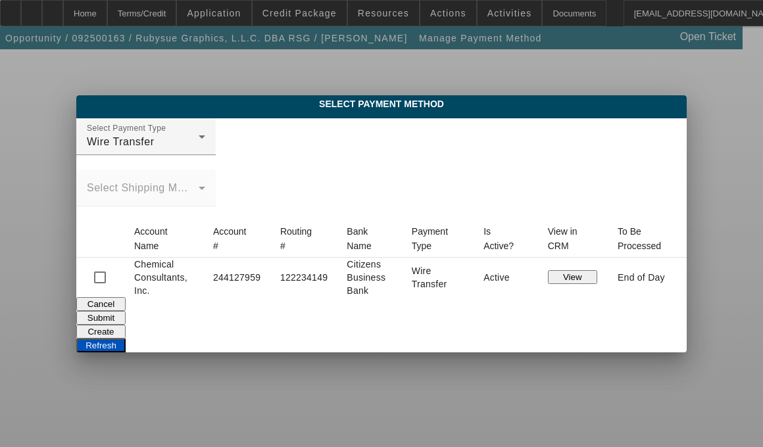
click at [566, 272] on button "View" at bounding box center [572, 277] width 49 height 14
click at [113, 269] on input "checkbox" at bounding box center [100, 277] width 26 height 26
checkbox input "true"
click at [126, 311] on button "Submit" at bounding box center [100, 318] width 49 height 14
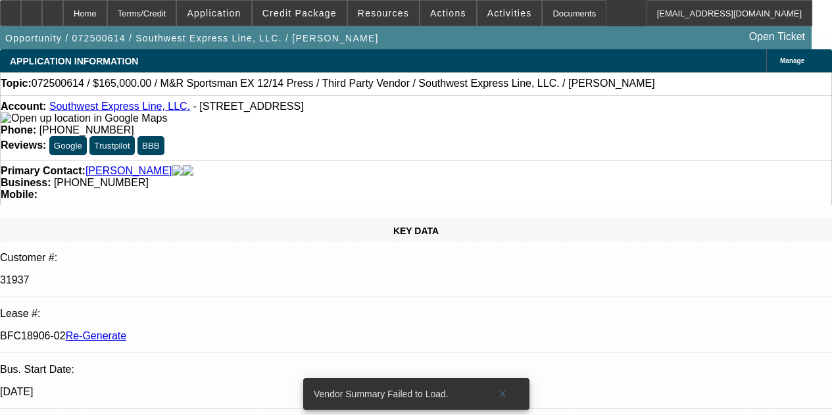
select select "3"
select select "0"
select select "2"
select select "0.1"
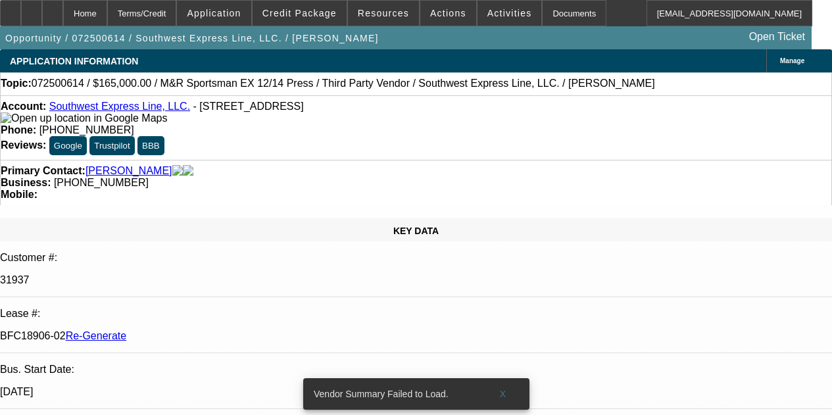
select select "4"
click at [487, 14] on span "Activities" at bounding box center [509, 13] width 45 height 11
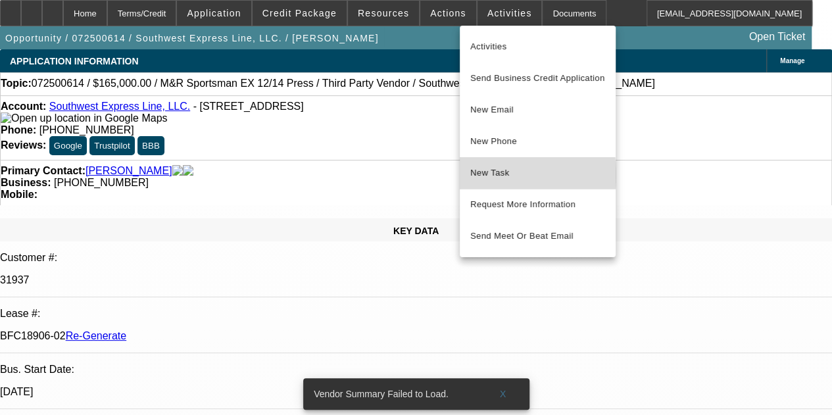
click at [485, 174] on span "New Task" at bounding box center [537, 173] width 135 height 16
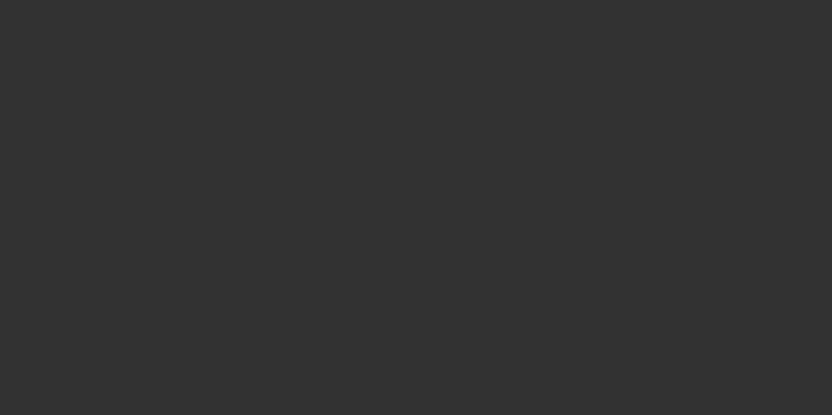
select select "4"
click at [358, 34] on div at bounding box center [416, 207] width 832 height 415
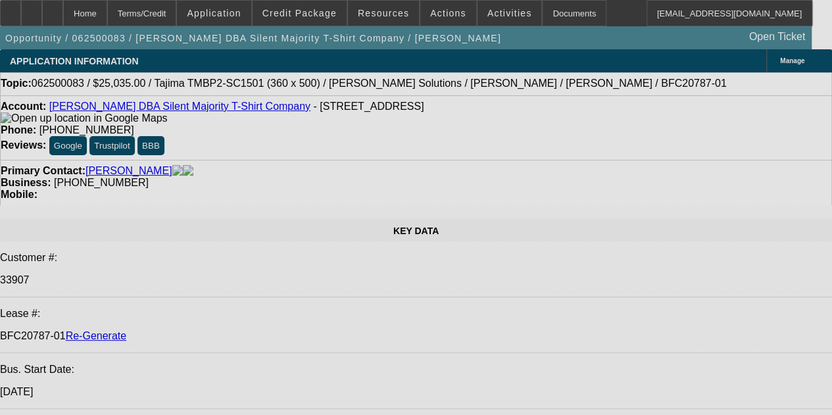
select select "0"
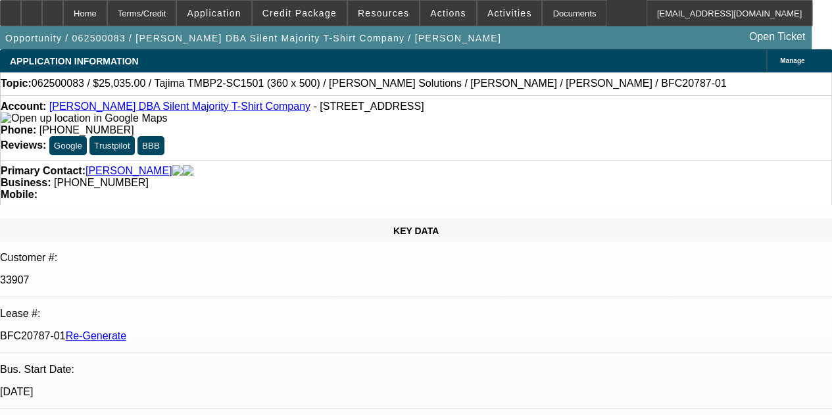
select select "0"
select select "6"
click at [387, 15] on span "Resources" at bounding box center [383, 13] width 51 height 11
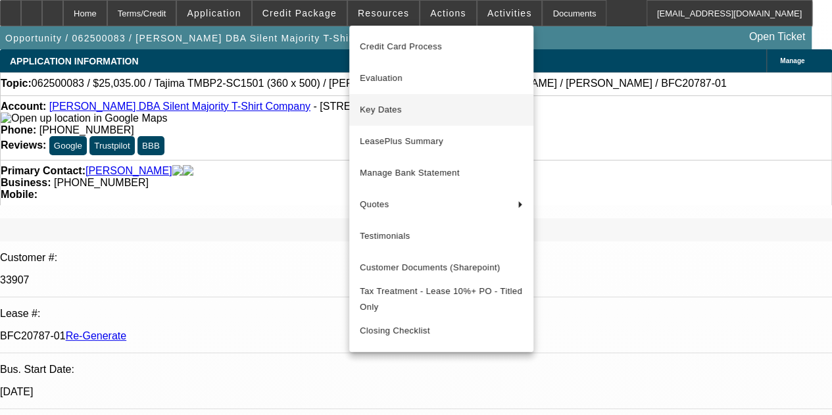
click at [383, 114] on span "Key Dates" at bounding box center [441, 110] width 163 height 16
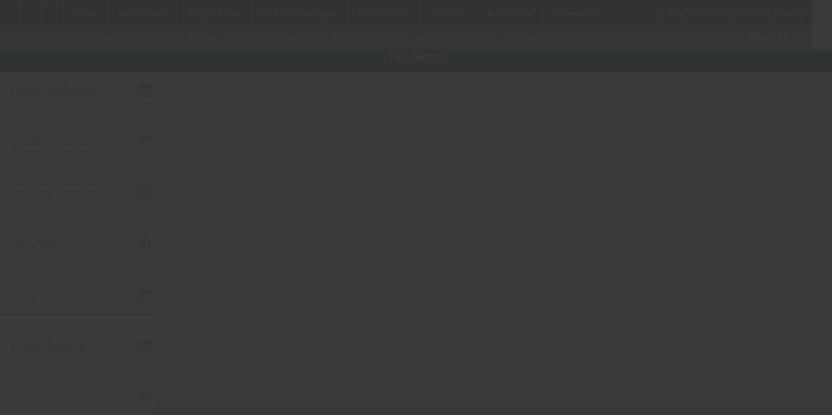
type input "6/4/2025"
type input "6/5/2025"
type input "6/9/2025"
type input "6/11/2025"
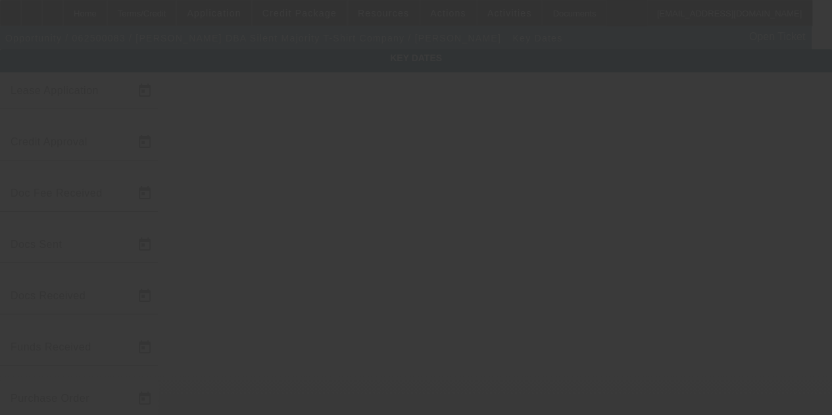
type input "6/13/2025"
type input "8/15/2025"
type input "9/1/2025"
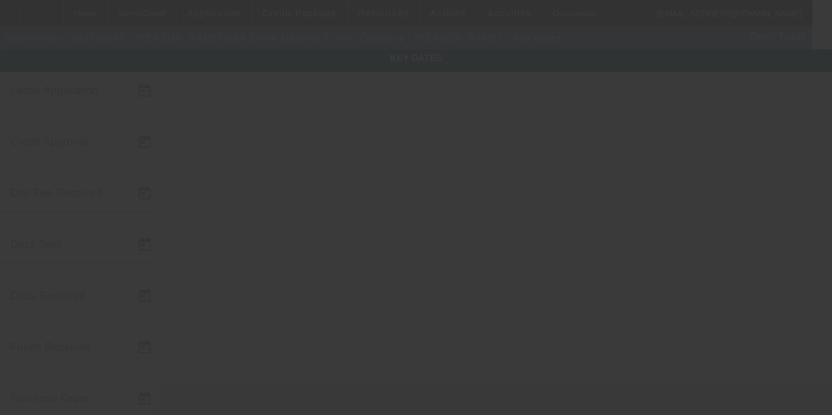
type input "10/1/2025"
type input "9/15/2025"
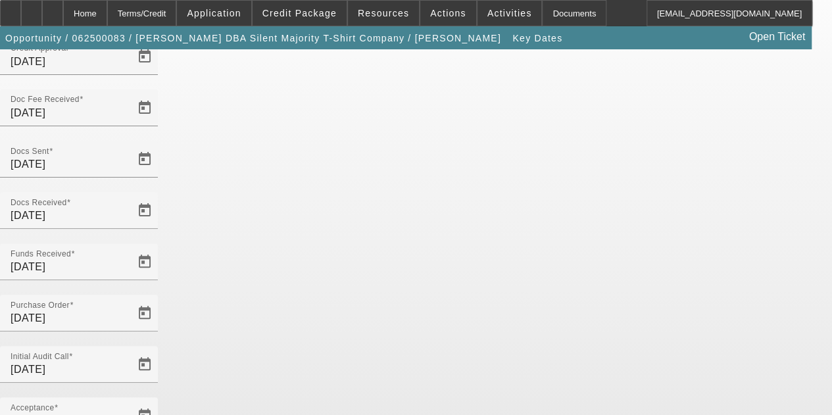
scroll to position [47, 0]
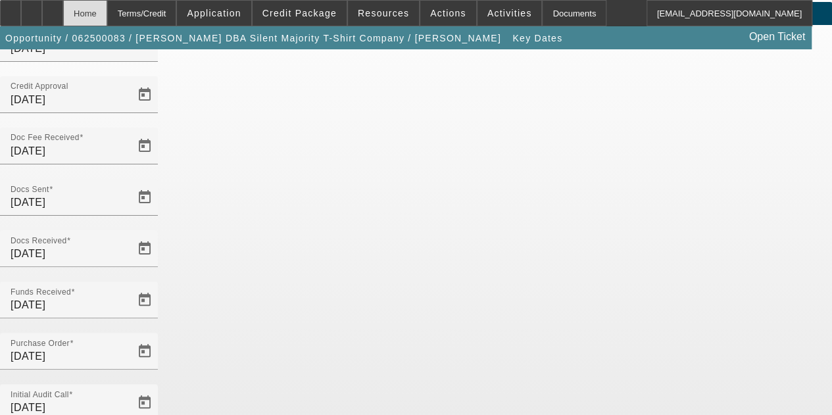
click at [107, 9] on div "Home" at bounding box center [85, 13] width 44 height 26
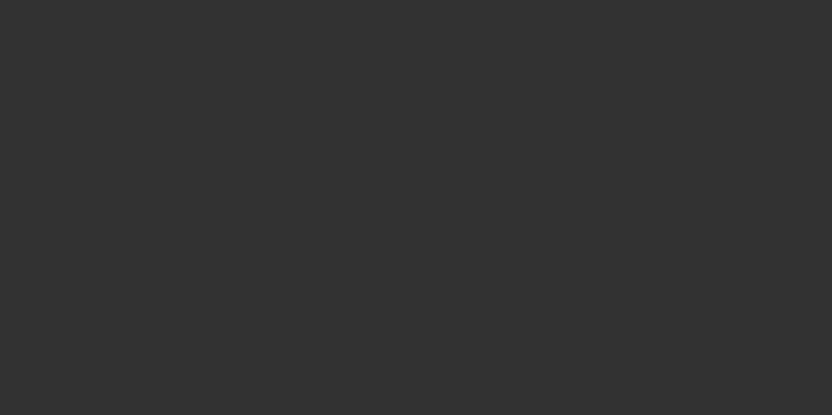
select select "4"
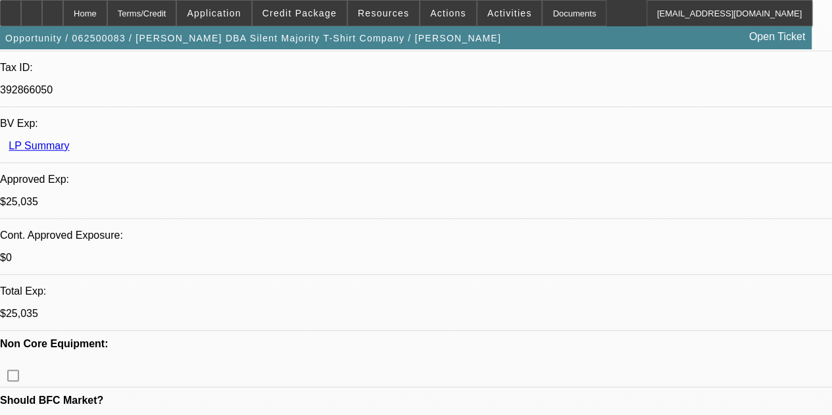
select select "0"
select select "6"
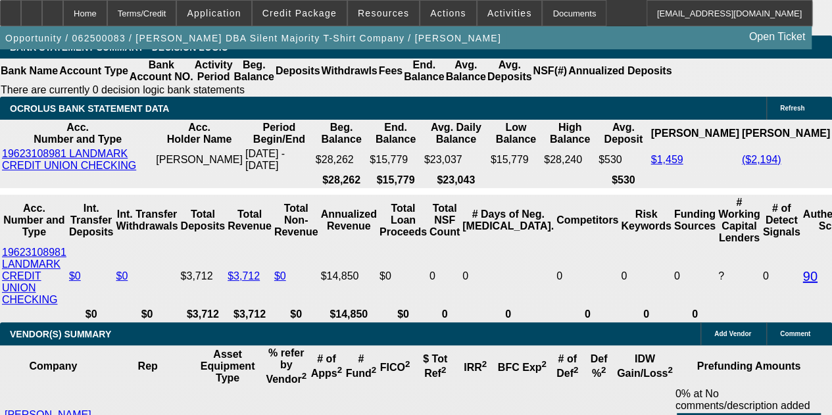
scroll to position [2578, 0]
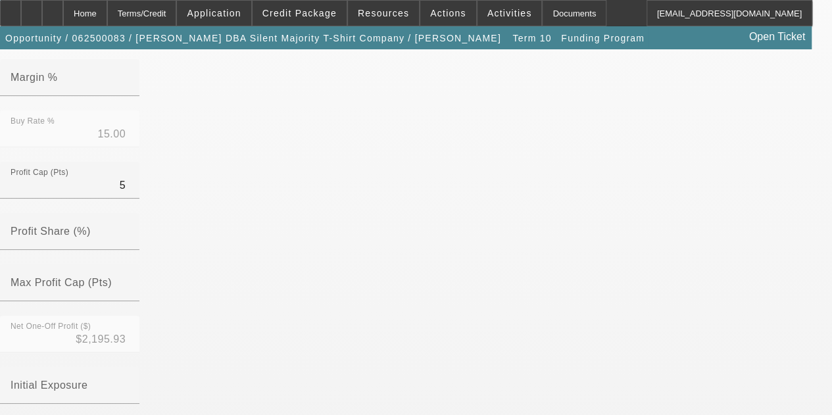
scroll to position [488, 0]
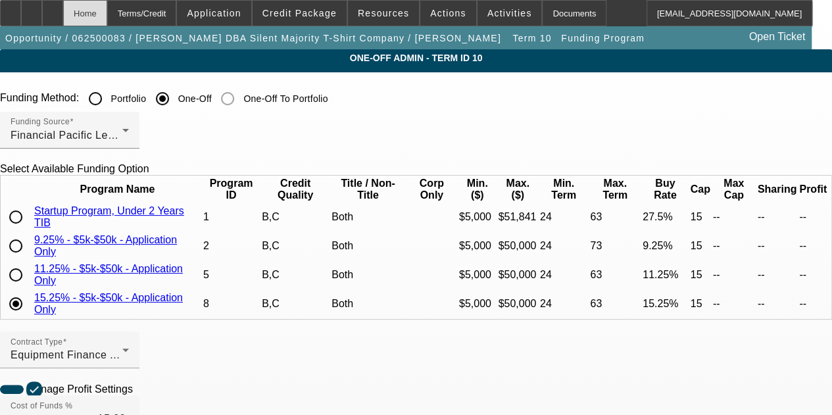
click at [107, 12] on div "Home" at bounding box center [85, 13] width 44 height 26
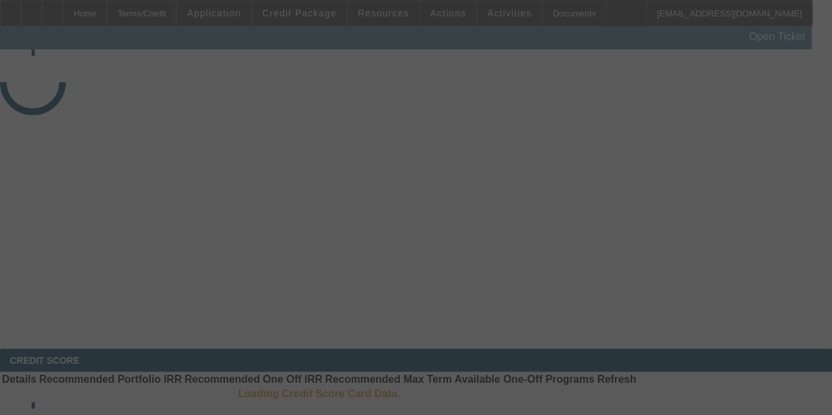
select select "4"
click at [376, 9] on div at bounding box center [416, 207] width 832 height 415
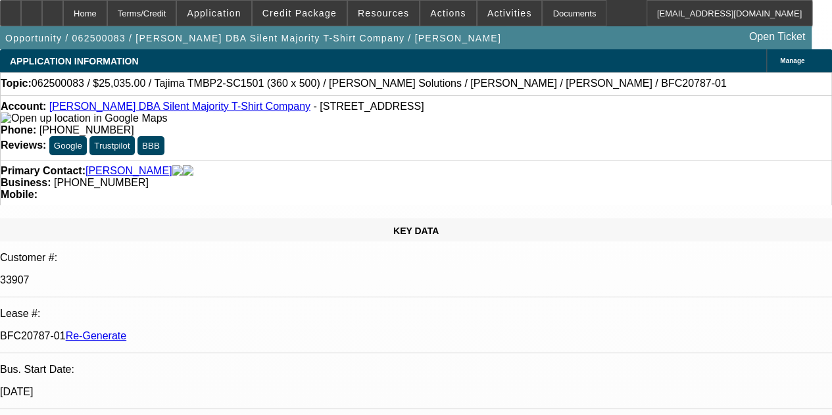
select select "0"
select select "6"
click at [377, 11] on span "Resources" at bounding box center [383, 13] width 51 height 11
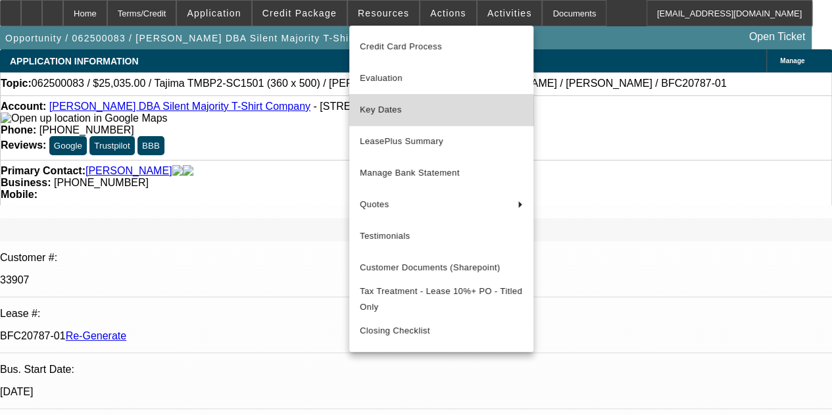
click at [379, 116] on button "Key Dates" at bounding box center [441, 110] width 184 height 32
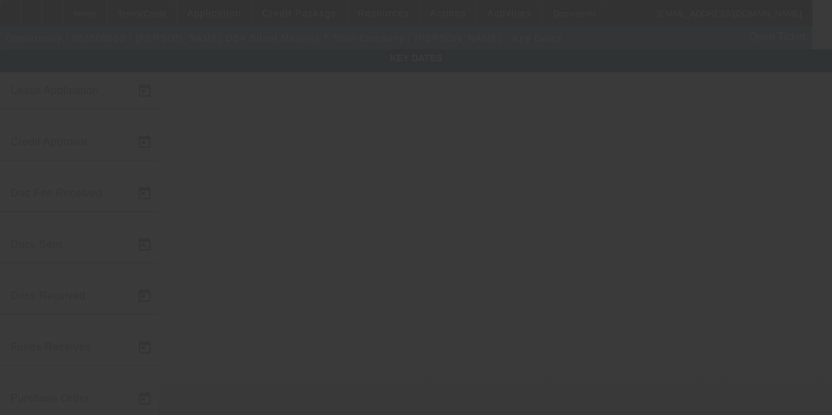
type input "6/4/2025"
type input "6/5/2025"
type input "6/9/2025"
type input "6/11/2025"
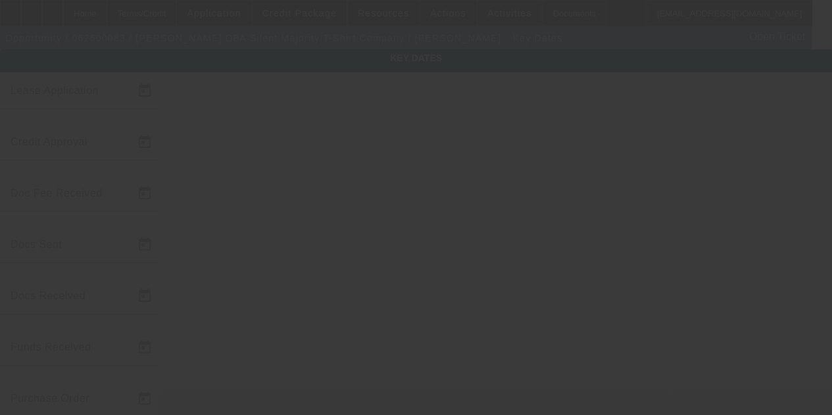
type input "6/13/2025"
type input "8/15/2025"
type input "9/1/2025"
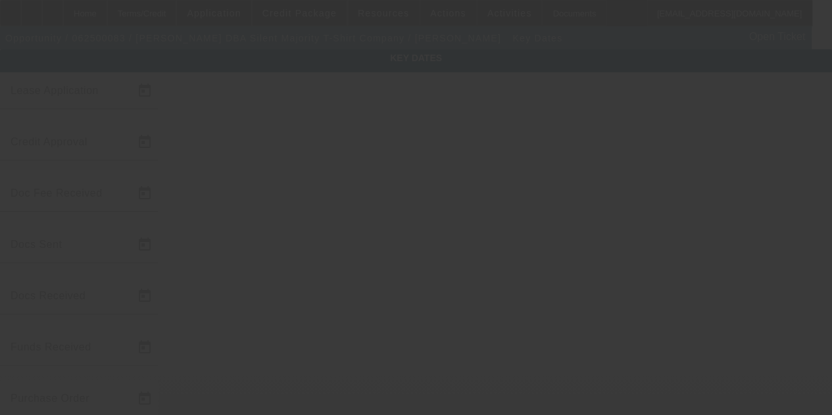
type input "10/1/2025"
type input "9/15/2025"
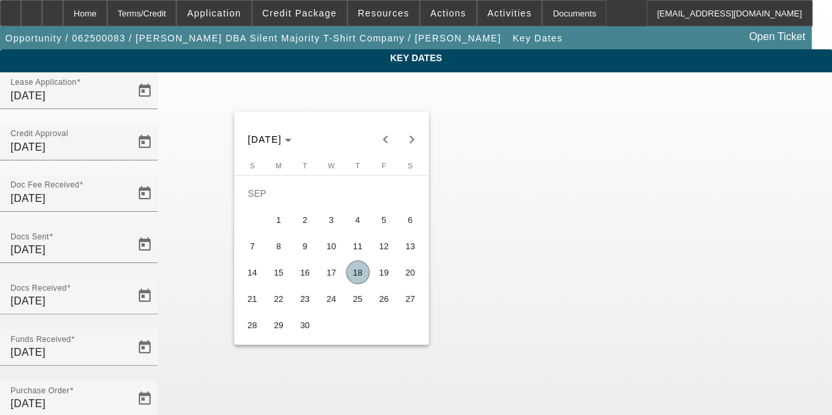
click at [279, 280] on span "15" at bounding box center [279, 272] width 24 height 24
type input "9/15/2025"
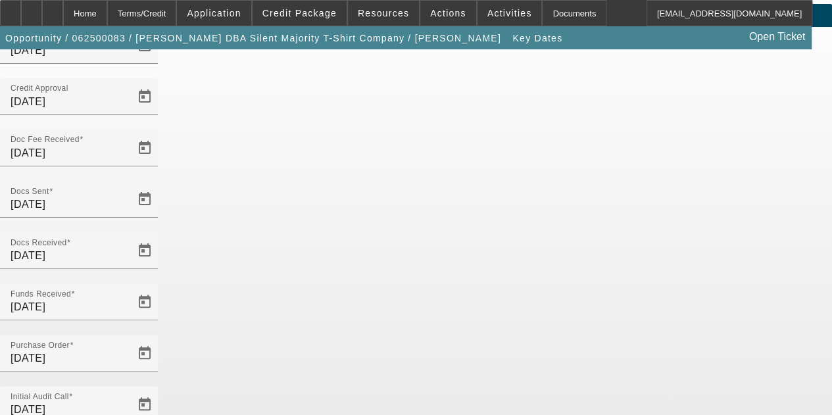
scroll to position [85, 0]
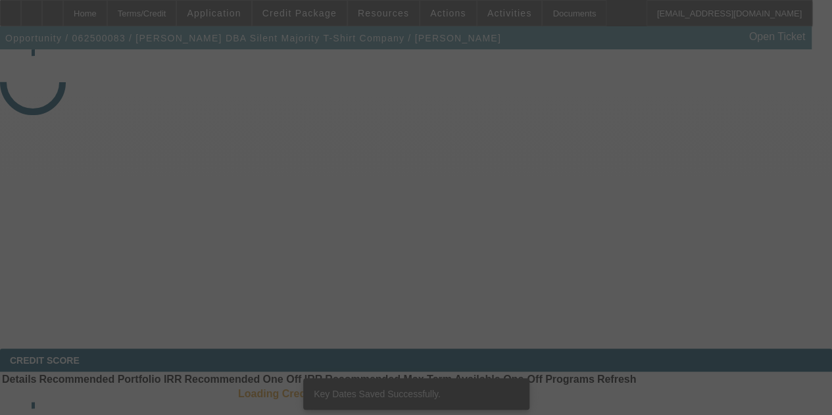
select select "4"
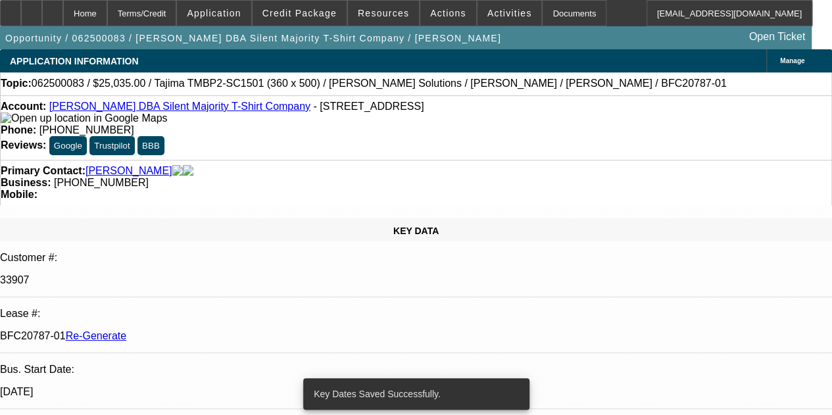
select select "0"
select select "6"
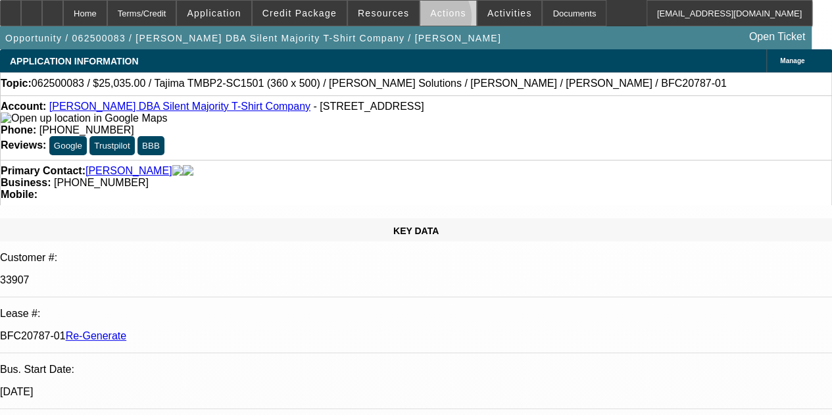
click at [420, 19] on span at bounding box center [448, 13] width 56 height 32
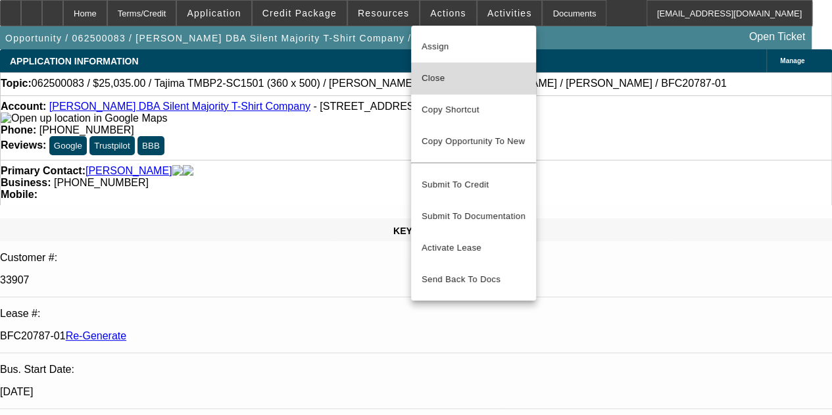
click at [438, 80] on span "Close" at bounding box center [474, 78] width 104 height 16
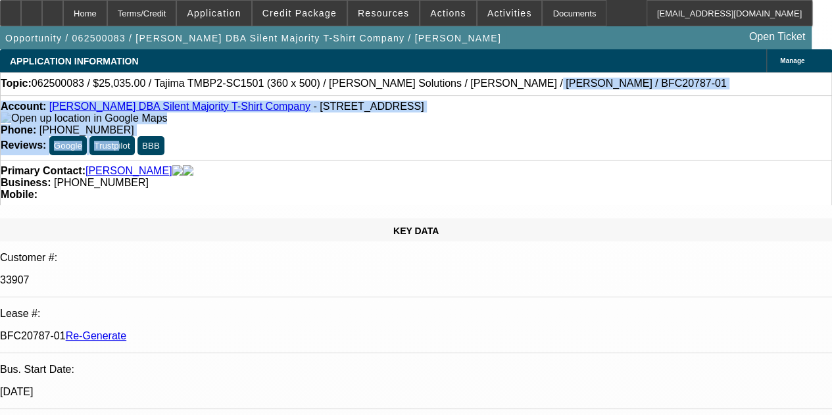
drag, startPoint x: 438, startPoint y: 80, endPoint x: 448, endPoint y: 157, distance: 78.3
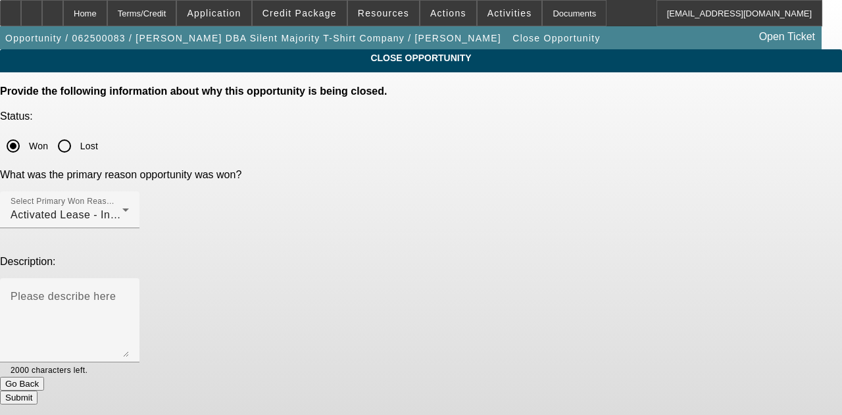
click at [37, 391] on button "Submit" at bounding box center [18, 398] width 37 height 14
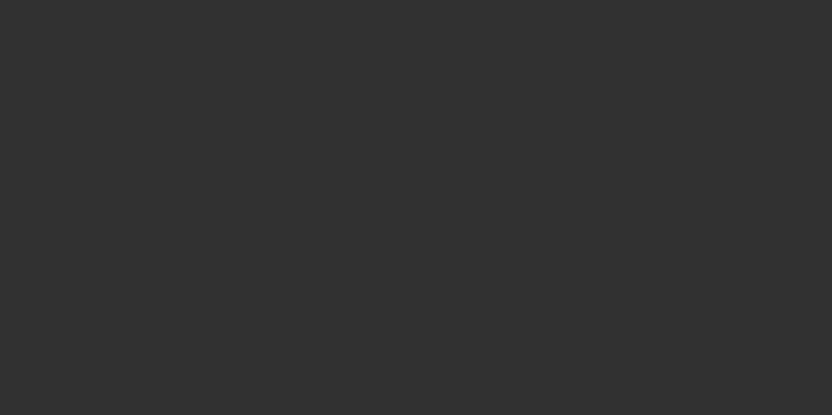
select select "3"
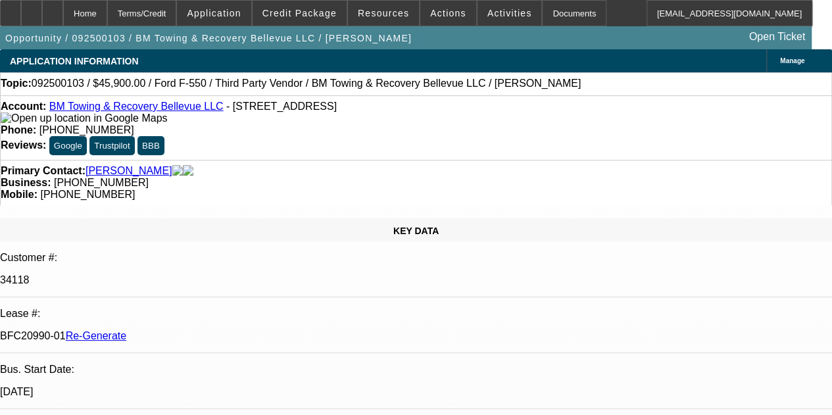
select select "0.15"
select select "2"
select select "0.1"
select select "4"
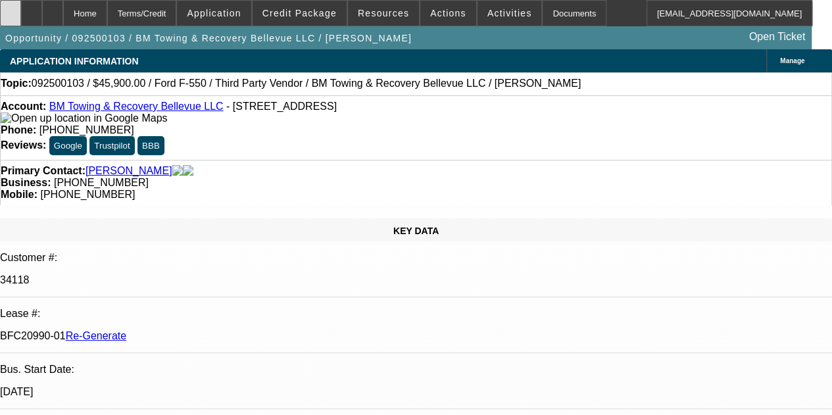
click at [11, 9] on icon at bounding box center [11, 9] width 0 height 0
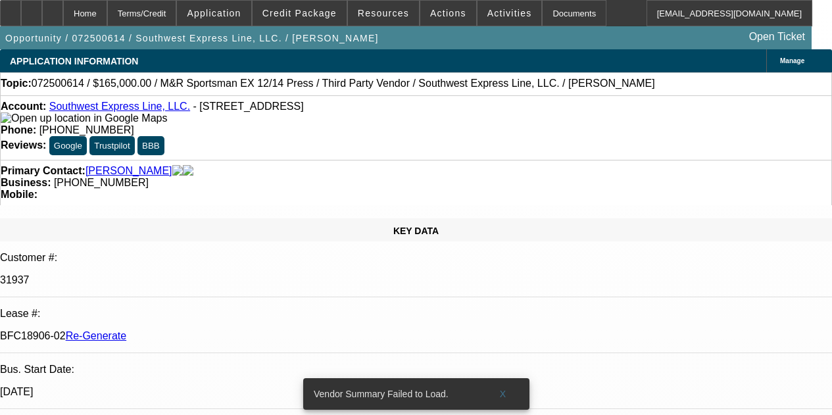
select select "3"
select select "0"
select select "2"
select select "0.1"
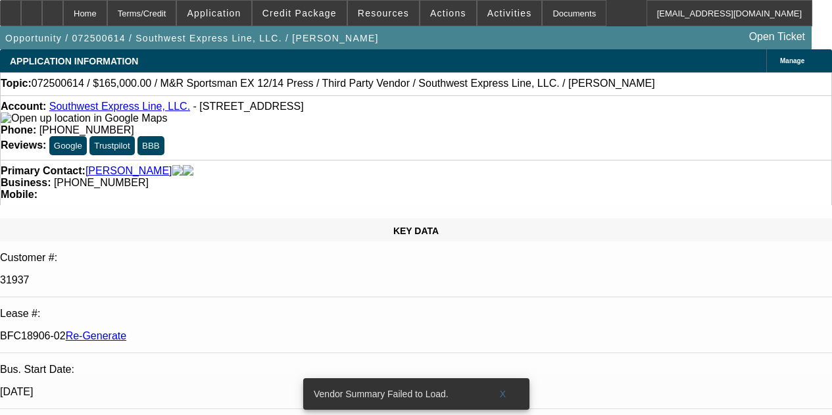
select select "4"
